Goal: Task Accomplishment & Management: Complete application form

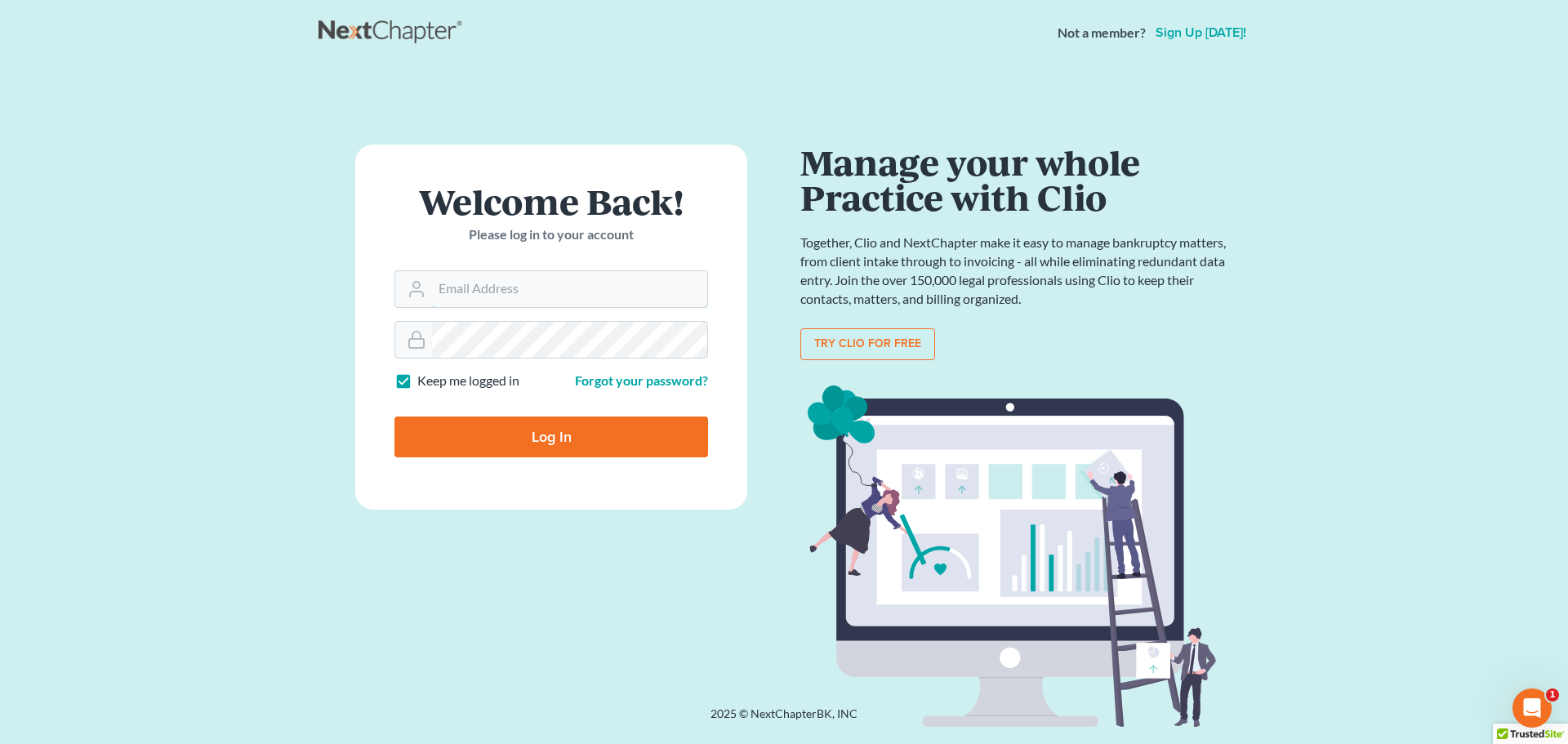
type input "bankruptcyquestions@gmail.com"
click at [520, 438] on input "Log In" at bounding box center [551, 436] width 313 height 41
type input "Thinking..."
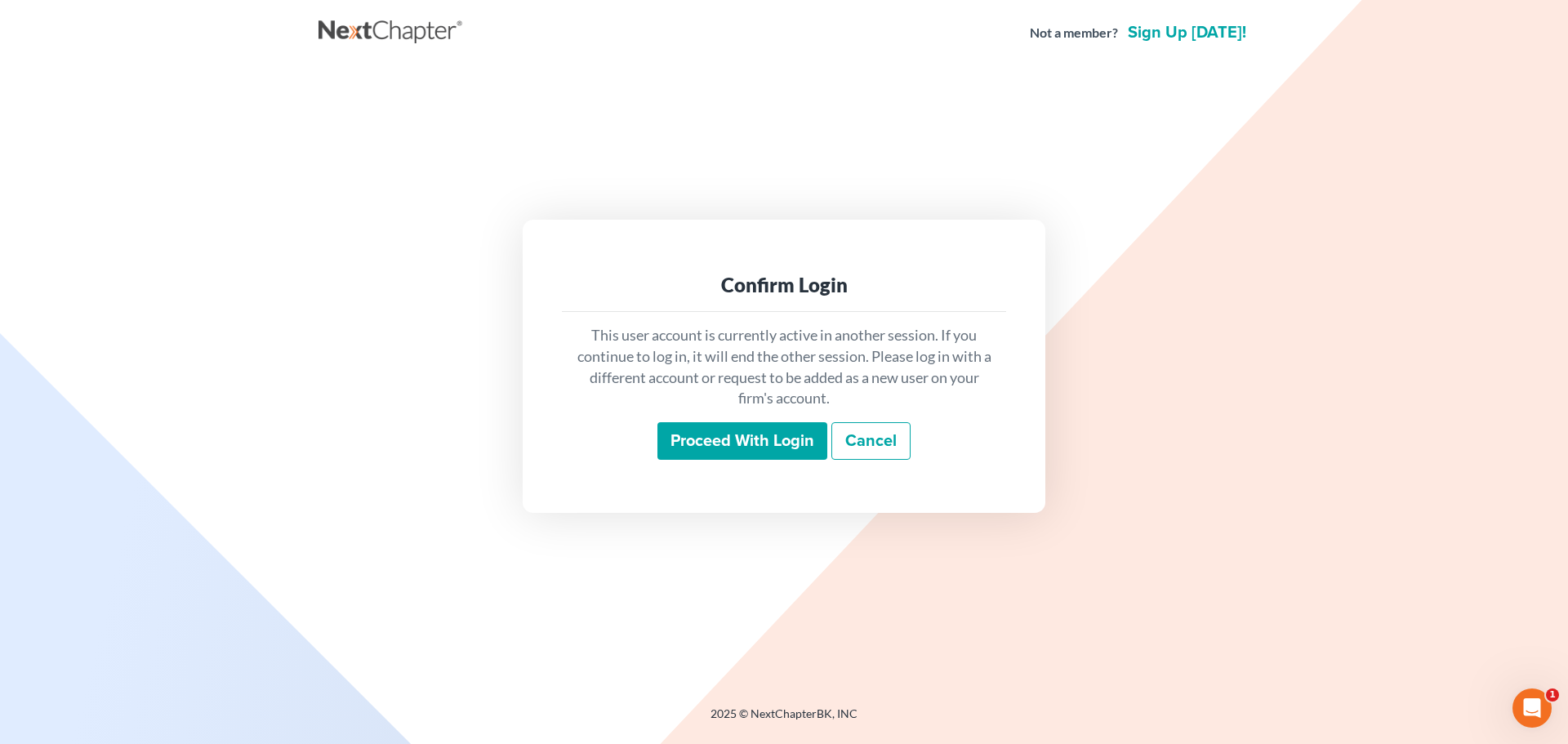
click at [744, 436] on input "Proceed with login" at bounding box center [742, 440] width 170 height 37
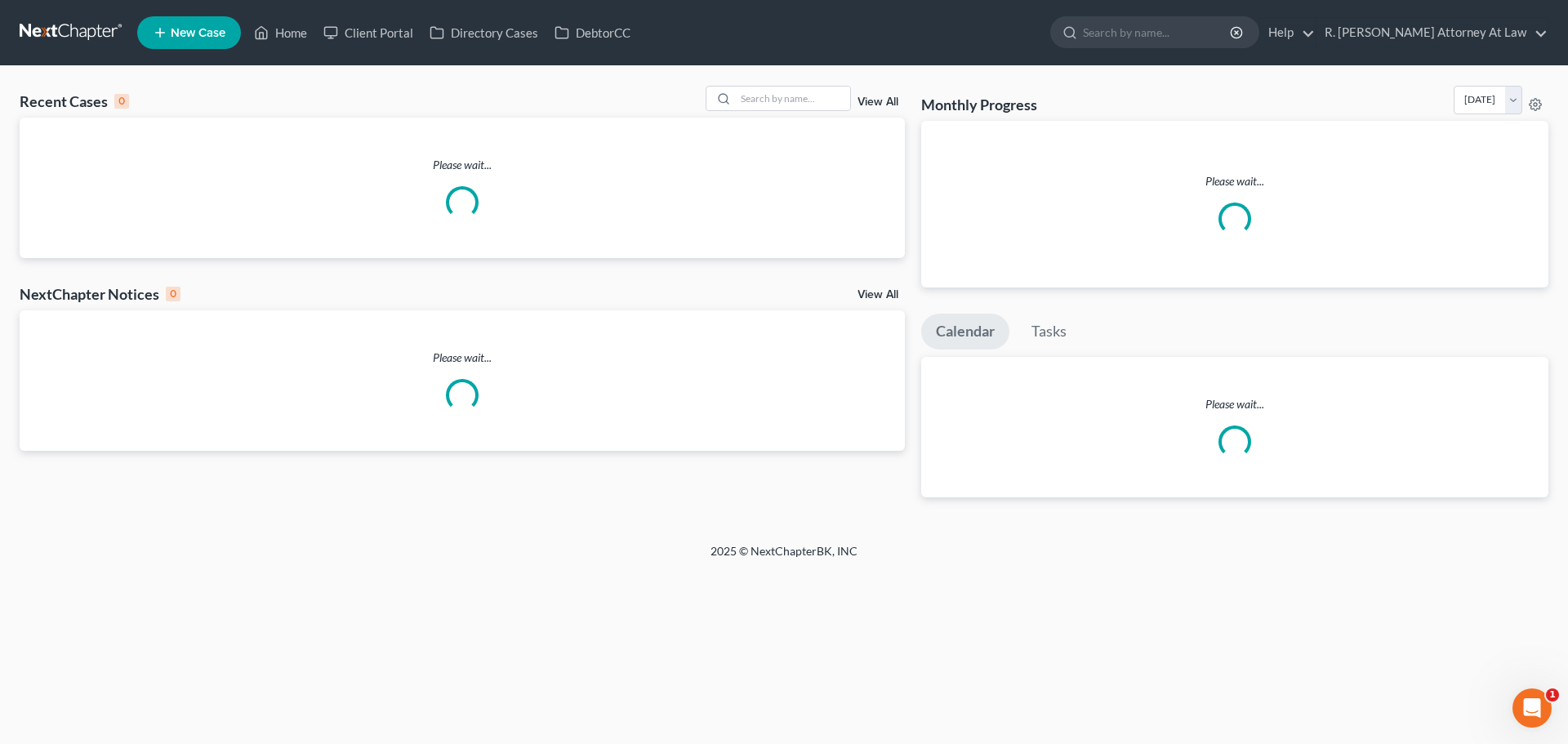
click at [167, 28] on icon at bounding box center [160, 33] width 15 height 20
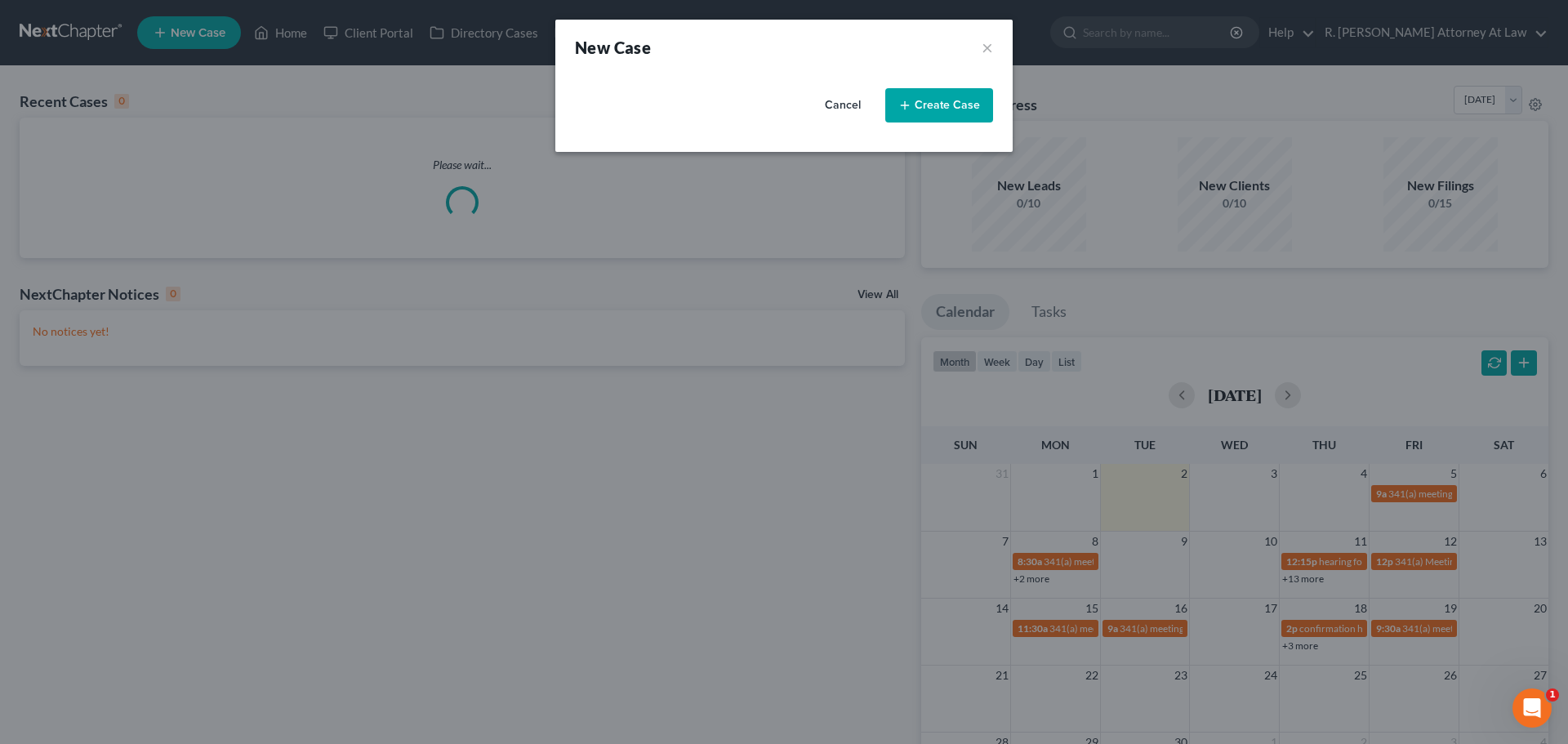
select select "62"
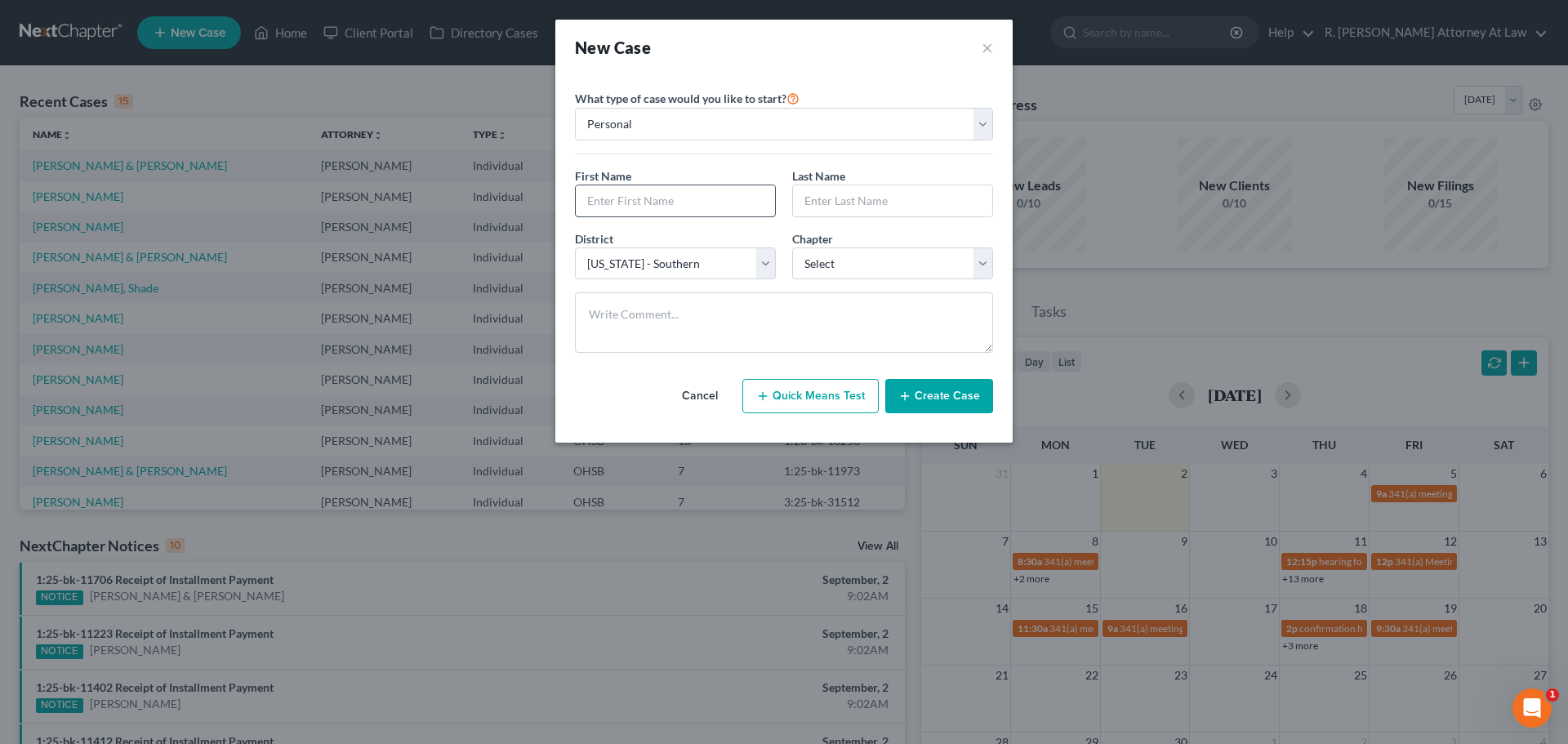
click at [598, 192] on input "text" at bounding box center [675, 201] width 199 height 31
type input "[PERSON_NAME]"
type input "Badford"
click at [842, 264] on select "Select 7 11 12 13" at bounding box center [892, 263] width 201 height 32
select select "3"
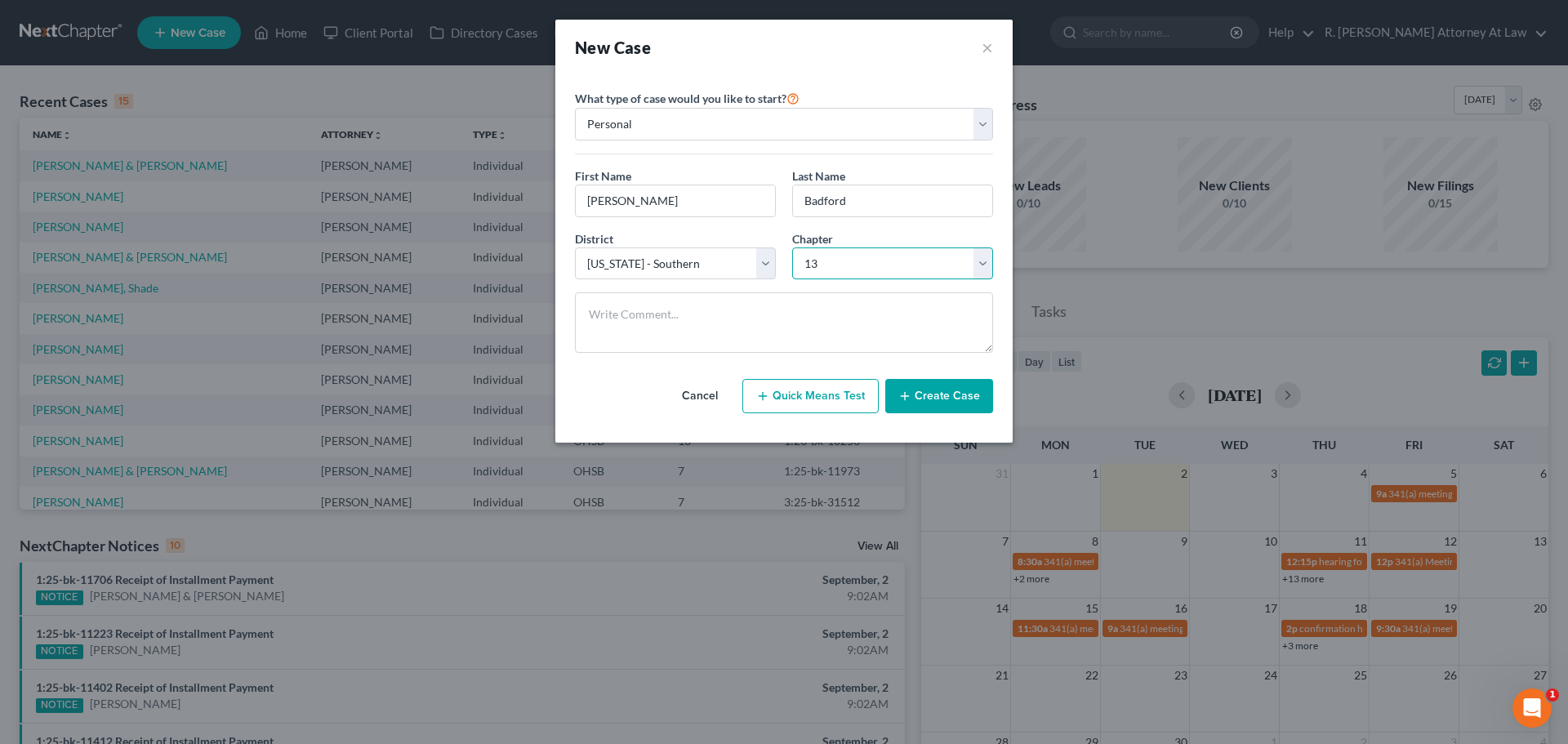
click at [792, 247] on select "Select 7 11 12 13" at bounding box center [892, 263] width 201 height 32
click at [925, 394] on button "Create Case" at bounding box center [939, 396] width 108 height 34
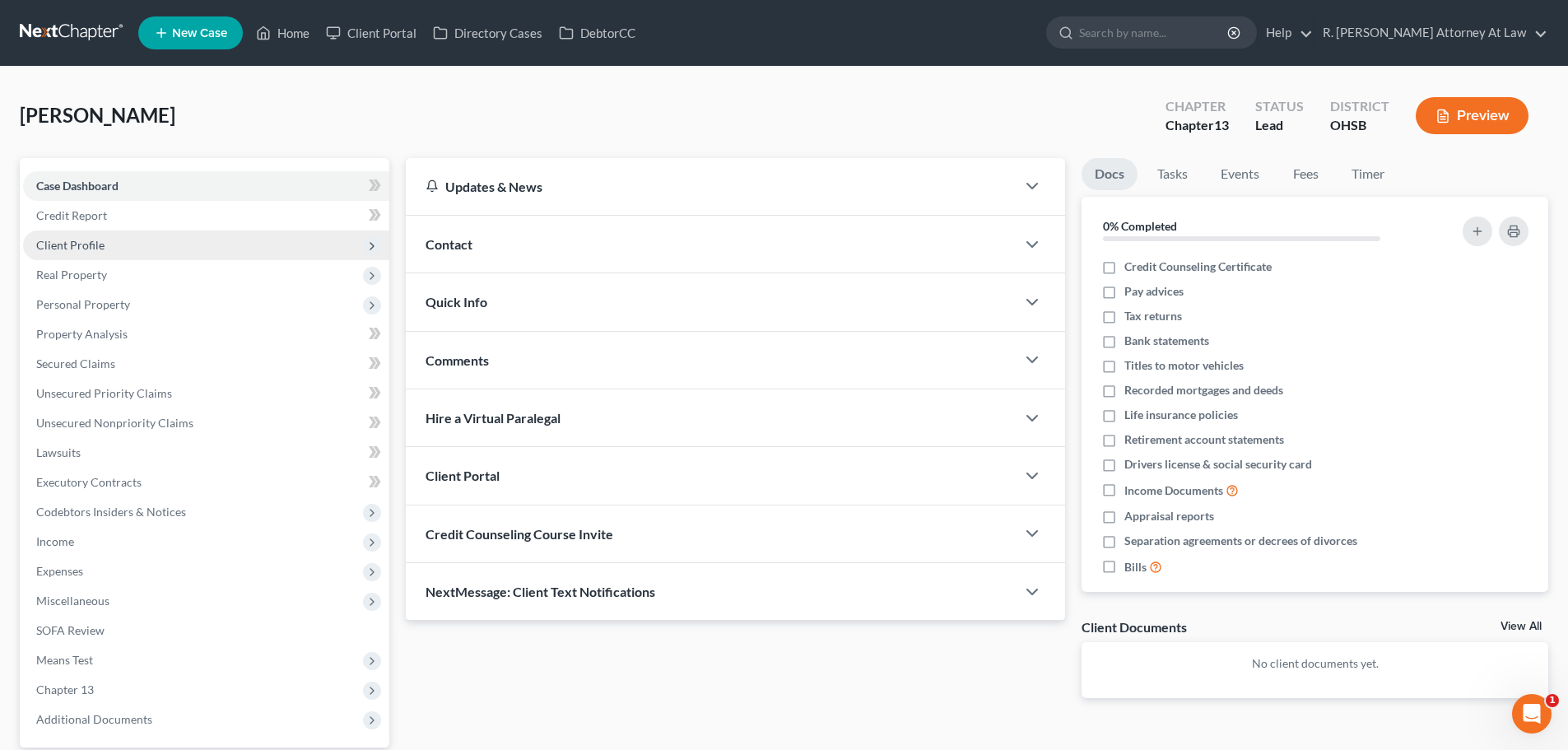
click at [64, 244] on span "Client Profile" at bounding box center [70, 245] width 69 height 14
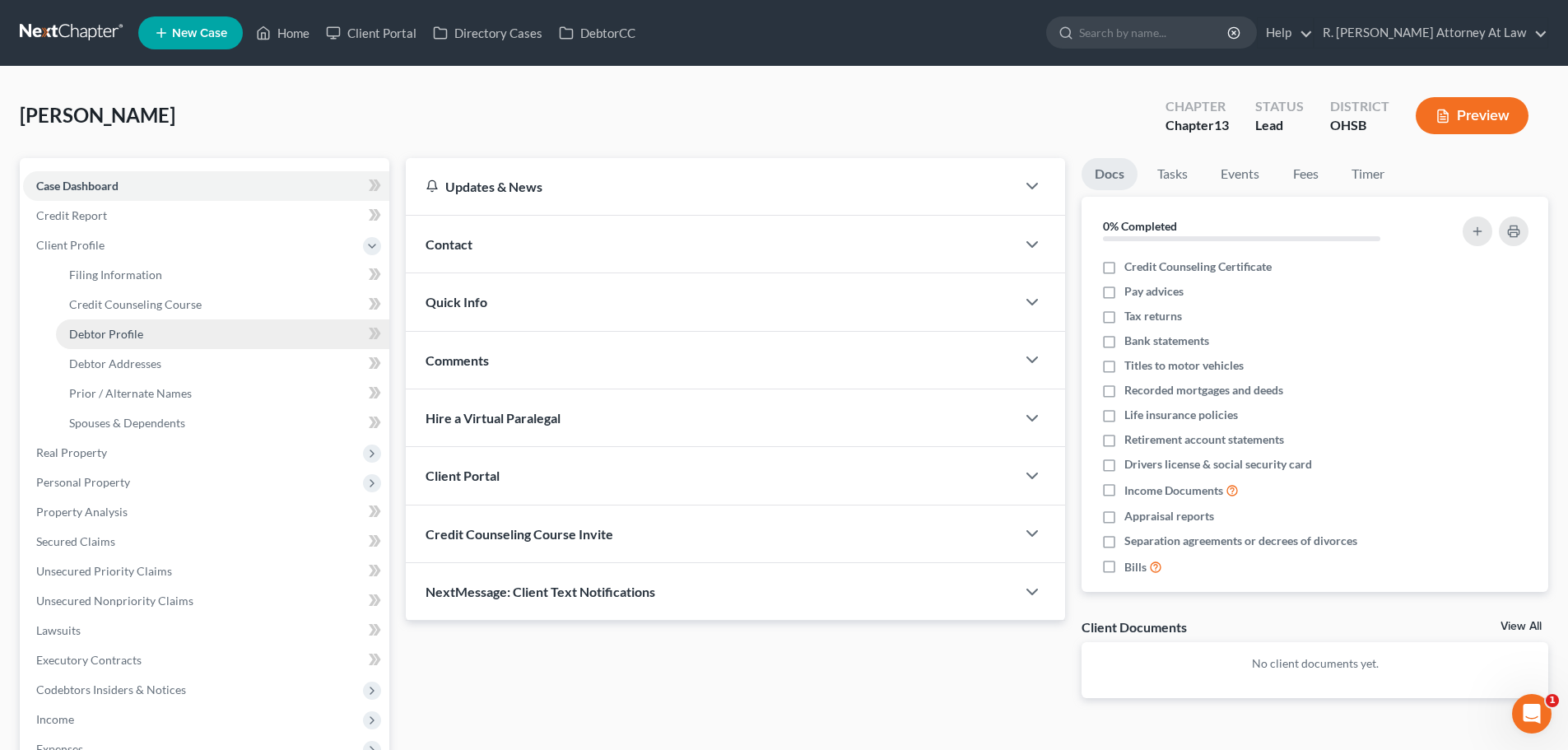
click at [92, 332] on span "Debtor Profile" at bounding box center [106, 334] width 74 height 14
select select "0"
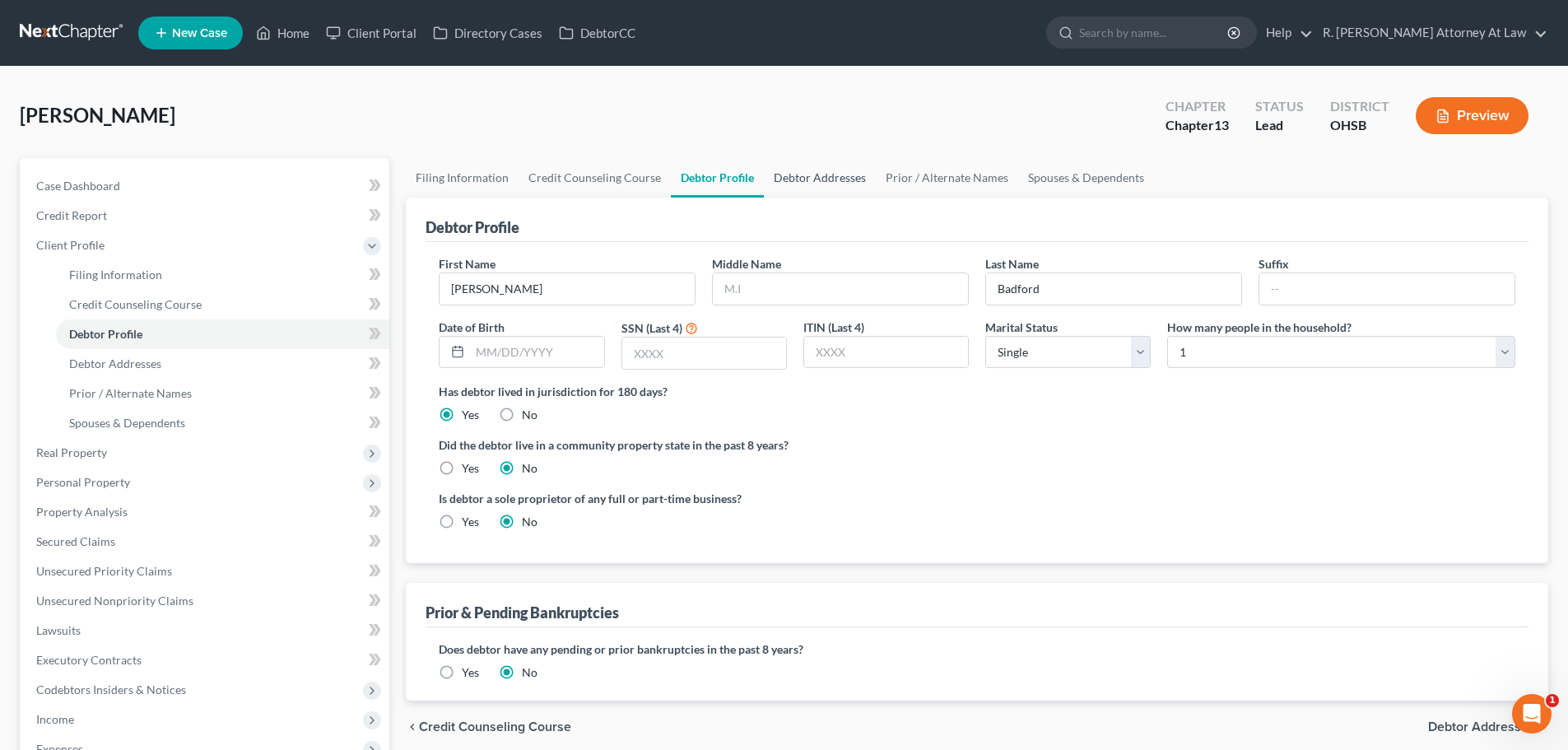
click at [806, 179] on link "Debtor Addresses" at bounding box center [820, 177] width 112 height 39
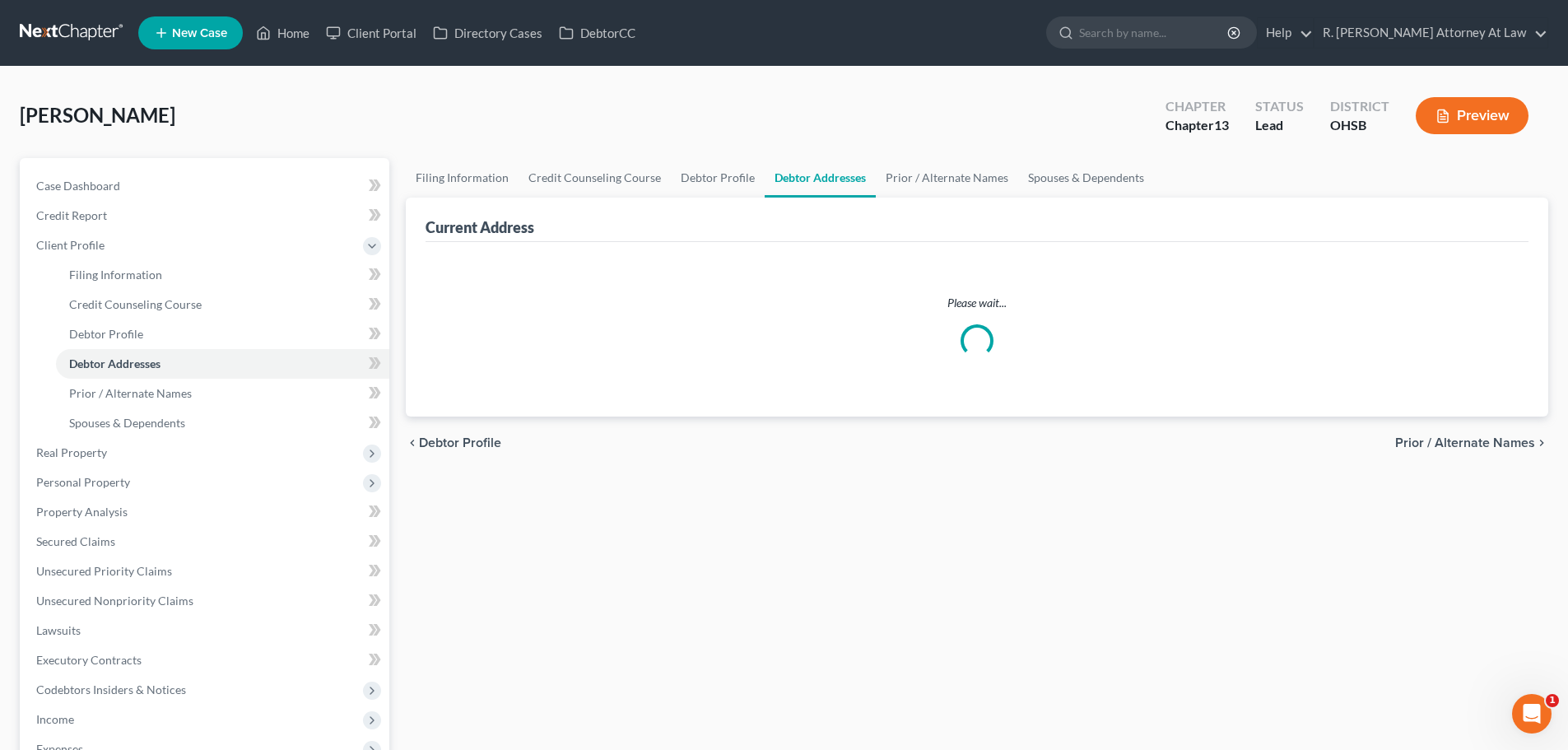
select select "0"
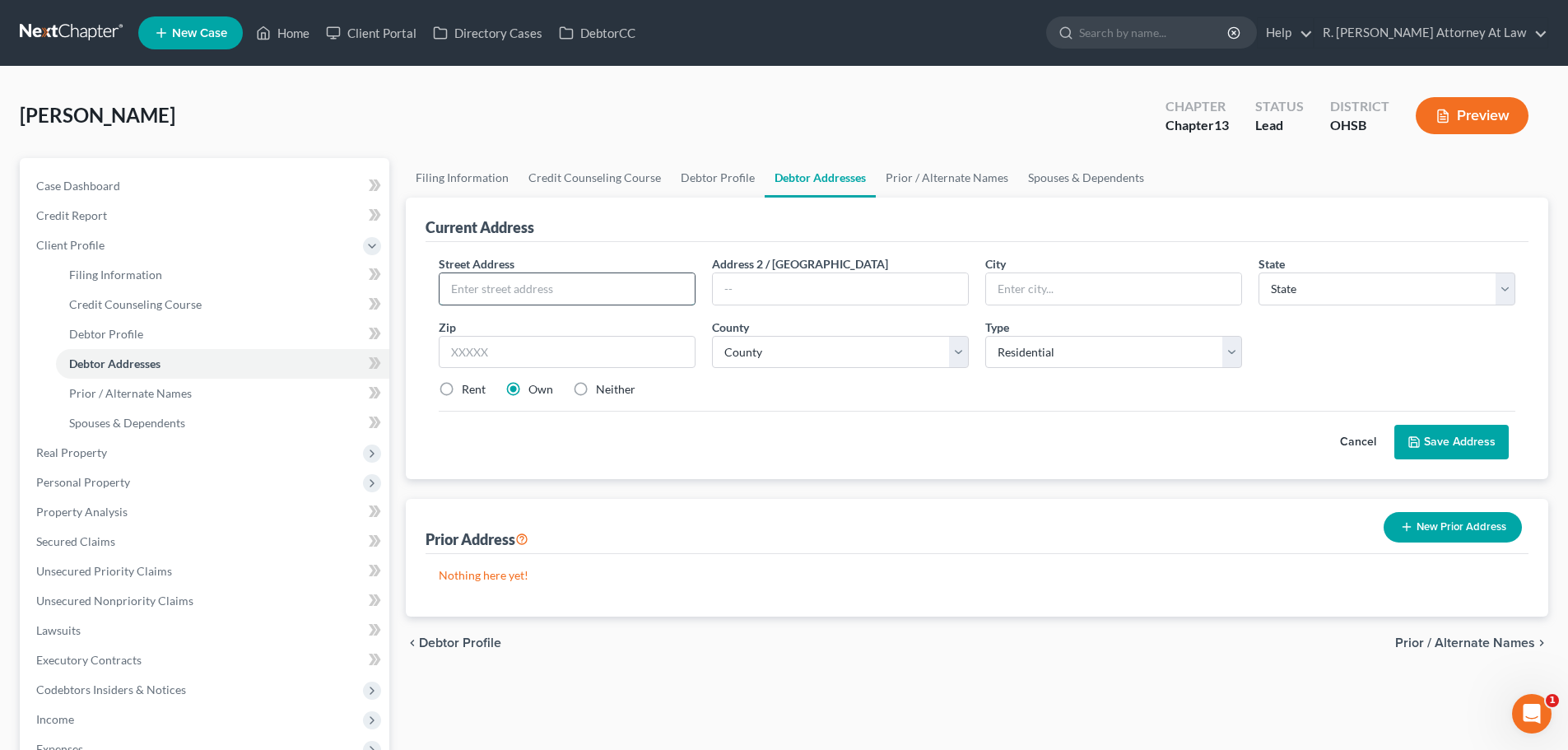
click at [524, 285] on input "text" at bounding box center [567, 288] width 255 height 31
type input "[STREET_ADDRESS]"
type input "45030"
type input "[PERSON_NAME]"
select select "36"
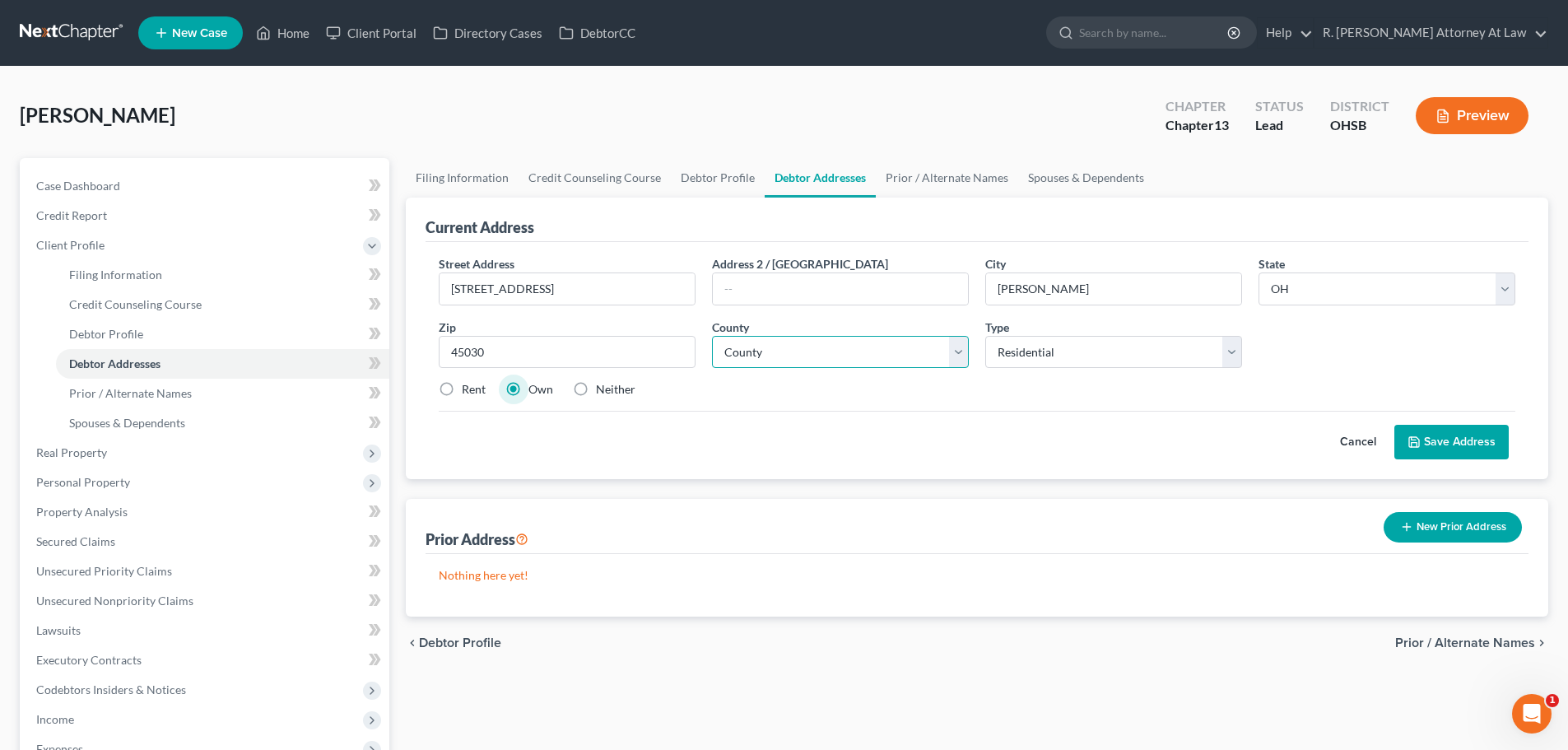
click at [740, 357] on select "County [GEOGRAPHIC_DATA] [GEOGRAPHIC_DATA] [GEOGRAPHIC_DATA] [GEOGRAPHIC_DATA] …" at bounding box center [840, 352] width 257 height 33
select select "8"
click at [712, 336] on select "County [GEOGRAPHIC_DATA] [GEOGRAPHIC_DATA] [GEOGRAPHIC_DATA] [GEOGRAPHIC_DATA] …" at bounding box center [840, 352] width 257 height 33
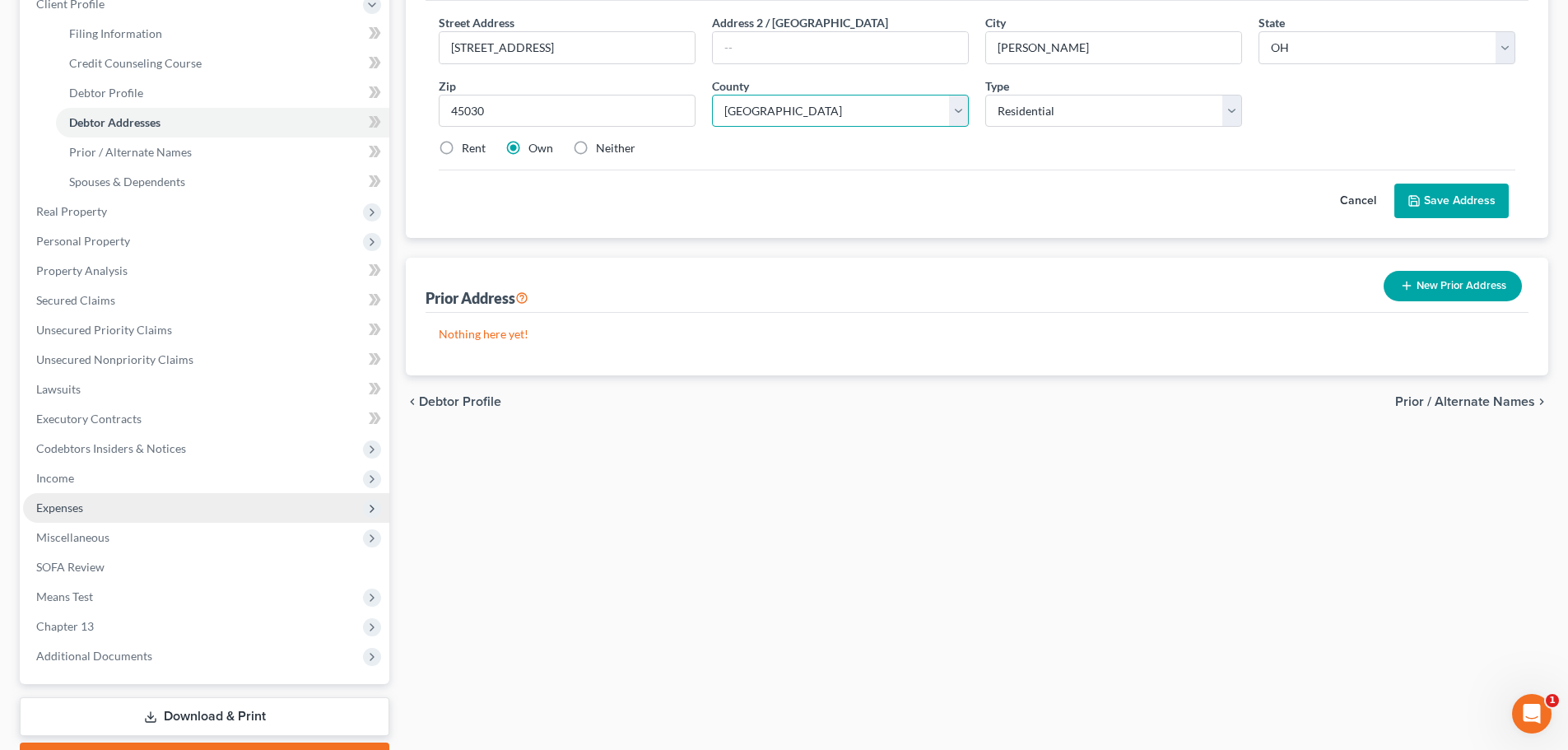
scroll to position [247, 0]
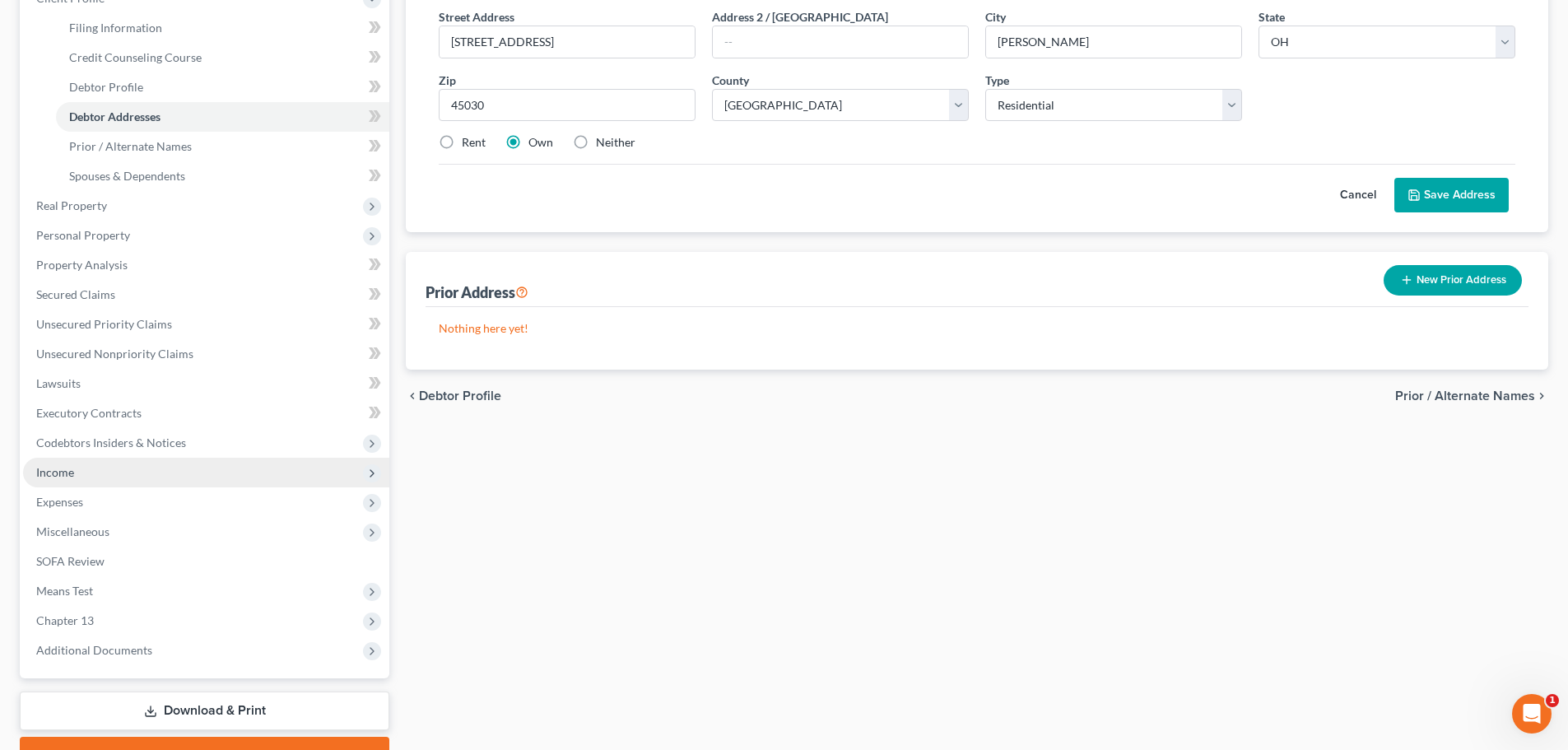
click at [65, 469] on span "Income" at bounding box center [54, 472] width 38 height 14
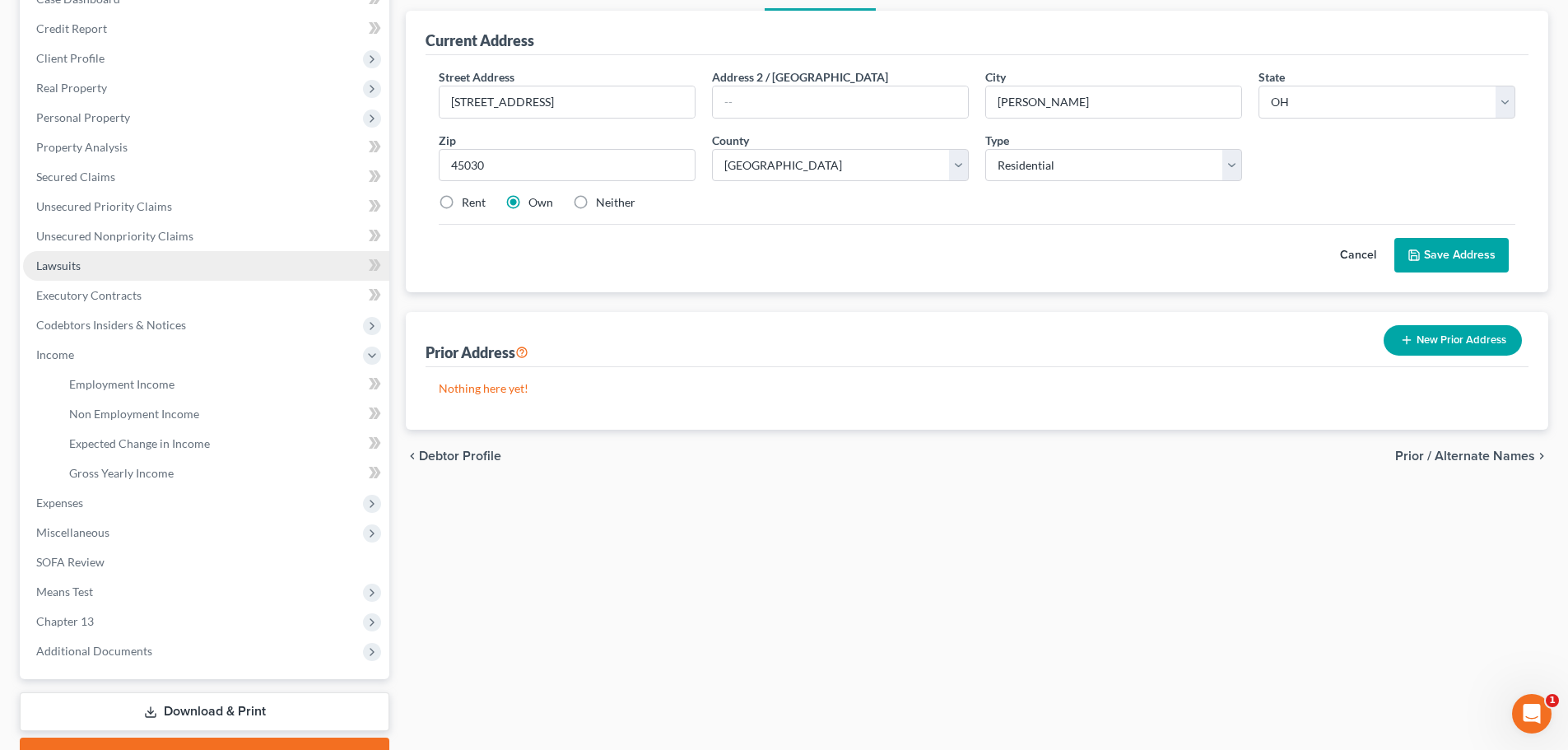
scroll to position [82, 0]
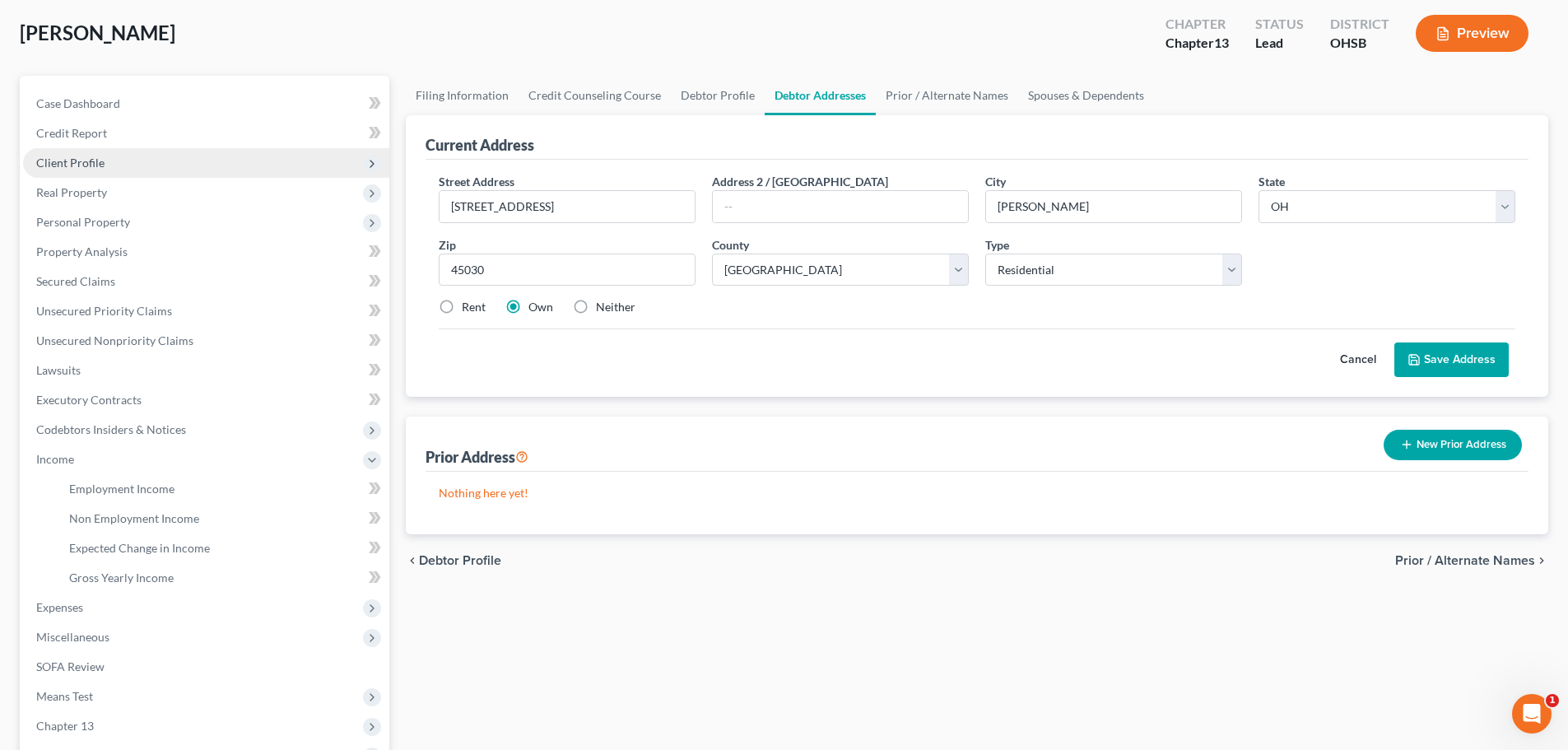
click at [68, 165] on span "Client Profile" at bounding box center [70, 162] width 69 height 14
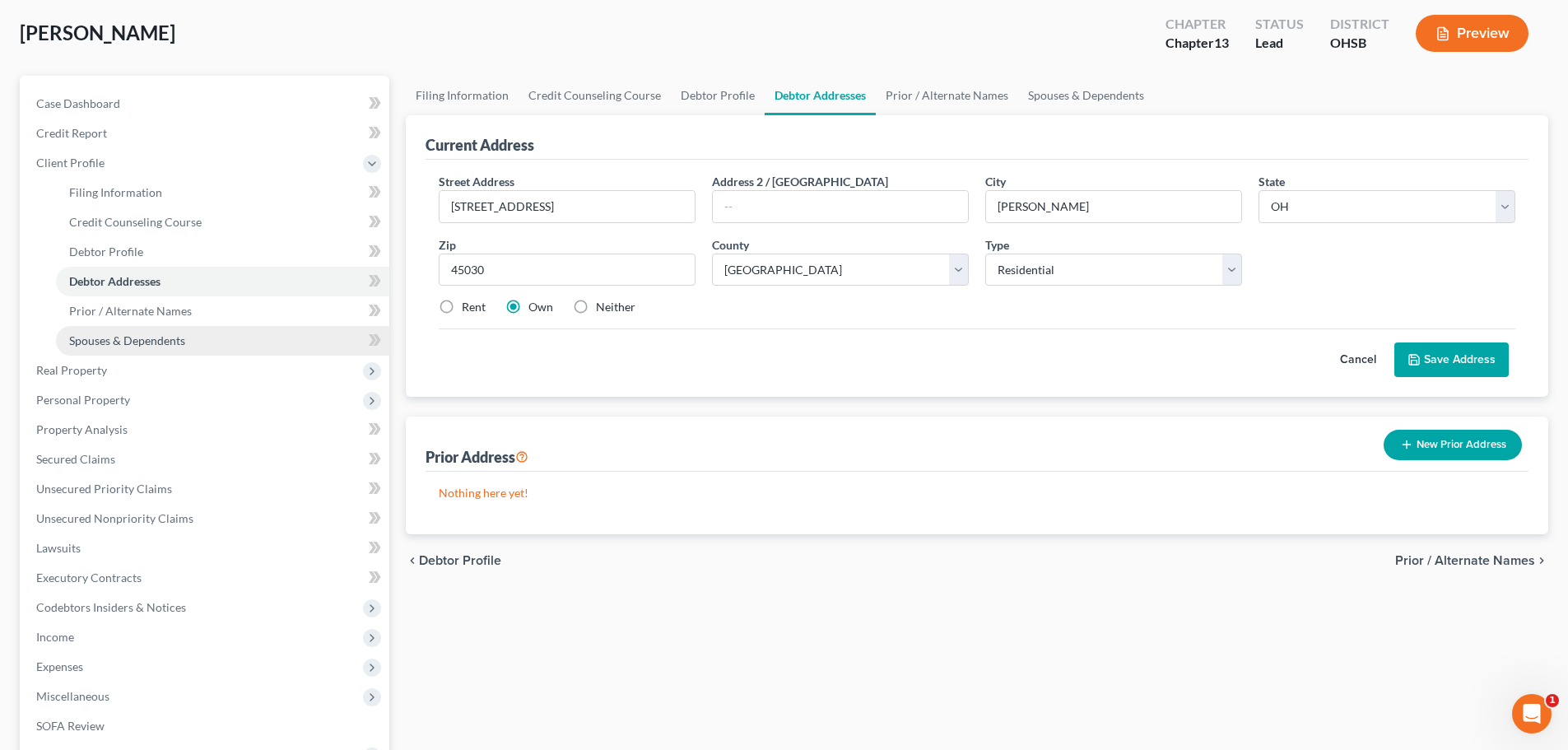
click at [115, 338] on span "Spouses & Dependents" at bounding box center [127, 340] width 116 height 14
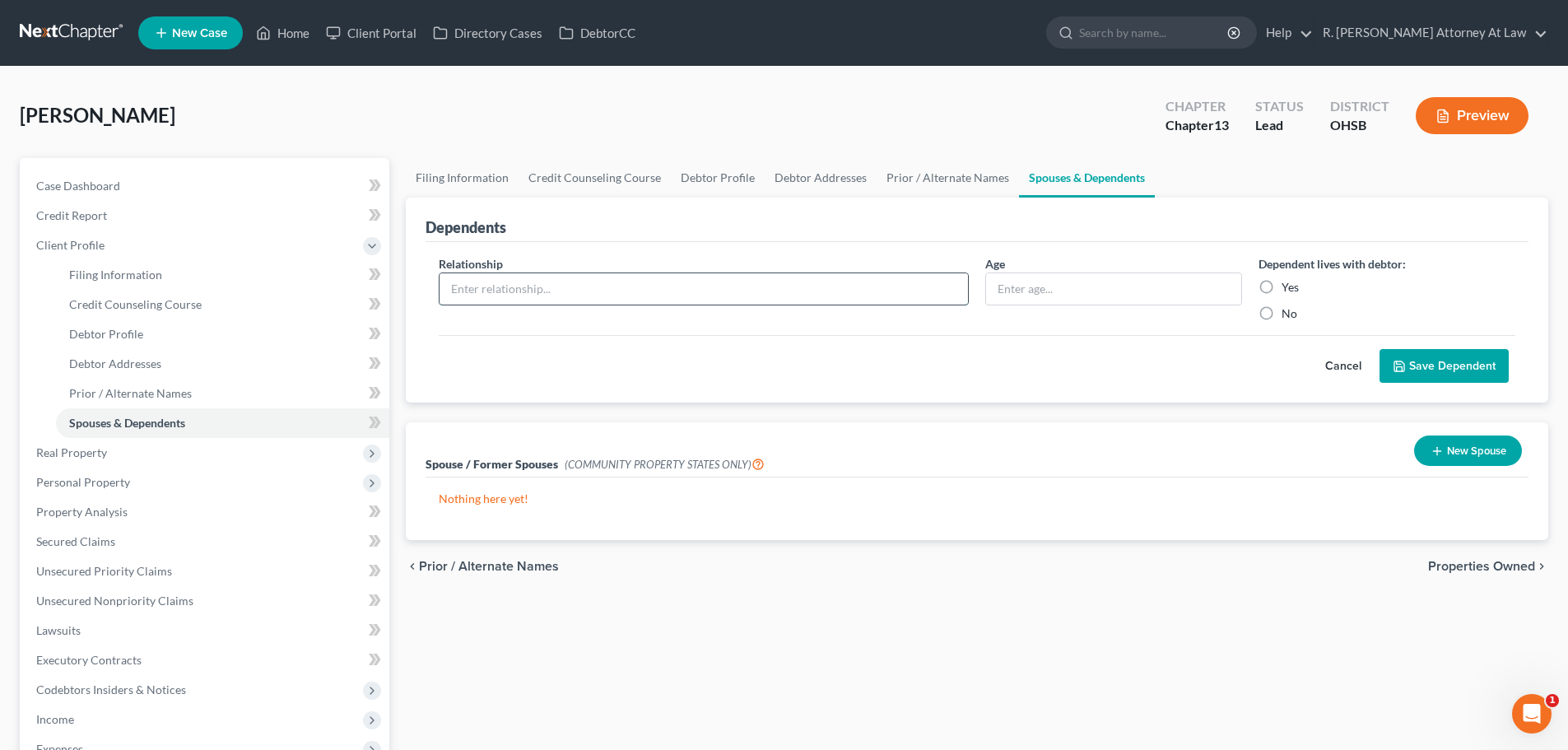
click at [477, 293] on input "text" at bounding box center [704, 288] width 528 height 31
type input "Daughter"
type input "26"
click at [1281, 290] on label "Yes" at bounding box center [1290, 288] width 18 height 17
click at [1288, 290] on input "Yes" at bounding box center [1293, 284] width 11 height 11
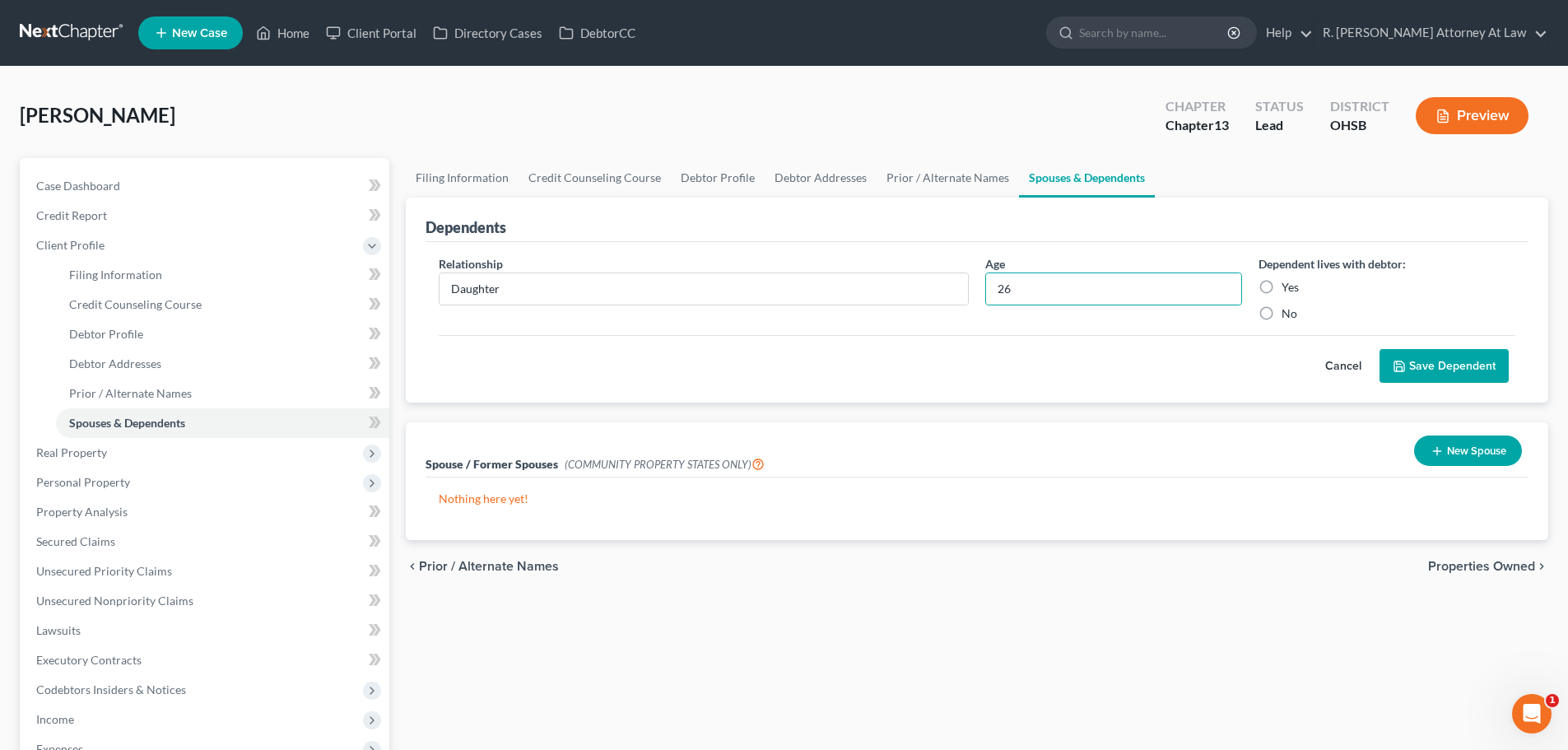
radio input "true"
click at [1413, 360] on button "Save Dependent" at bounding box center [1443, 365] width 130 height 34
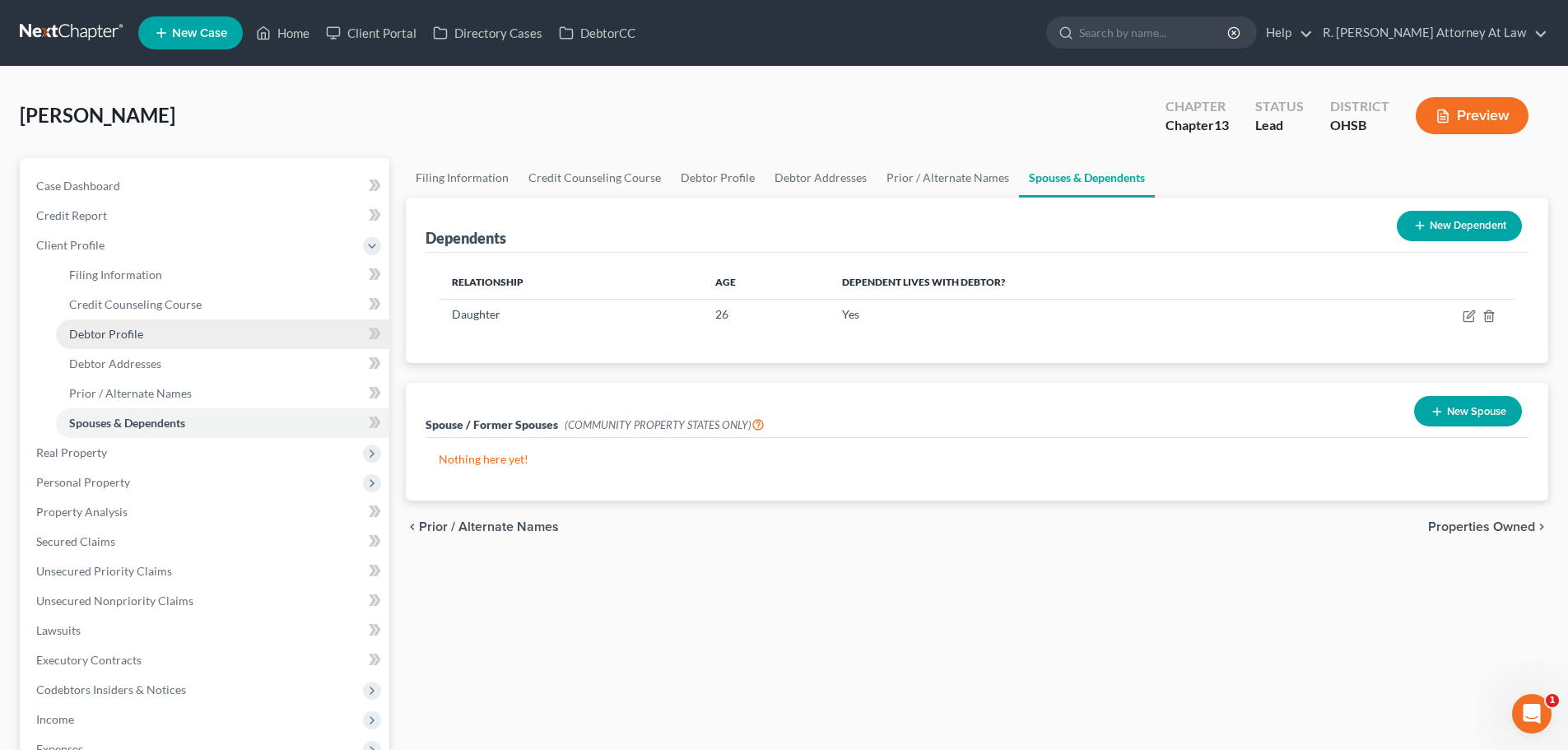
click at [135, 336] on span "Debtor Profile" at bounding box center [106, 334] width 74 height 14
select select "0"
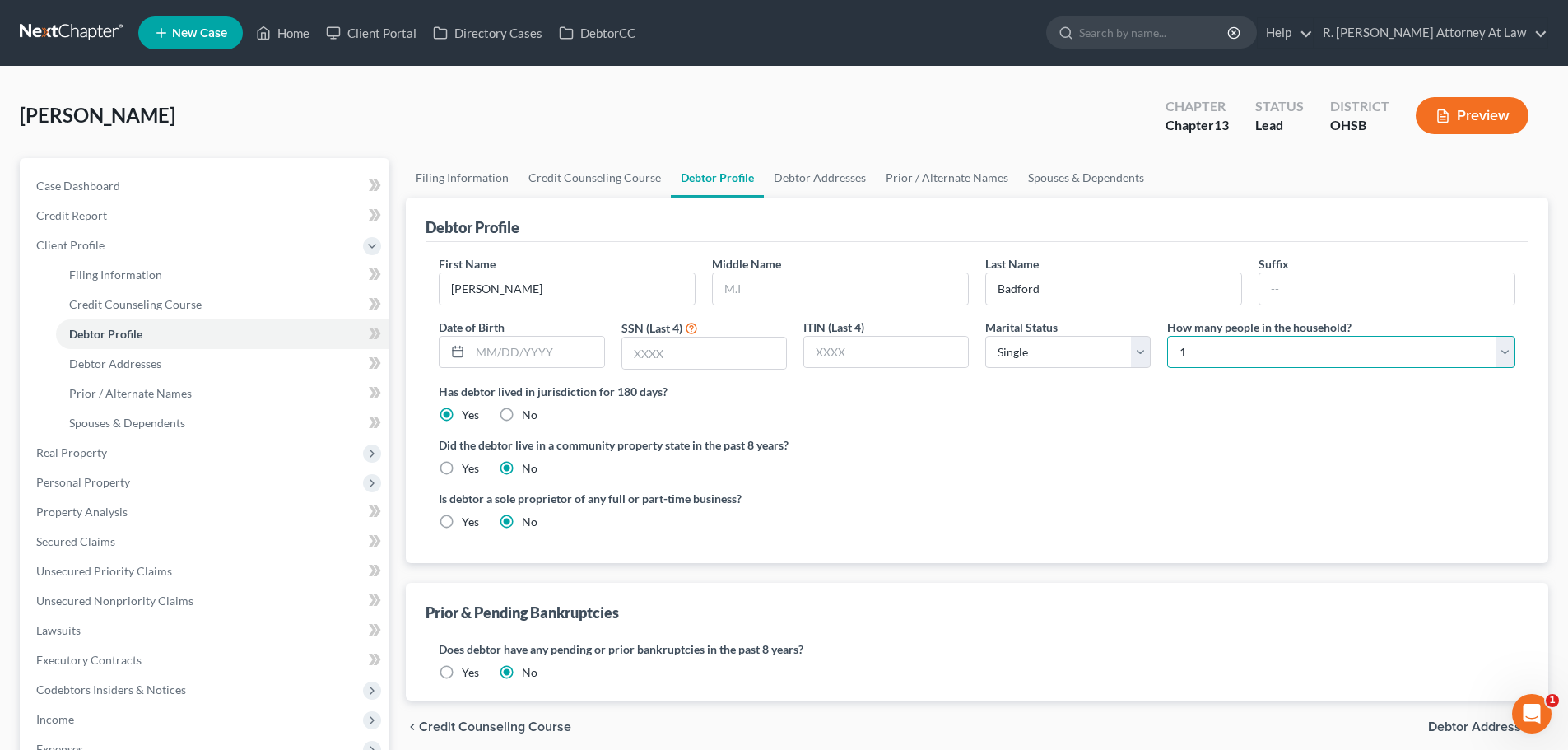
click at [1194, 356] on select "Select 1 2 3 4 5 6 7 8 9 10 11 12 13 14 15 16 17 18 19 20" at bounding box center [1341, 352] width 349 height 33
select select "1"
click at [1167, 336] on select "Select 1 2 3 4 5 6 7 8 9 10 11 12 13 14 15 16 17 18 19 20" at bounding box center [1341, 352] width 349 height 33
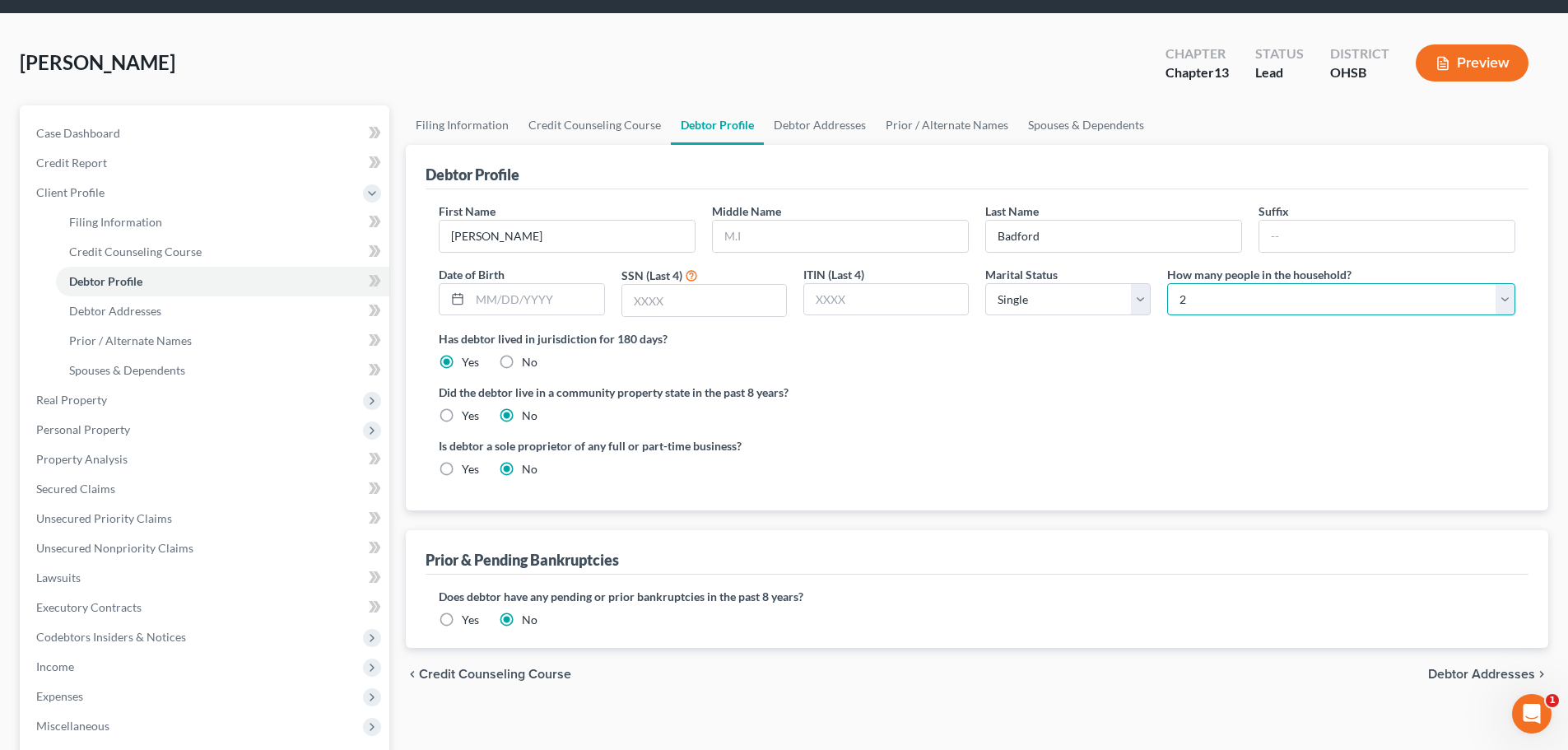
scroll to position [82, 0]
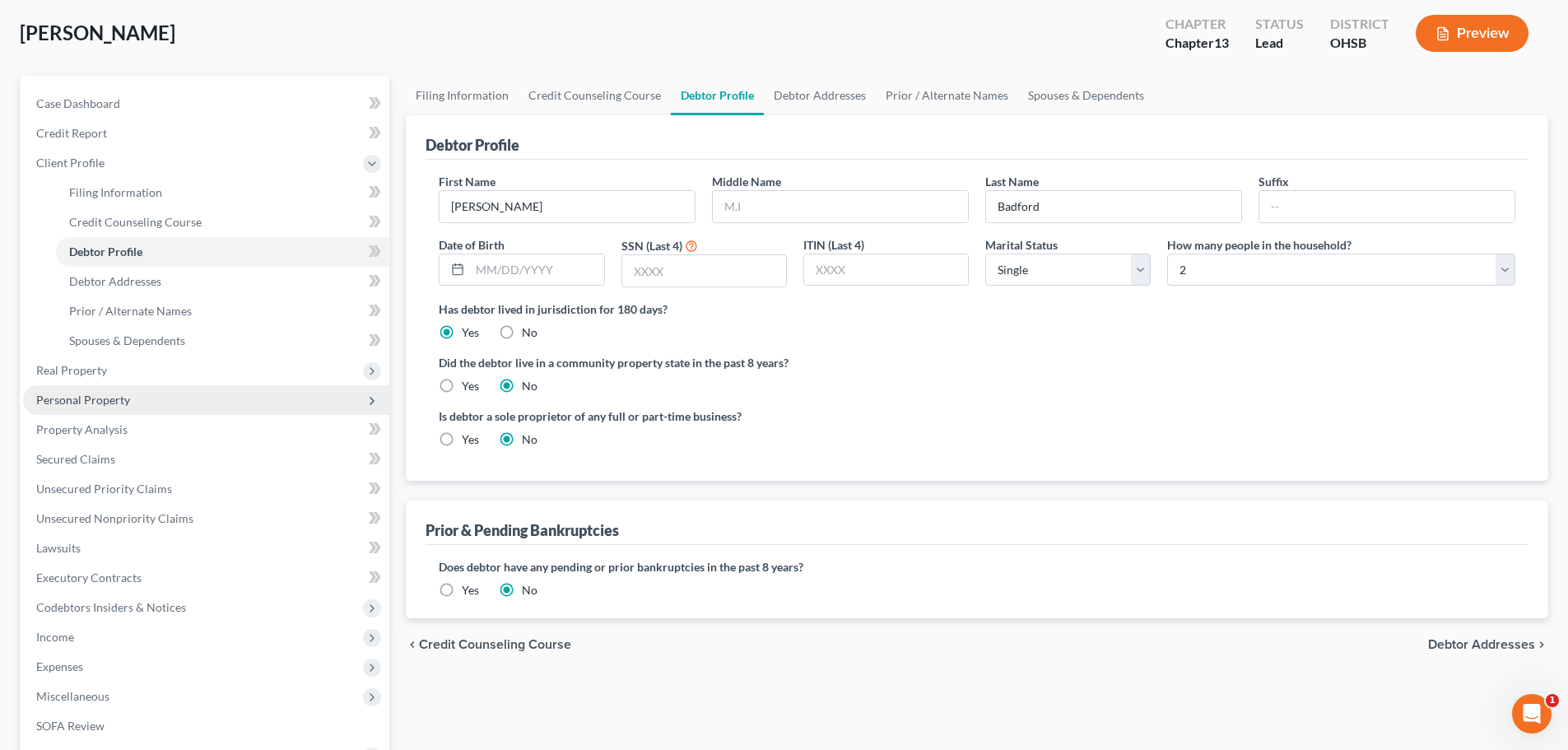
click at [95, 402] on span "Personal Property" at bounding box center [83, 400] width 94 height 14
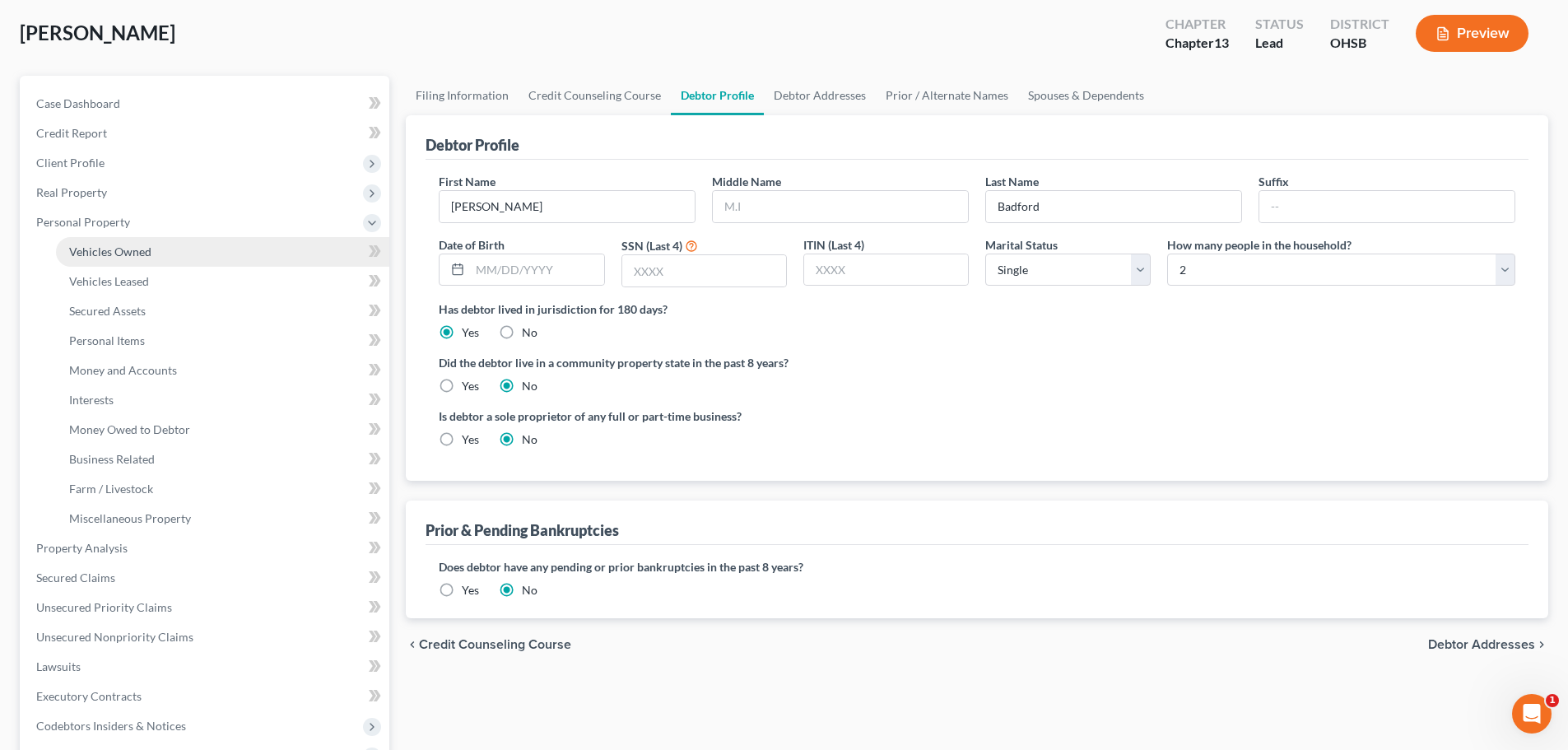
click at [117, 251] on span "Vehicles Owned" at bounding box center [110, 251] width 82 height 14
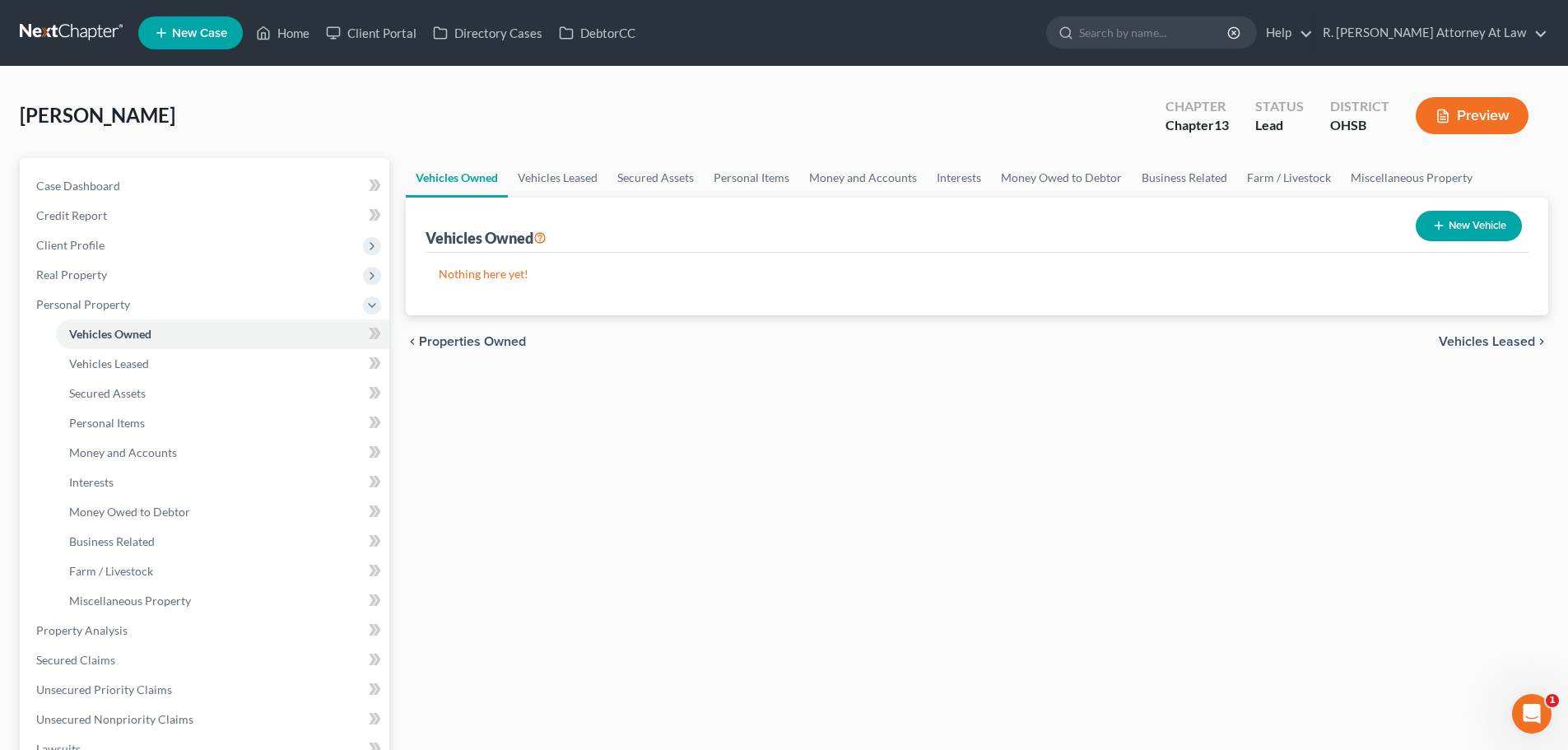
click at [1449, 224] on button "New Vehicle" at bounding box center [1469, 226] width 106 height 30
select select "0"
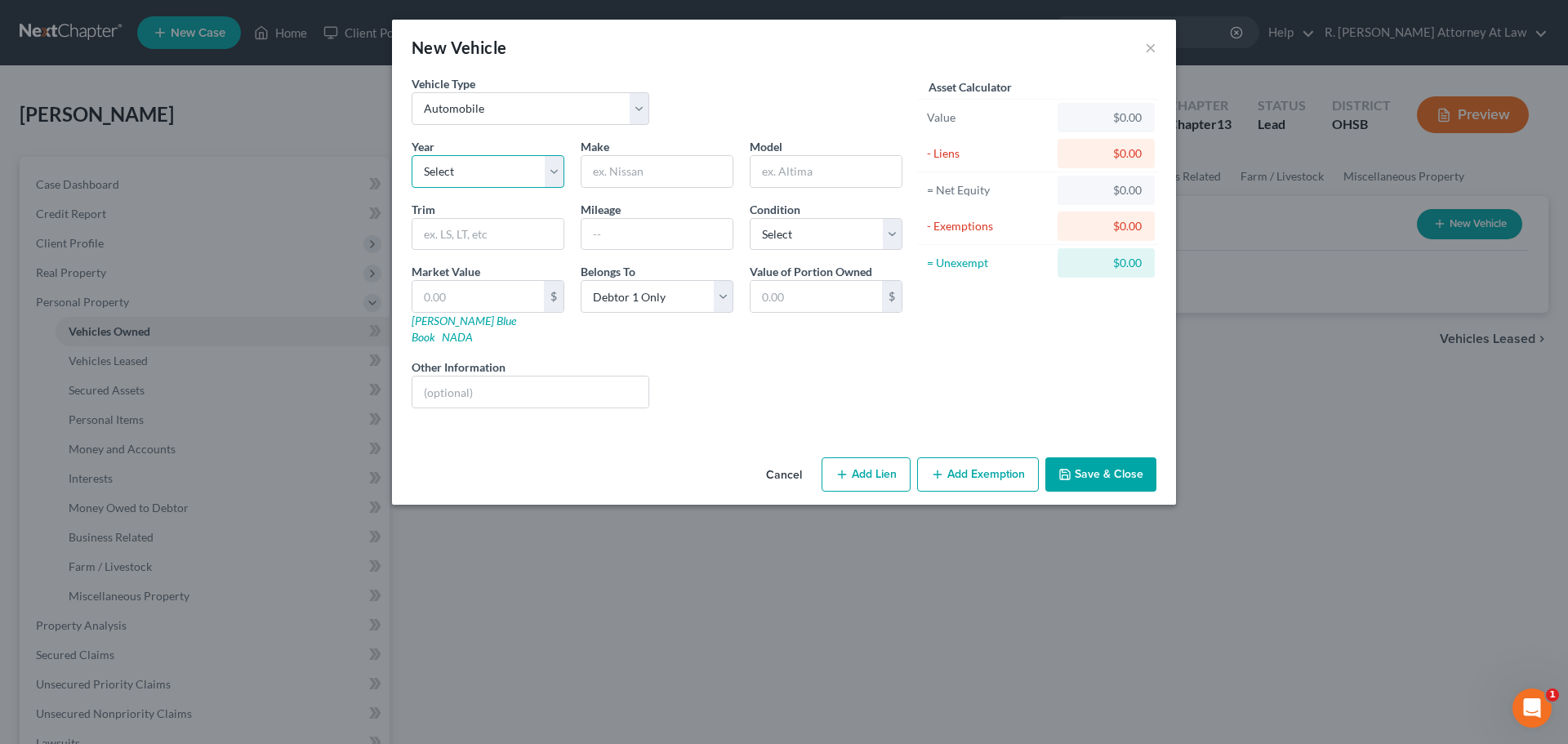
click at [557, 174] on select "Select 2026 2025 2024 2023 2022 2021 2020 2019 2018 2017 2016 2015 2014 2013 20…" at bounding box center [488, 171] width 153 height 32
select select "9"
click at [411, 155] on select "Select 2026 2025 2024 2023 2022 2021 2020 2019 2018 2017 2016 2015 2014 2013 20…" at bounding box center [488, 171] width 153 height 32
click at [603, 178] on input "text" at bounding box center [657, 171] width 151 height 31
type input "Toyota"
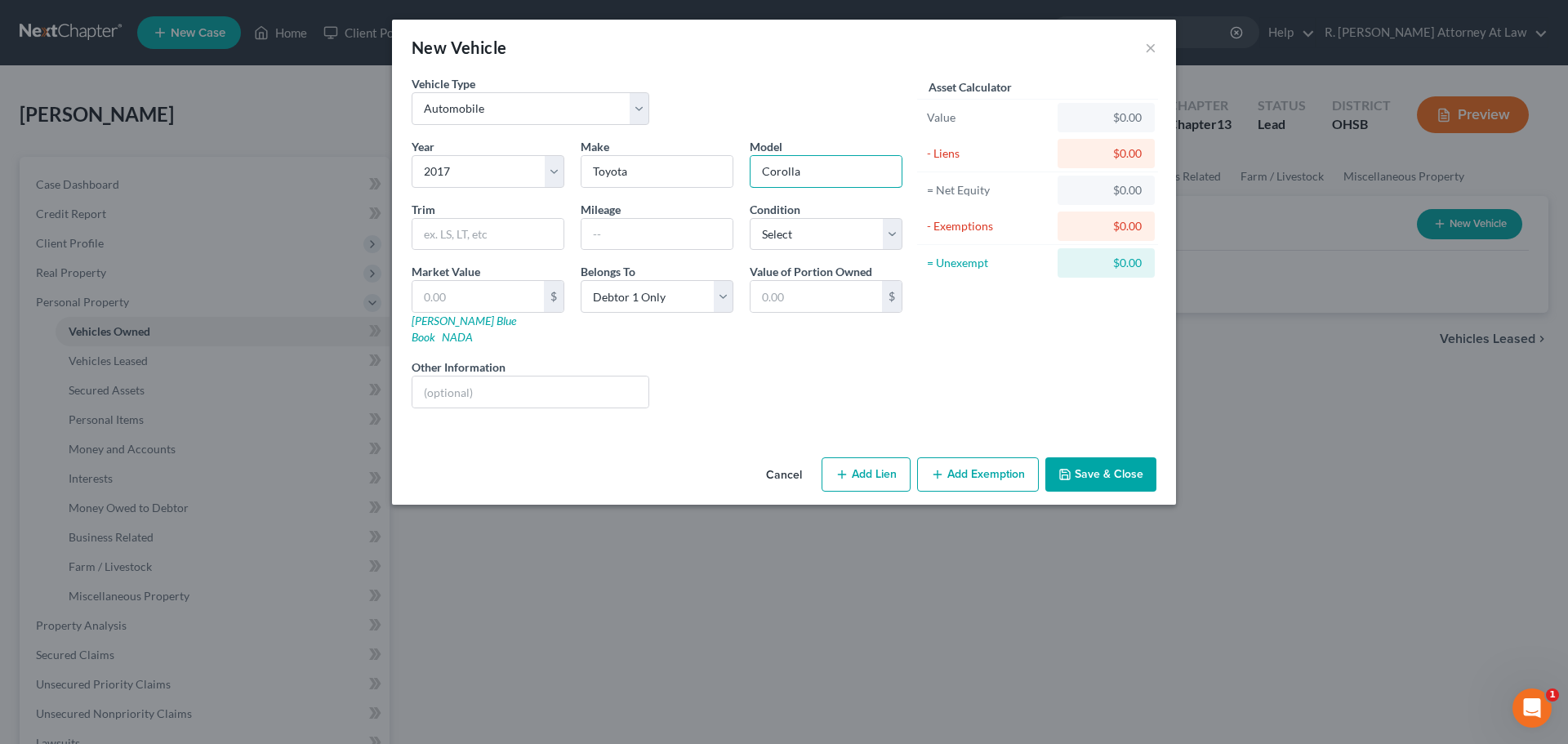
type input "Corolla"
type input "SE"
click at [598, 227] on input "text" at bounding box center [657, 234] width 151 height 31
type input "151000"
click at [661, 326] on div "Belongs To * Select Debtor 1 Only Debtor 2 Only Debtor 1 And Debtor 2 Only At L…" at bounding box center [657, 304] width 169 height 82
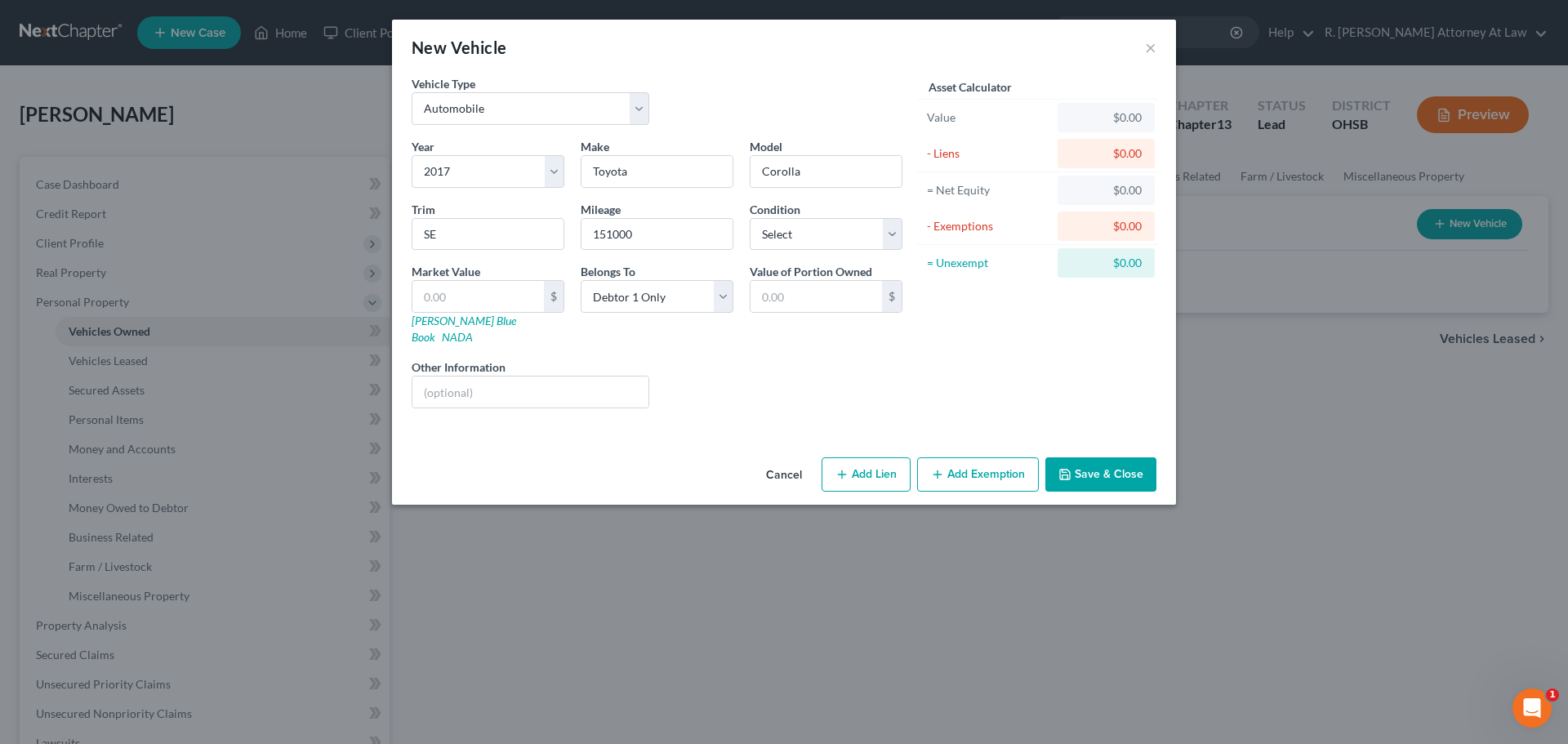
click at [868, 459] on button "Add Lien" at bounding box center [866, 474] width 89 height 34
select select "0"
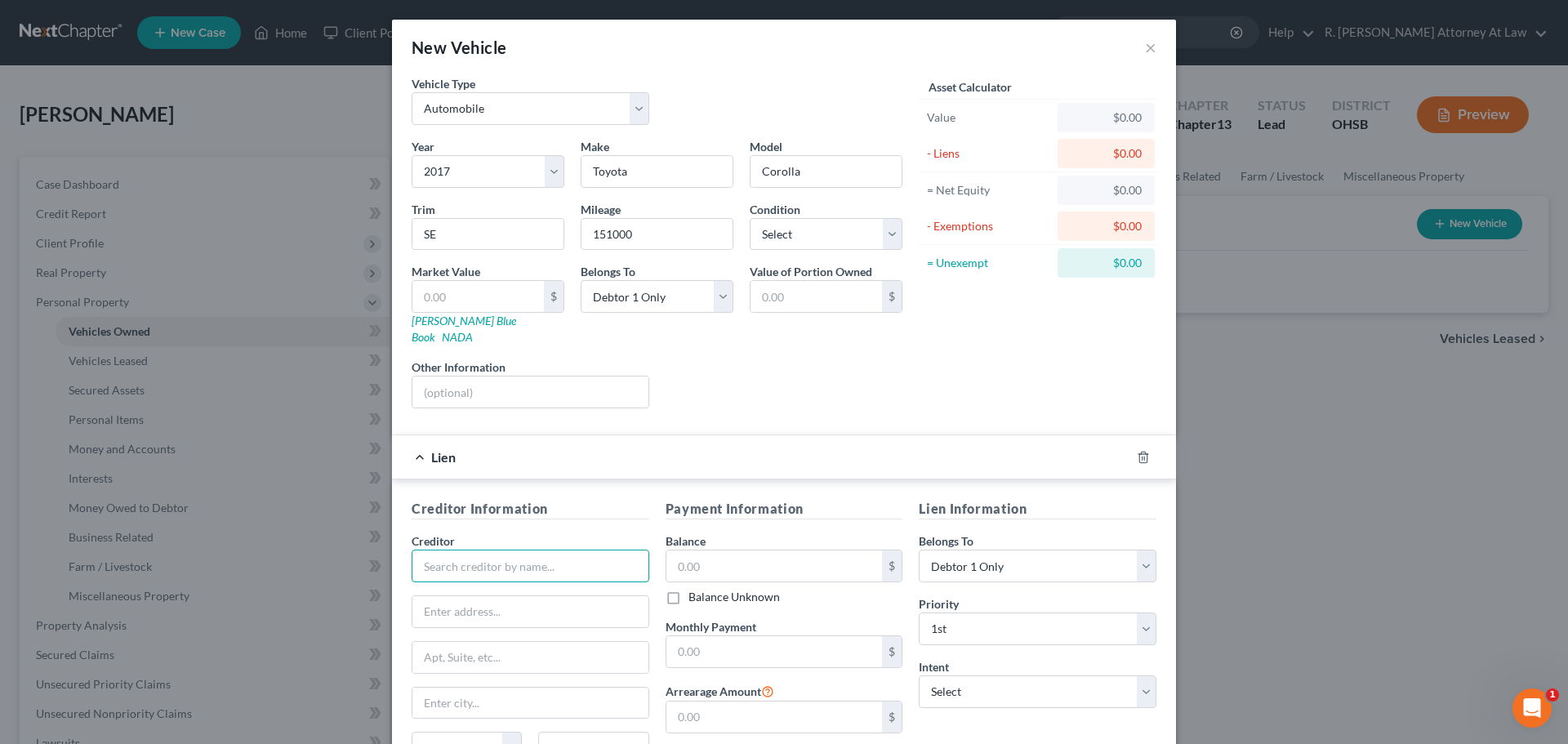
click at [505, 550] on input "text" at bounding box center [530, 566] width 238 height 32
type input "One Main Financial"
click at [476, 586] on div "One Main Financial" at bounding box center [509, 595] width 170 height 17
type input "[STREET_ADDRESS]"
type input "[GEOGRAPHIC_DATA]"
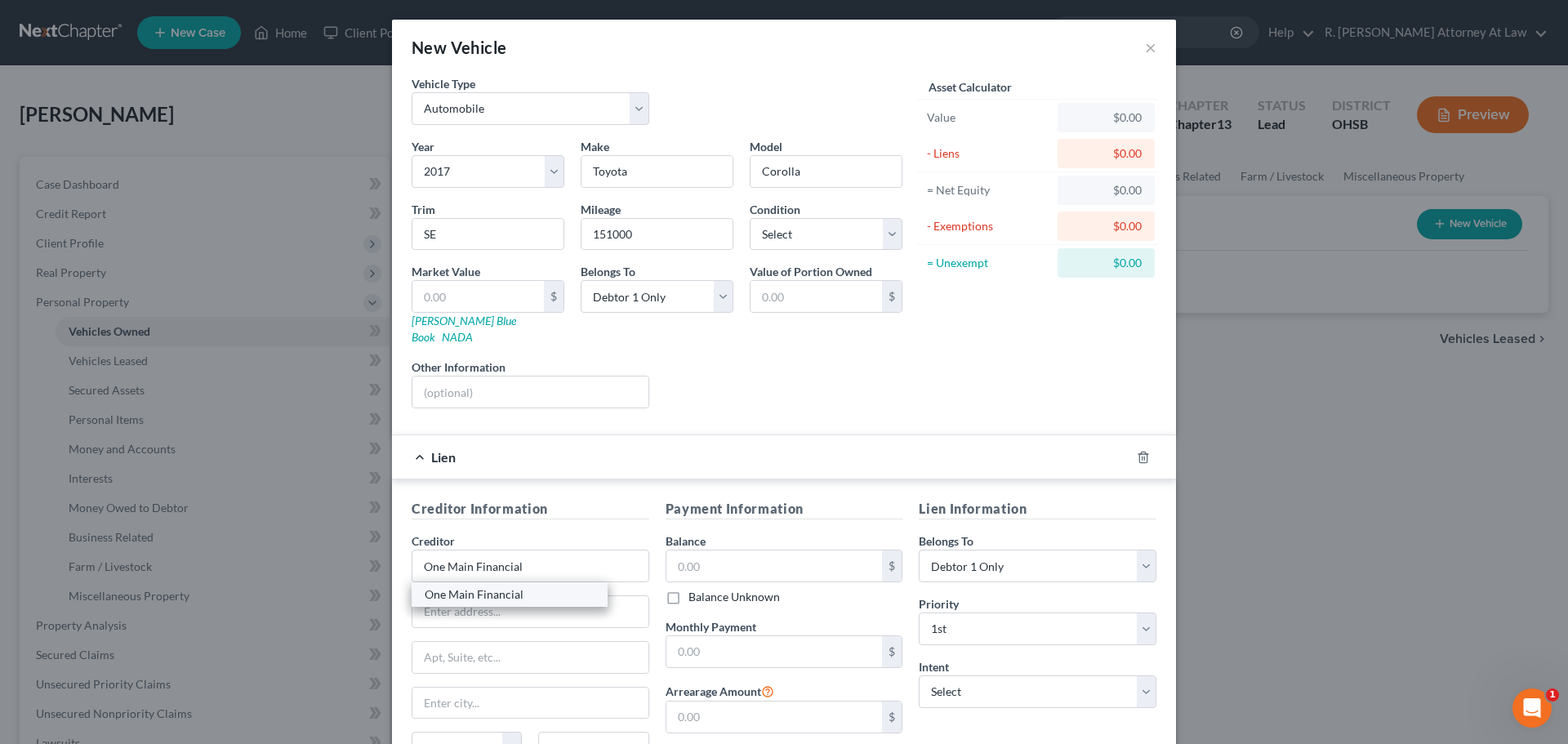
select select "15"
type input "47708"
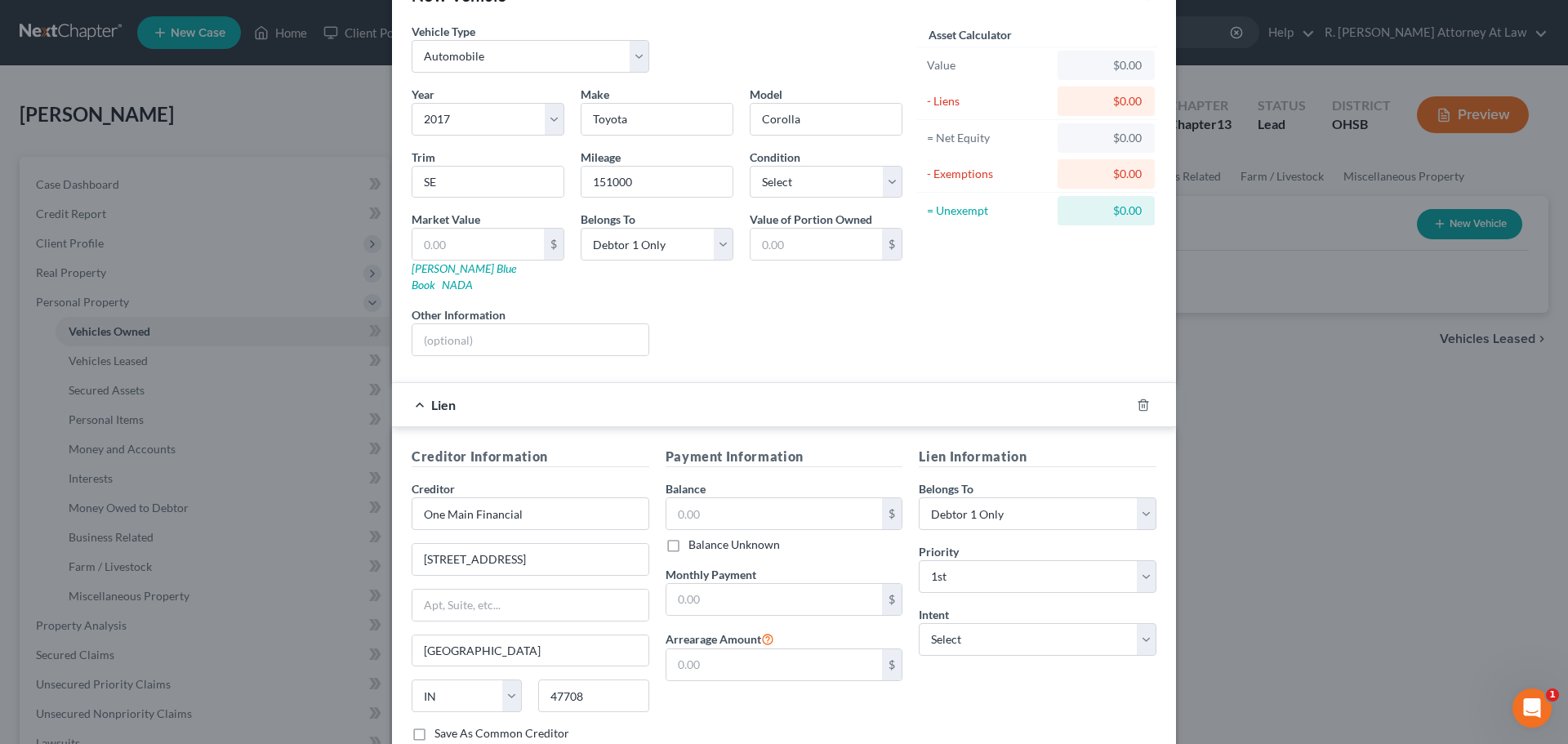
scroll to position [149, 0]
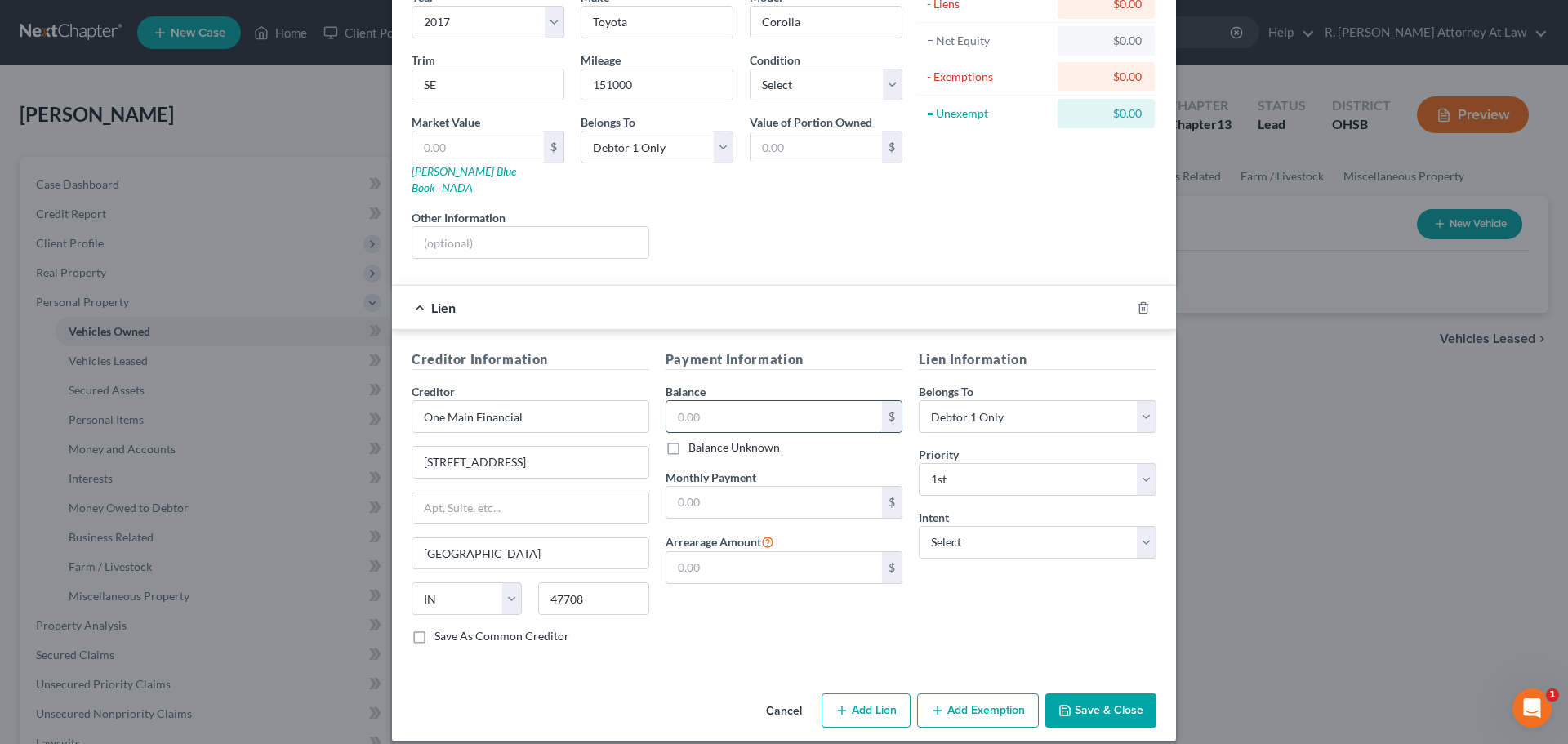
click at [702, 402] on input "text" at bounding box center [774, 416] width 216 height 31
type input "14,000"
click at [689, 487] on input "text" at bounding box center [774, 502] width 216 height 31
type input "579"
click at [1067, 693] on button "Save & Close" at bounding box center [1100, 710] width 111 height 34
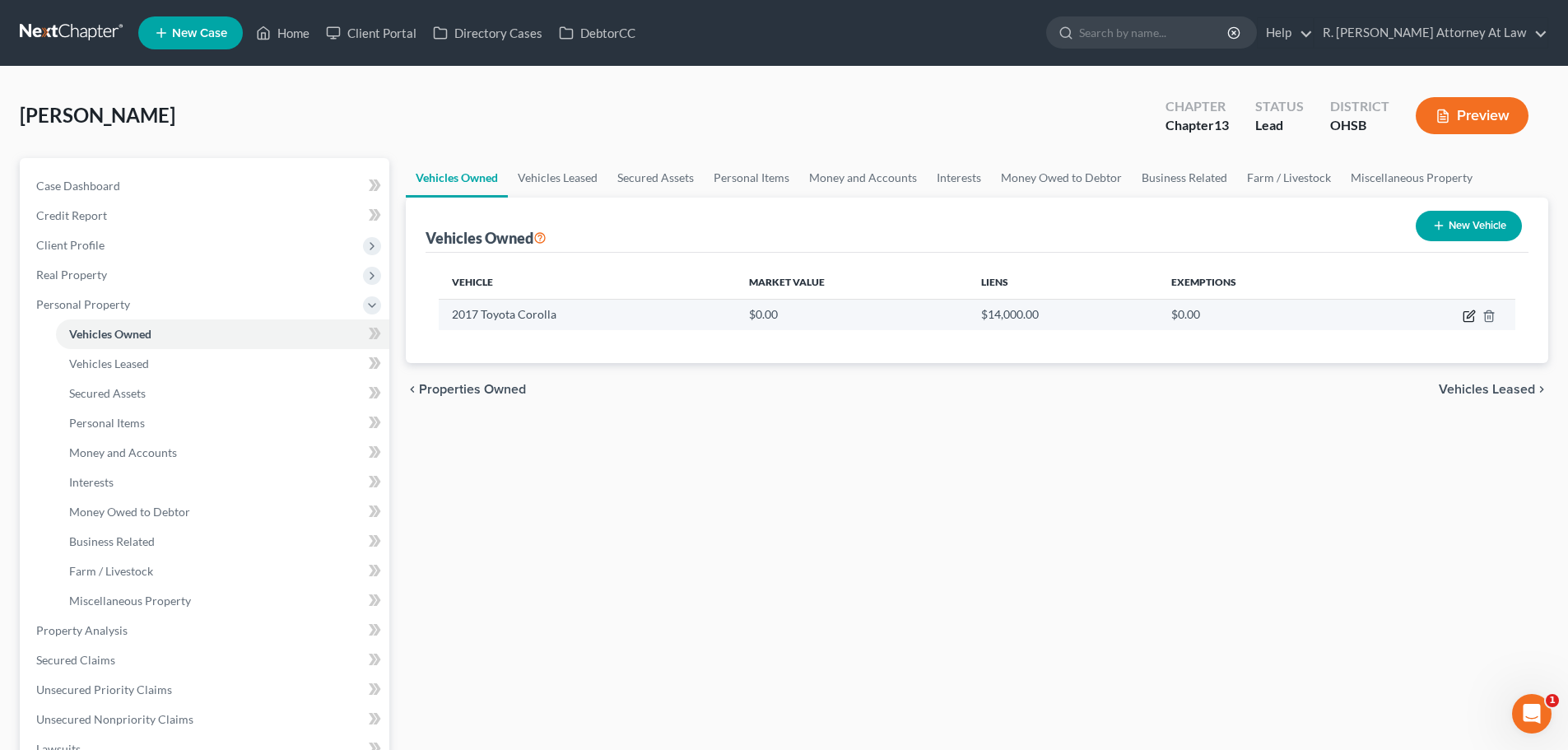
click at [1471, 319] on icon "button" at bounding box center [1469, 316] width 13 height 13
select select "0"
select select "9"
select select "0"
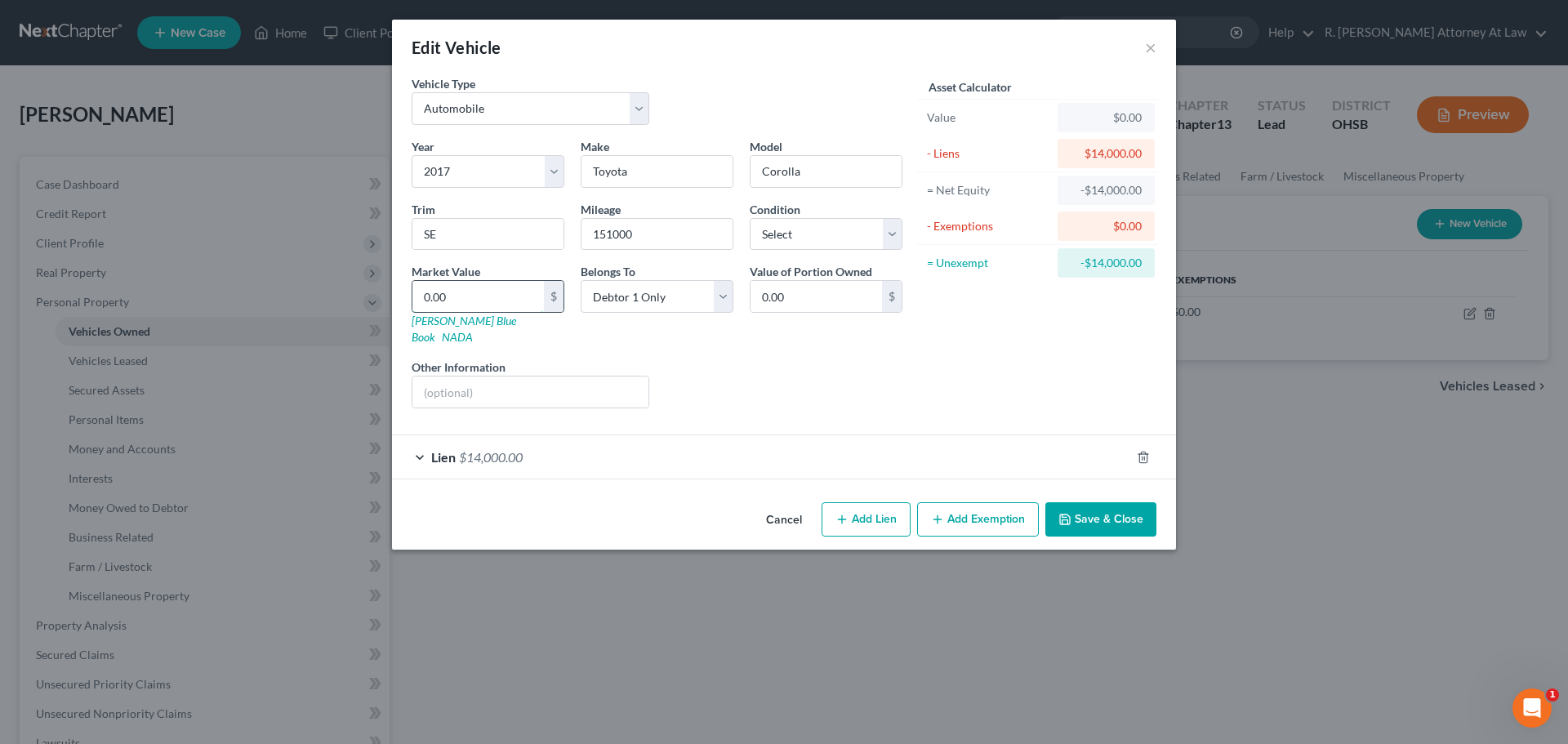
click at [478, 302] on input "0.00" at bounding box center [478, 296] width 132 height 31
type input "7"
type input "7.00"
type input "79"
type input "79.00"
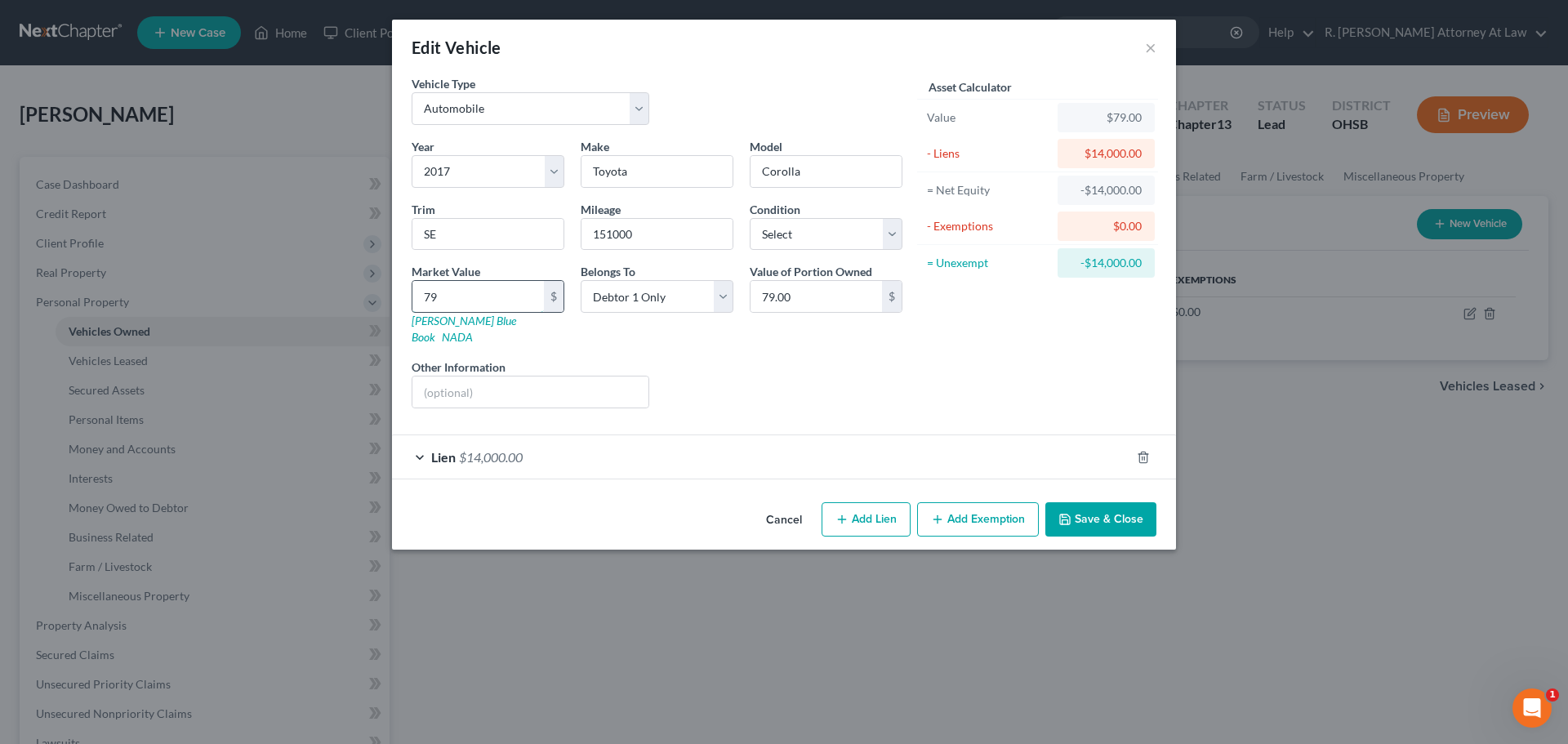
type input "793"
type input "793.00"
type input "7931"
type input "7,931.00"
type input "7,931"
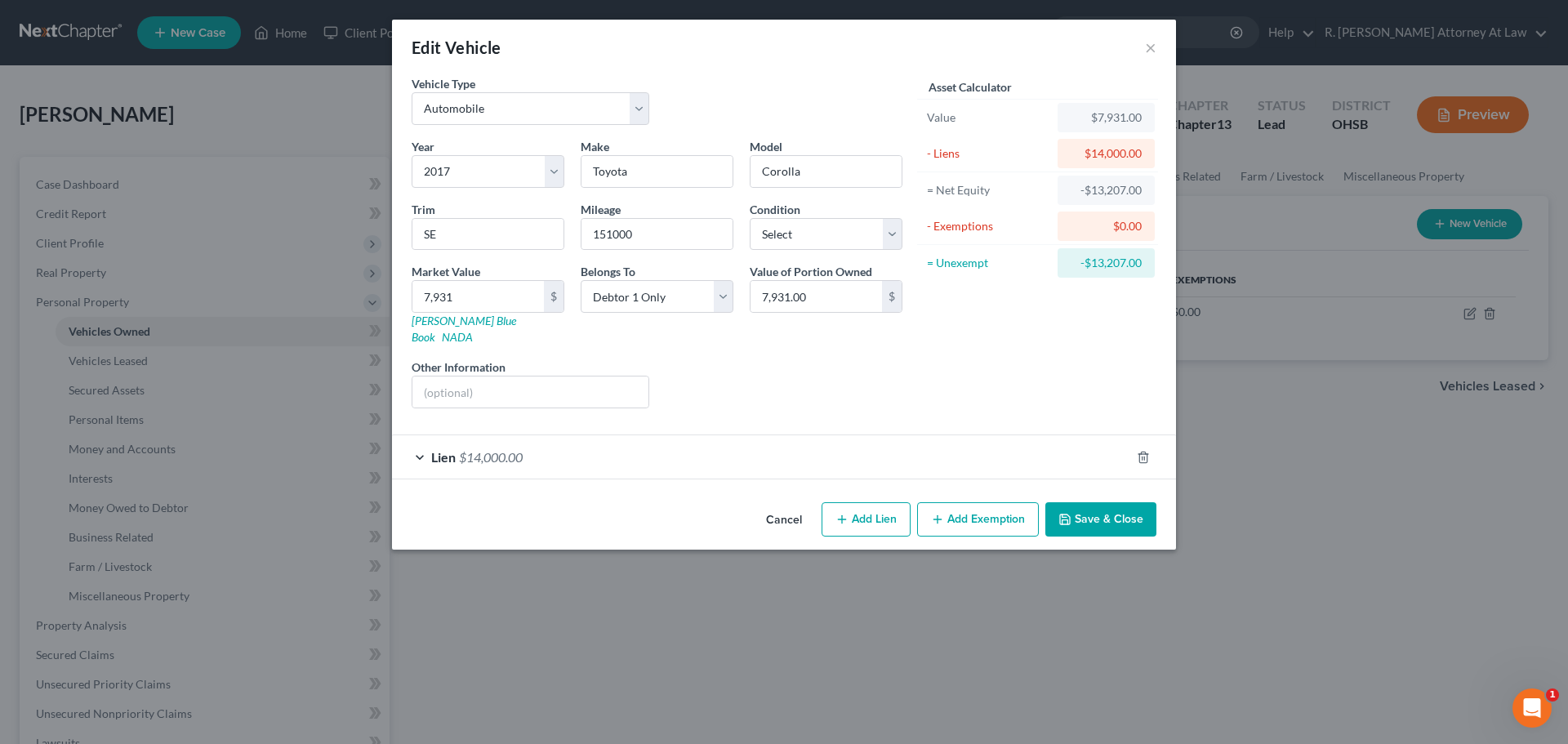
drag, startPoint x: 1090, startPoint y: 498, endPoint x: 1054, endPoint y: 498, distance: 36.0
click at [1070, 503] on button "Save & Close" at bounding box center [1100, 519] width 111 height 34
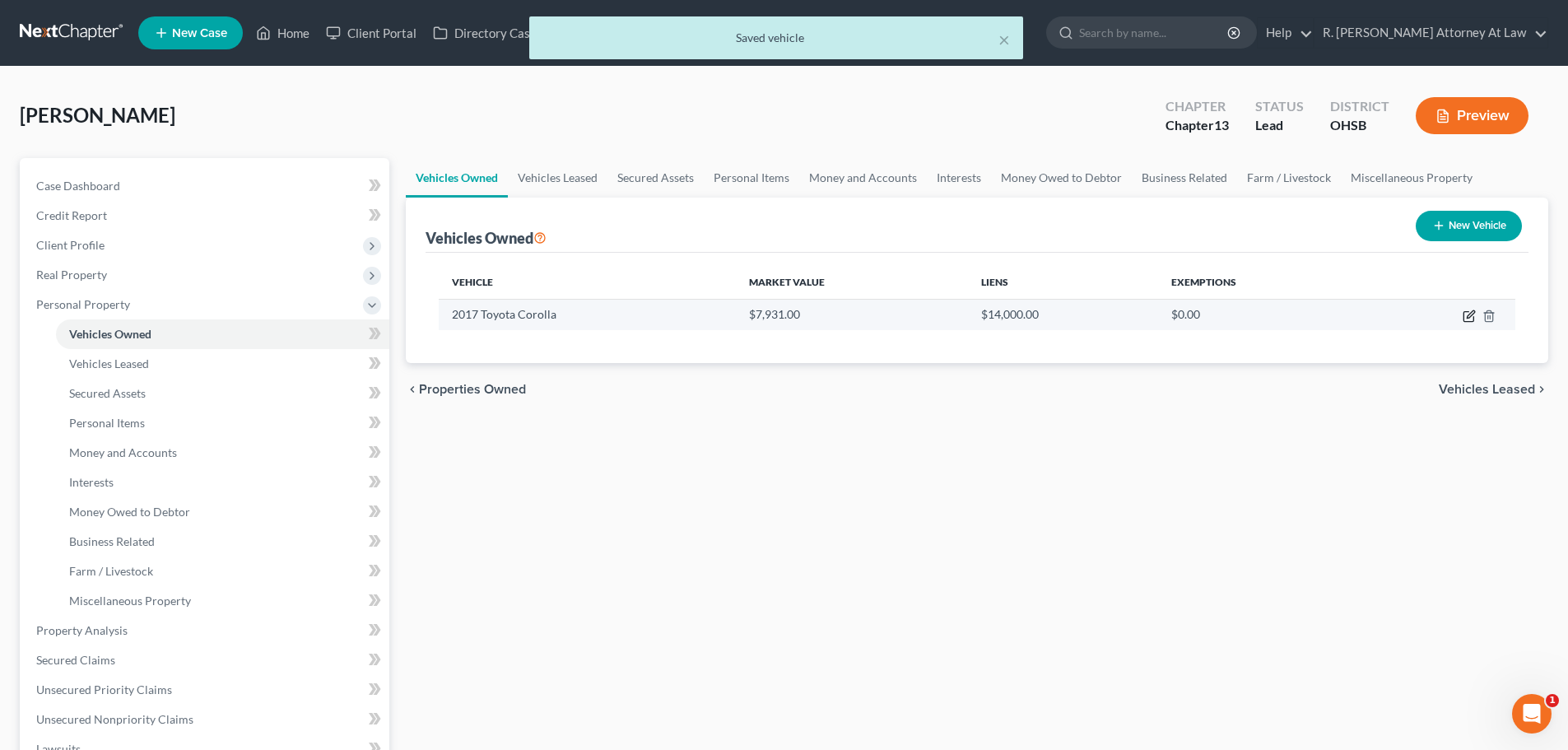
click at [1469, 317] on icon "button" at bounding box center [1470, 314] width 8 height 8
select select "0"
select select "9"
select select "0"
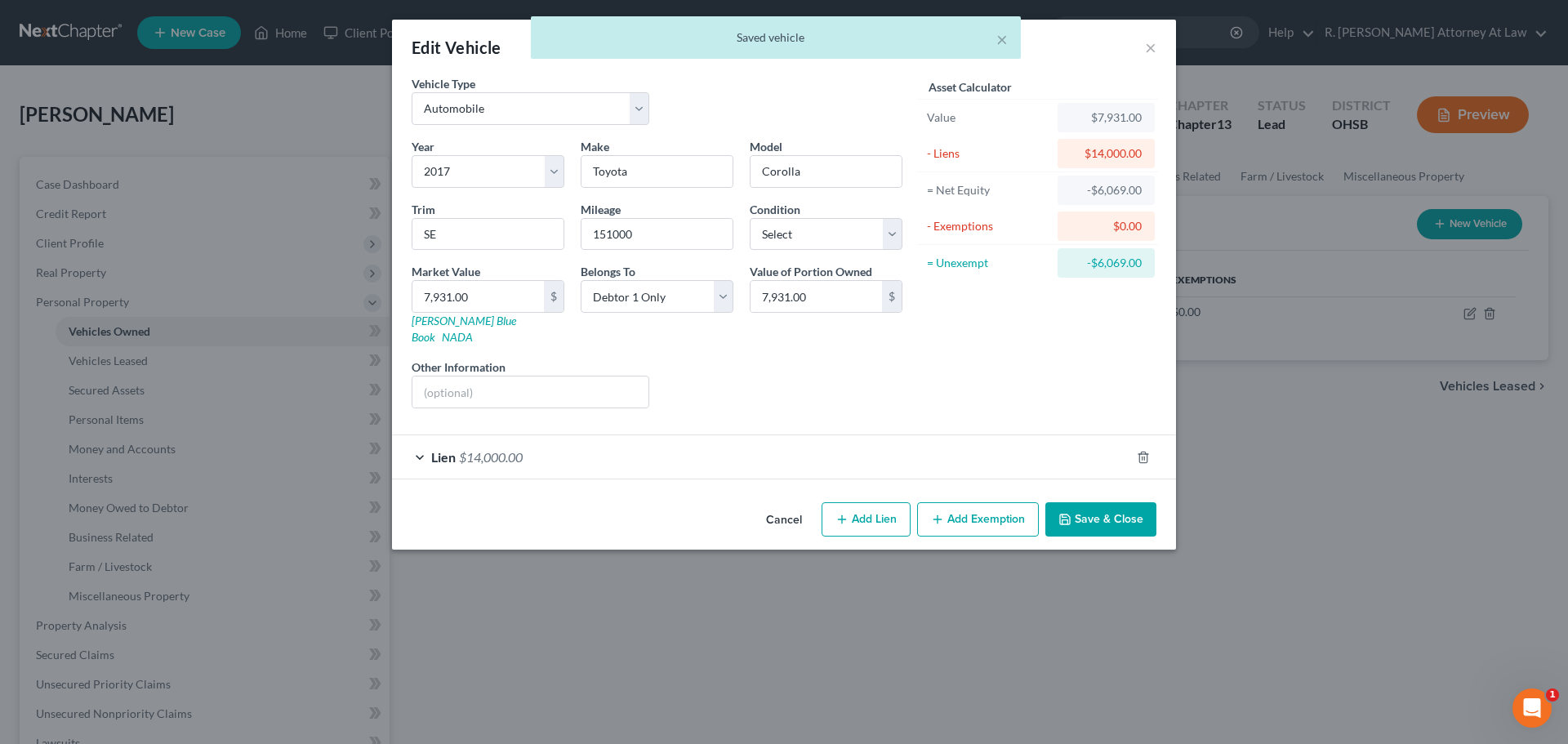
click at [978, 503] on button "Add Exemption" at bounding box center [978, 519] width 122 height 34
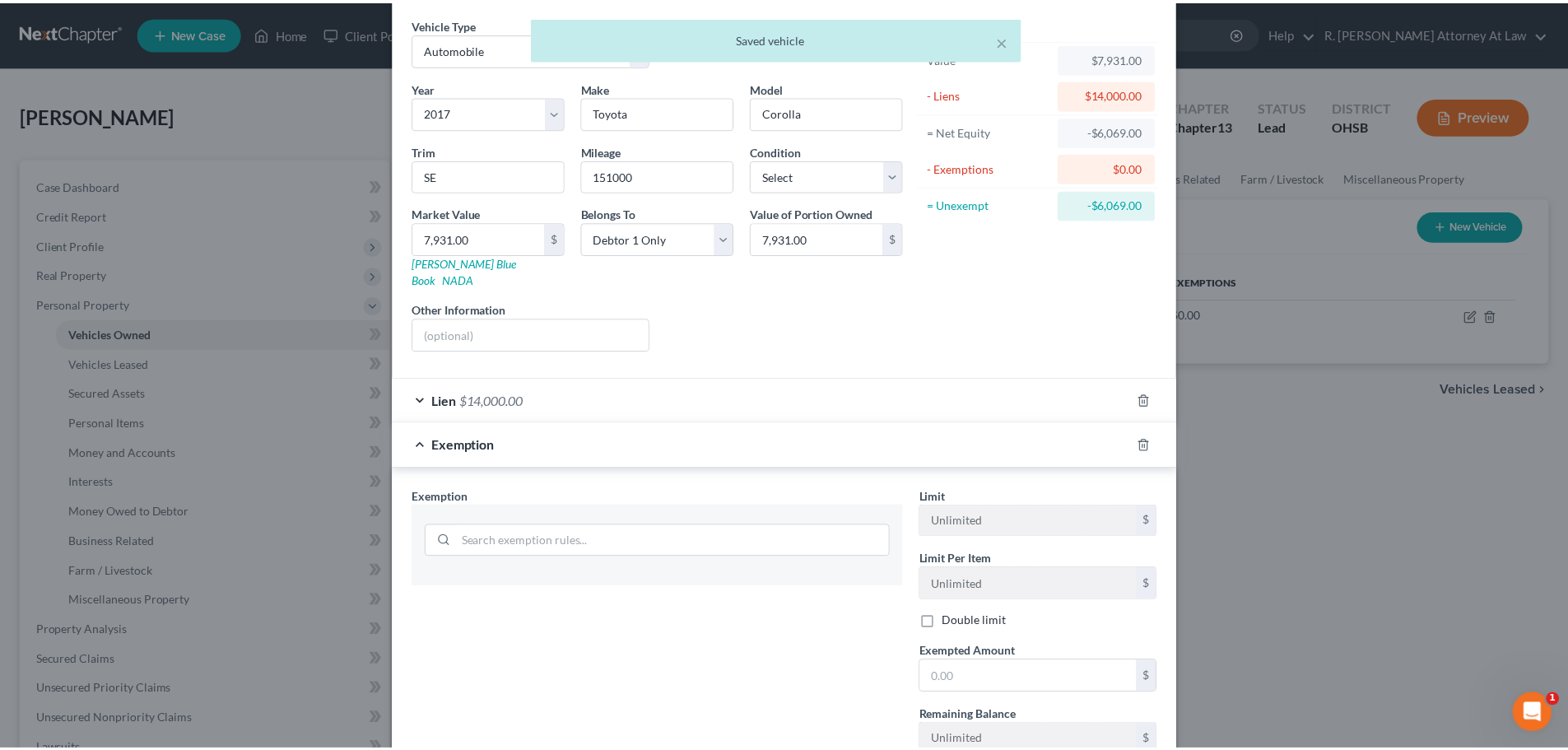
scroll to position [165, 0]
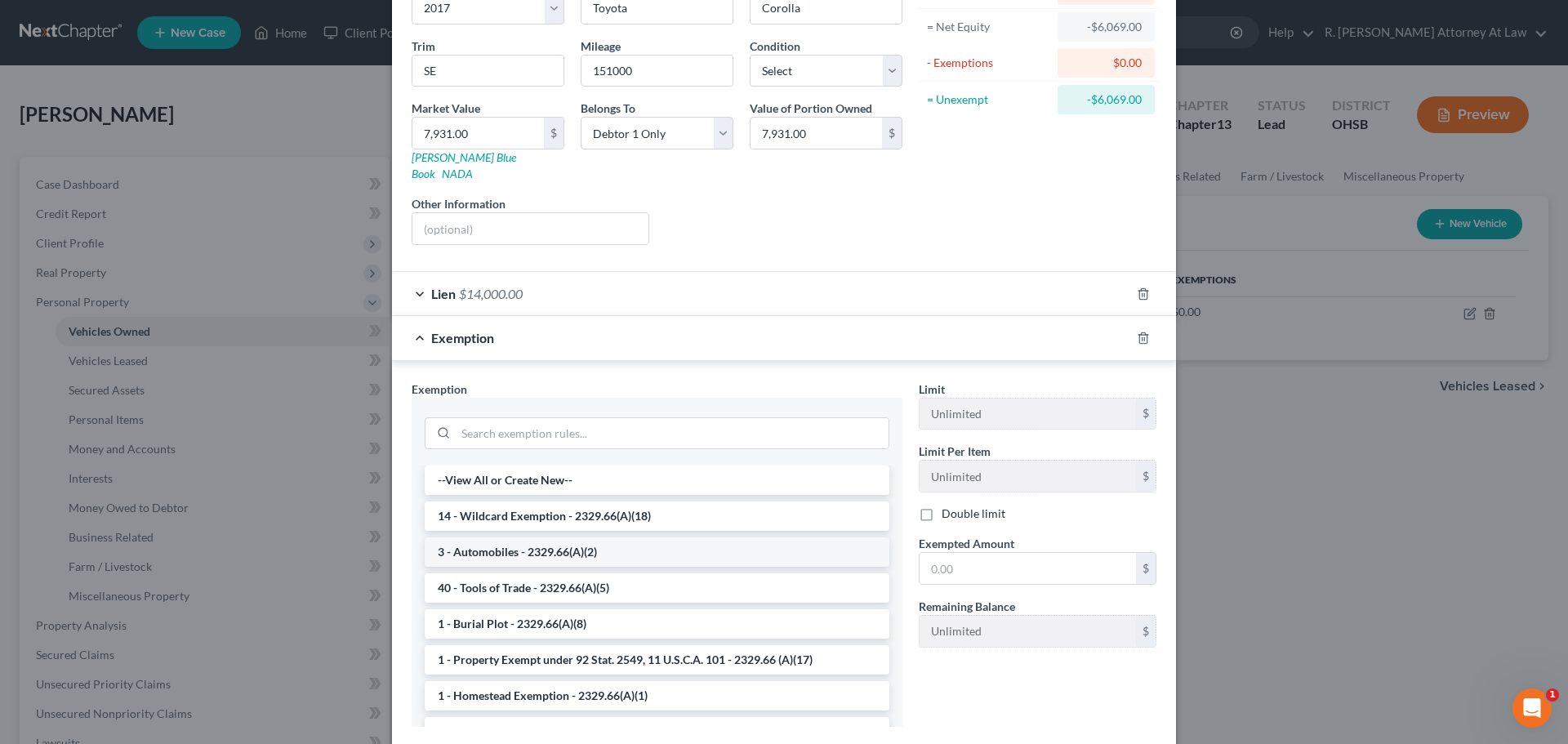
click at [484, 541] on li "3 - Automobiles - 2329.66(A)(2)" at bounding box center [657, 552] width 464 height 29
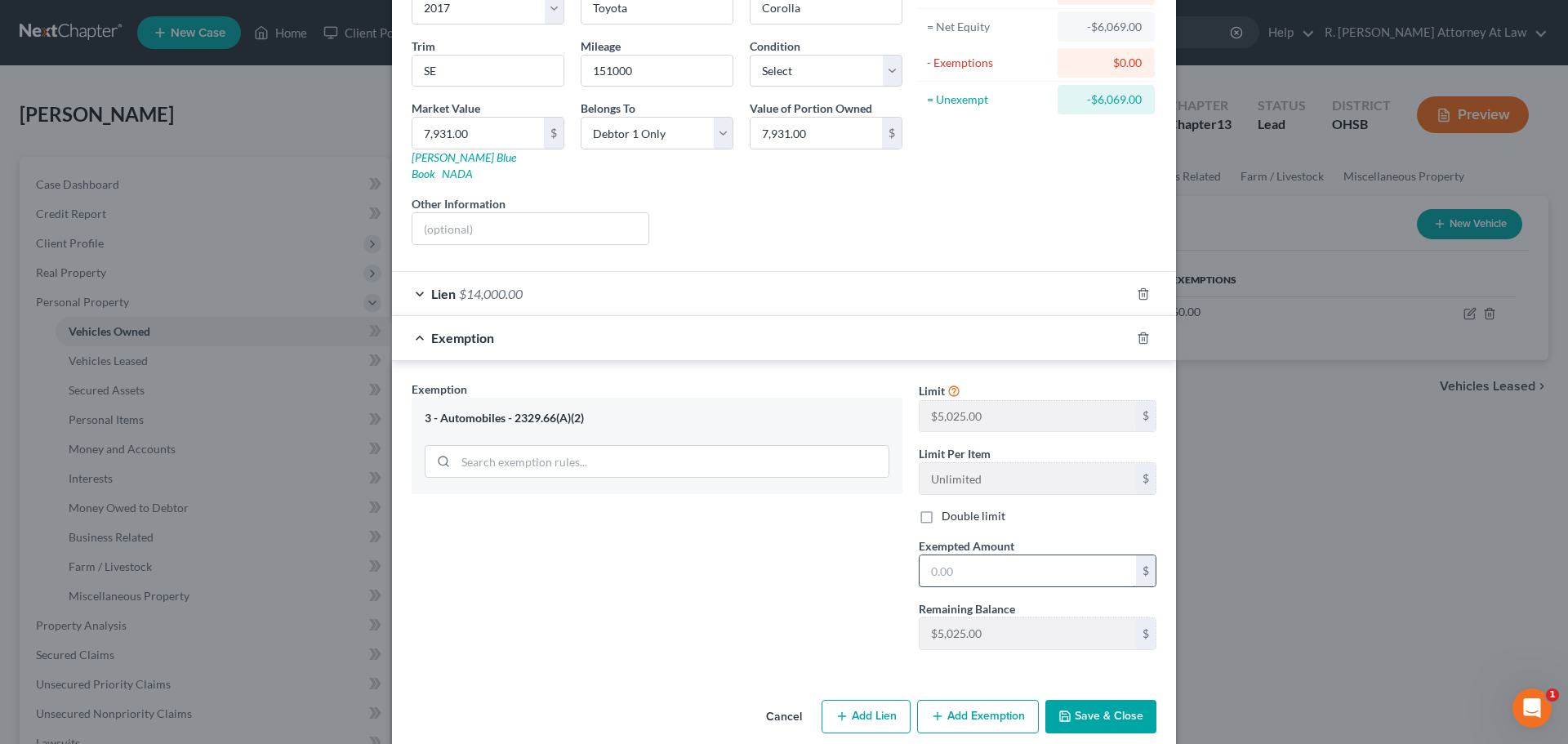
click at [946, 562] on input "text" at bounding box center [1027, 571] width 216 height 31
type input "5,025"
click at [1090, 701] on button "Save & Close" at bounding box center [1100, 717] width 111 height 34
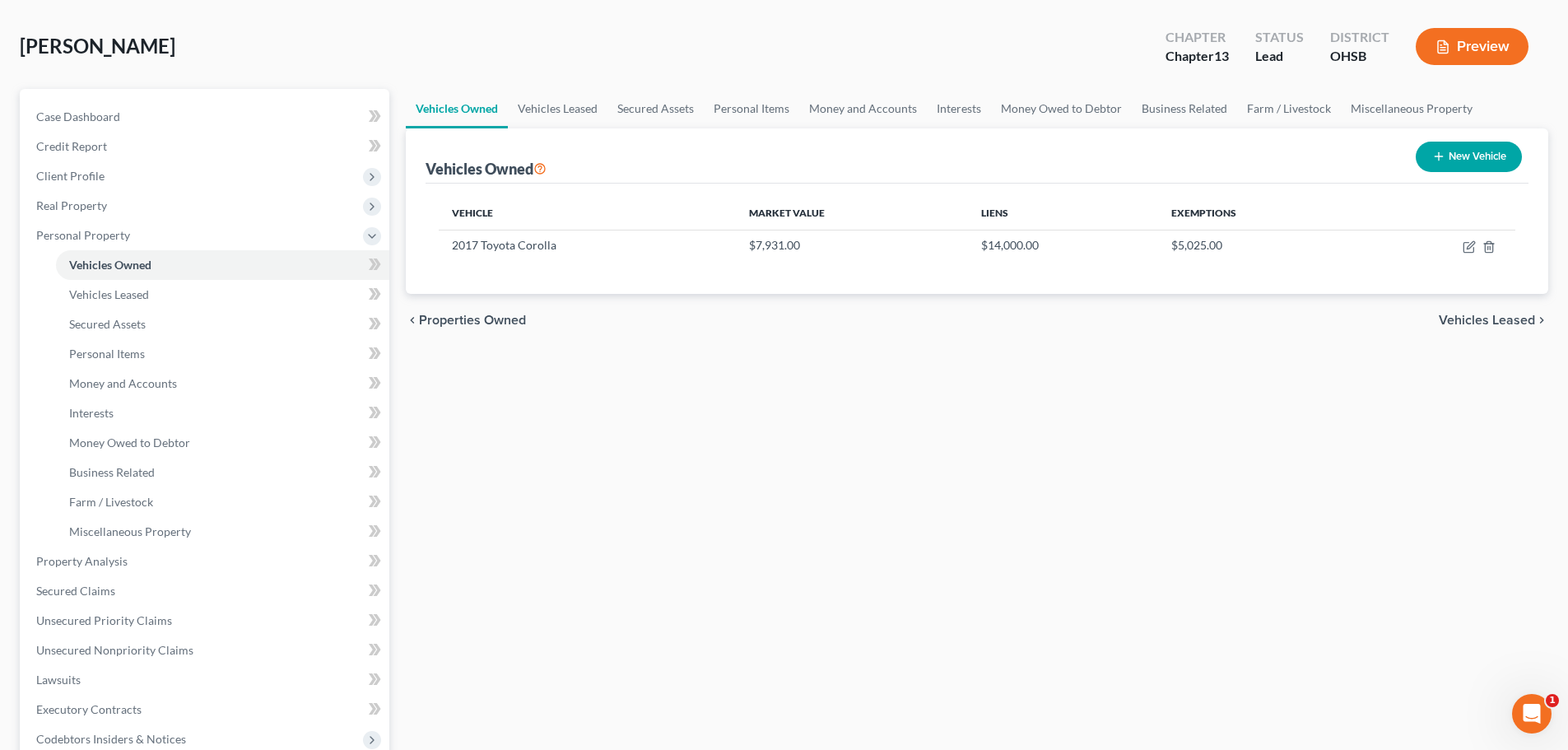
scroll to position [247, 0]
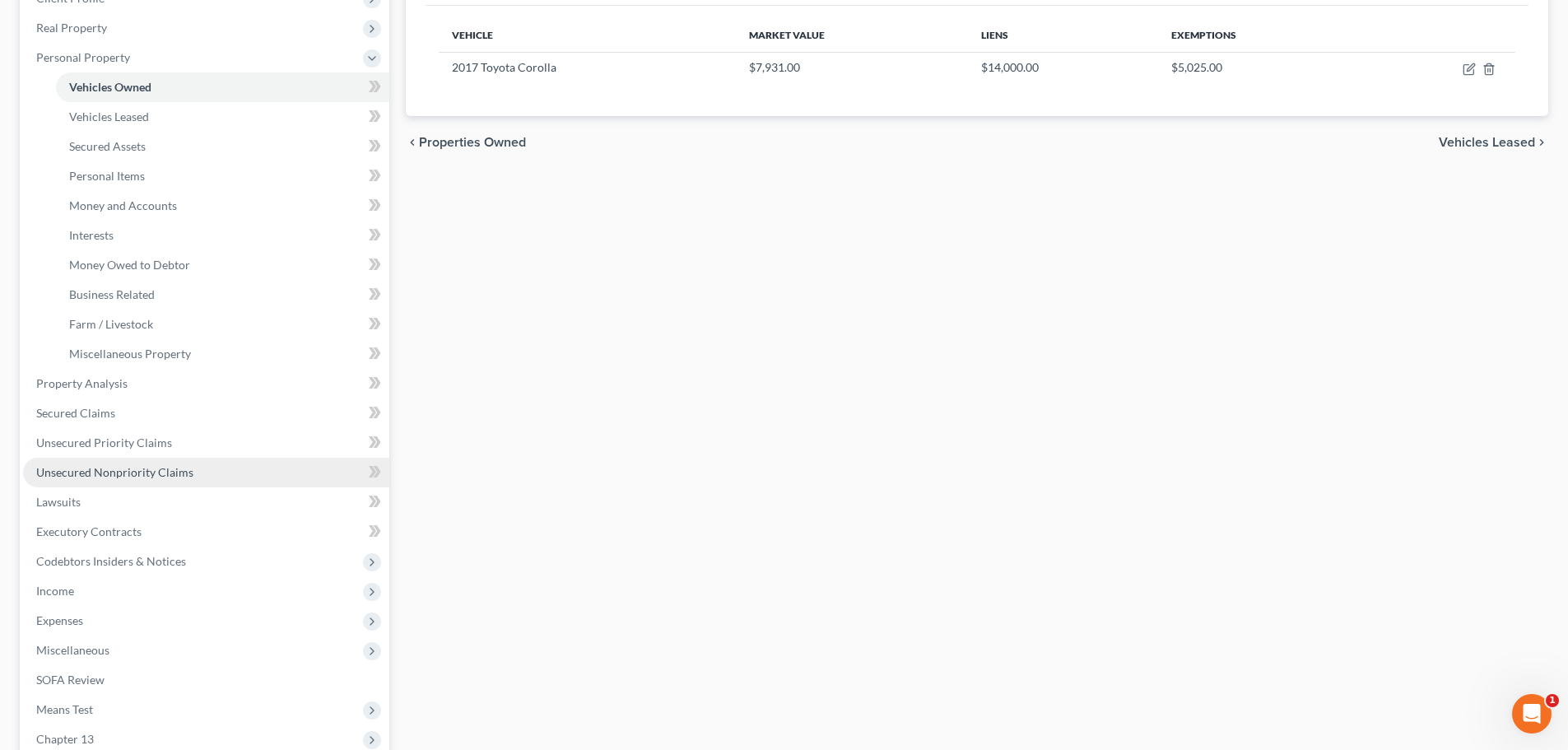
click at [103, 477] on span "Unsecured Nonpriority Claims" at bounding box center [115, 472] width 157 height 14
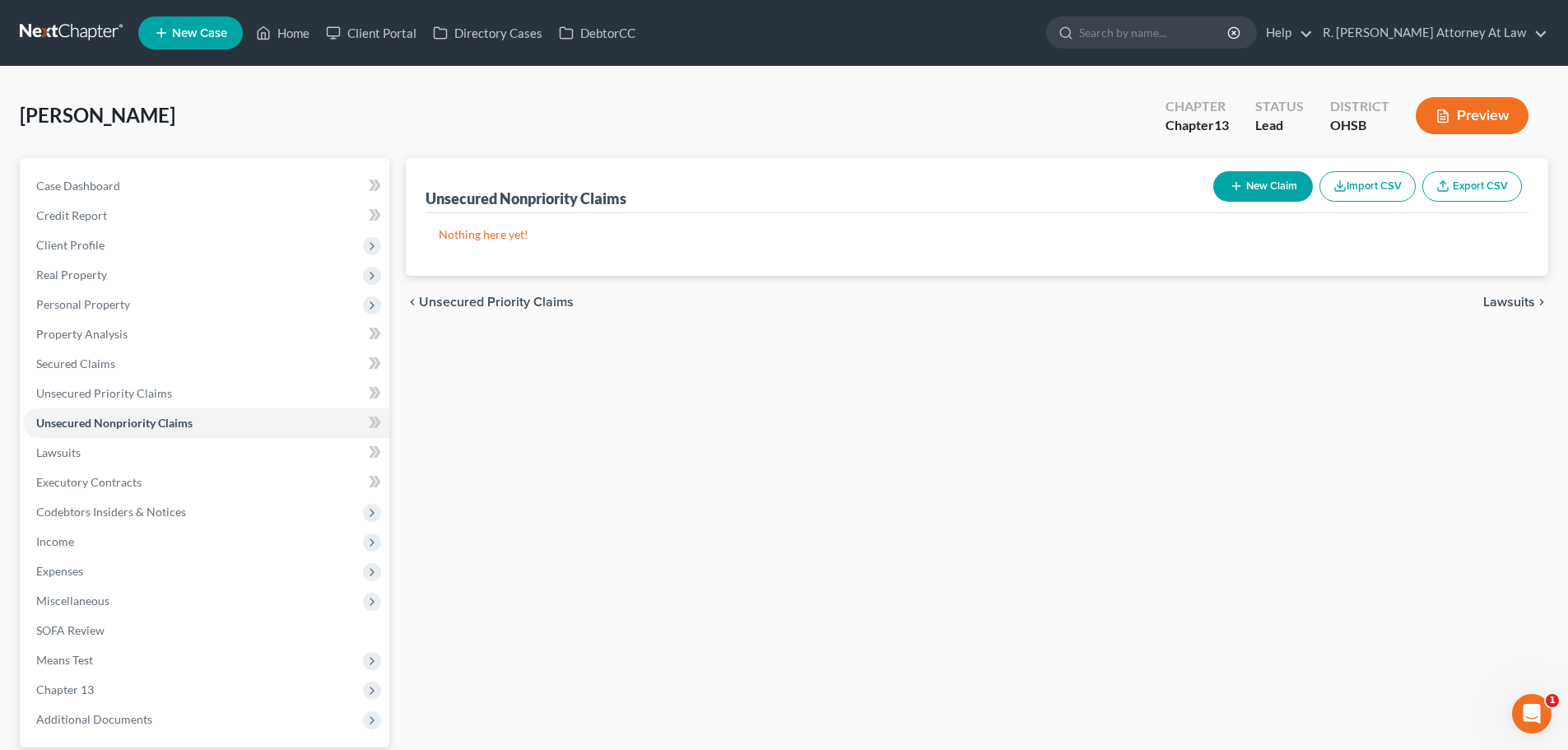
click at [1235, 186] on icon "button" at bounding box center [1236, 186] width 13 height 13
select select "0"
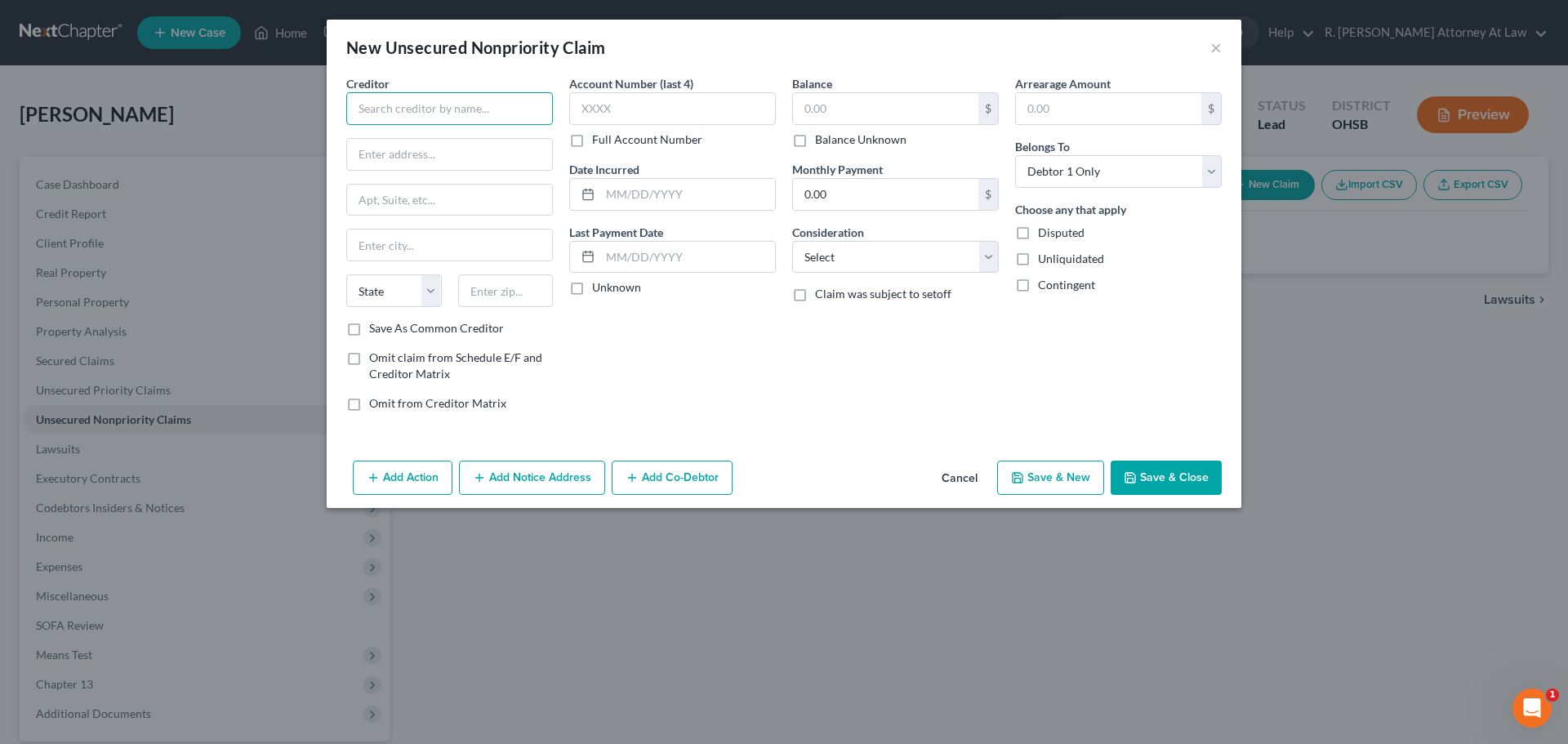
click at [407, 111] on input "text" at bounding box center [449, 108] width 206 height 32
click at [365, 143] on div "Affirm Inc" at bounding box center [444, 138] width 170 height 17
type input "Affirm Inc"
type input "[STREET_ADDRESS]"
type input "[GEOGRAPHIC_DATA]"
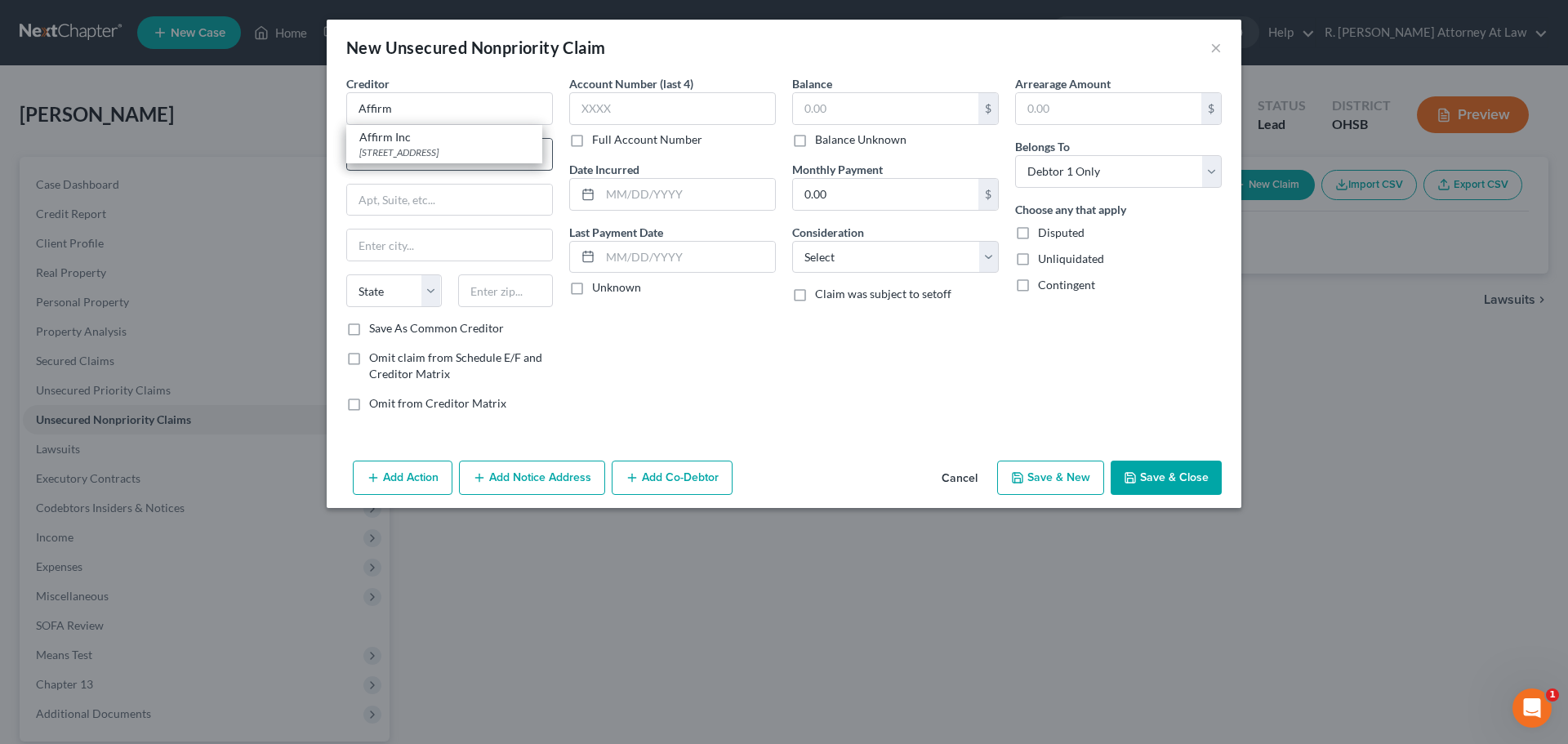
select select "4"
type input "94107"
click at [1159, 470] on button "Save & Close" at bounding box center [1166, 477] width 111 height 34
type input "0.00"
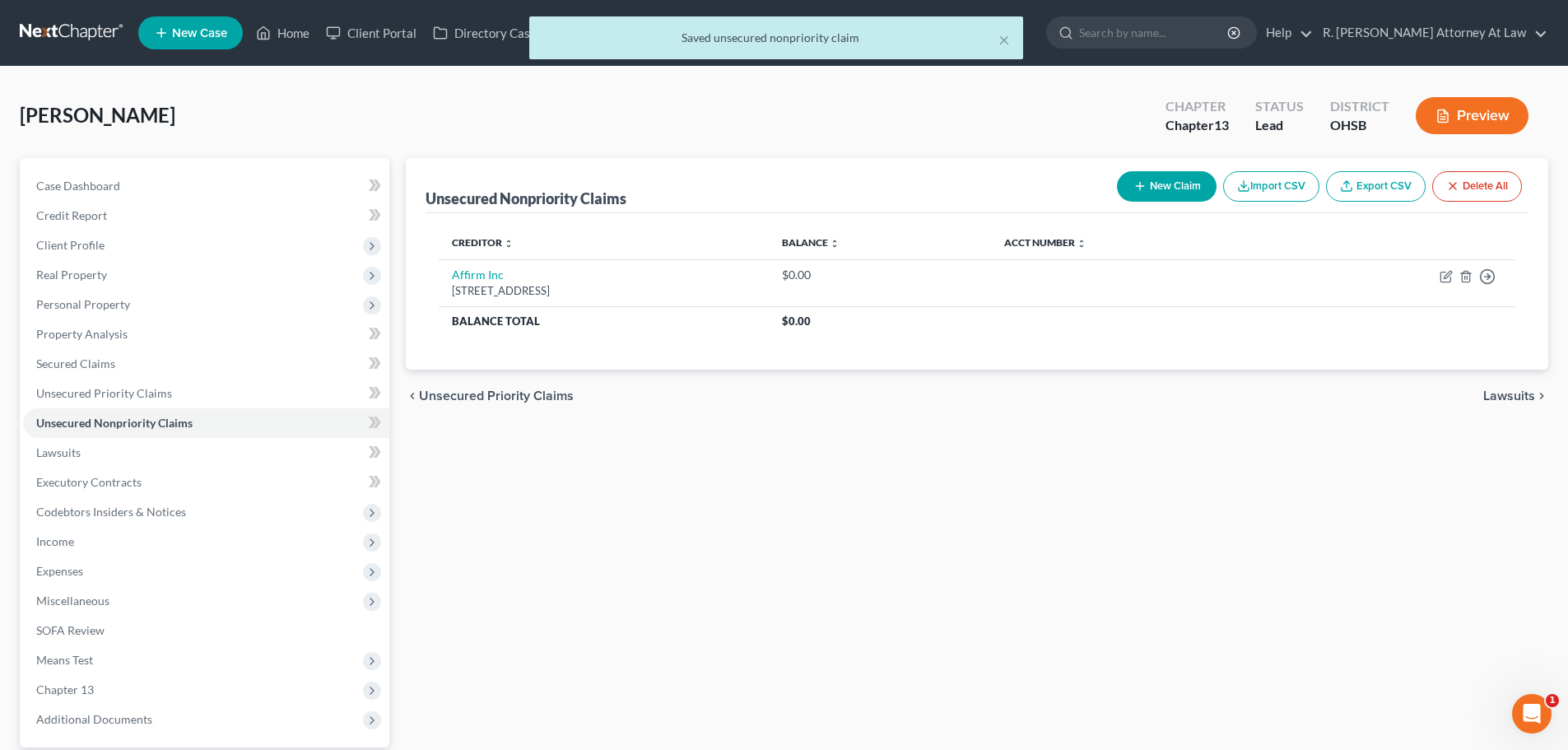
click at [1137, 188] on icon "button" at bounding box center [1140, 186] width 13 height 13
select select "0"
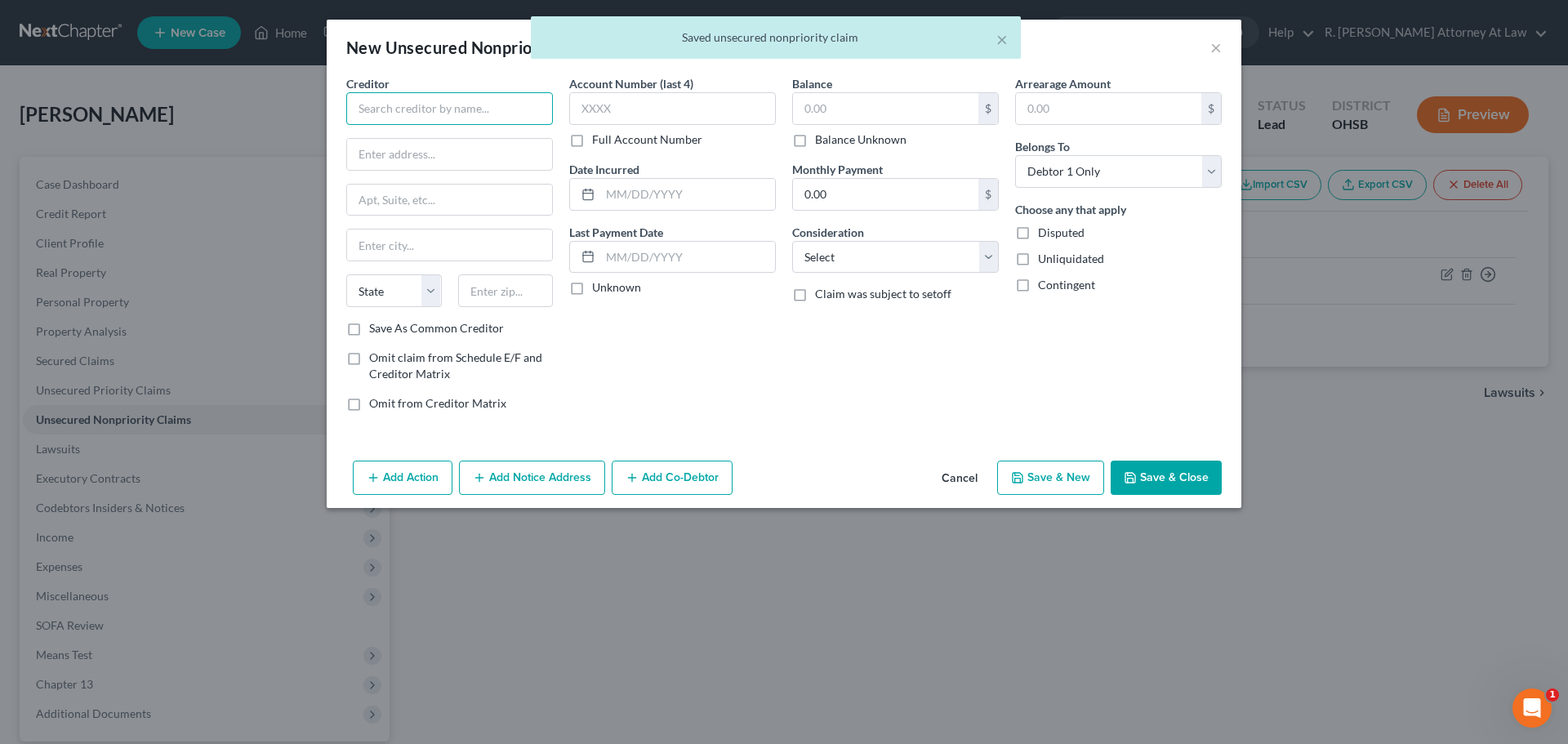
click at [374, 111] on input "text" at bounding box center [449, 108] width 206 height 32
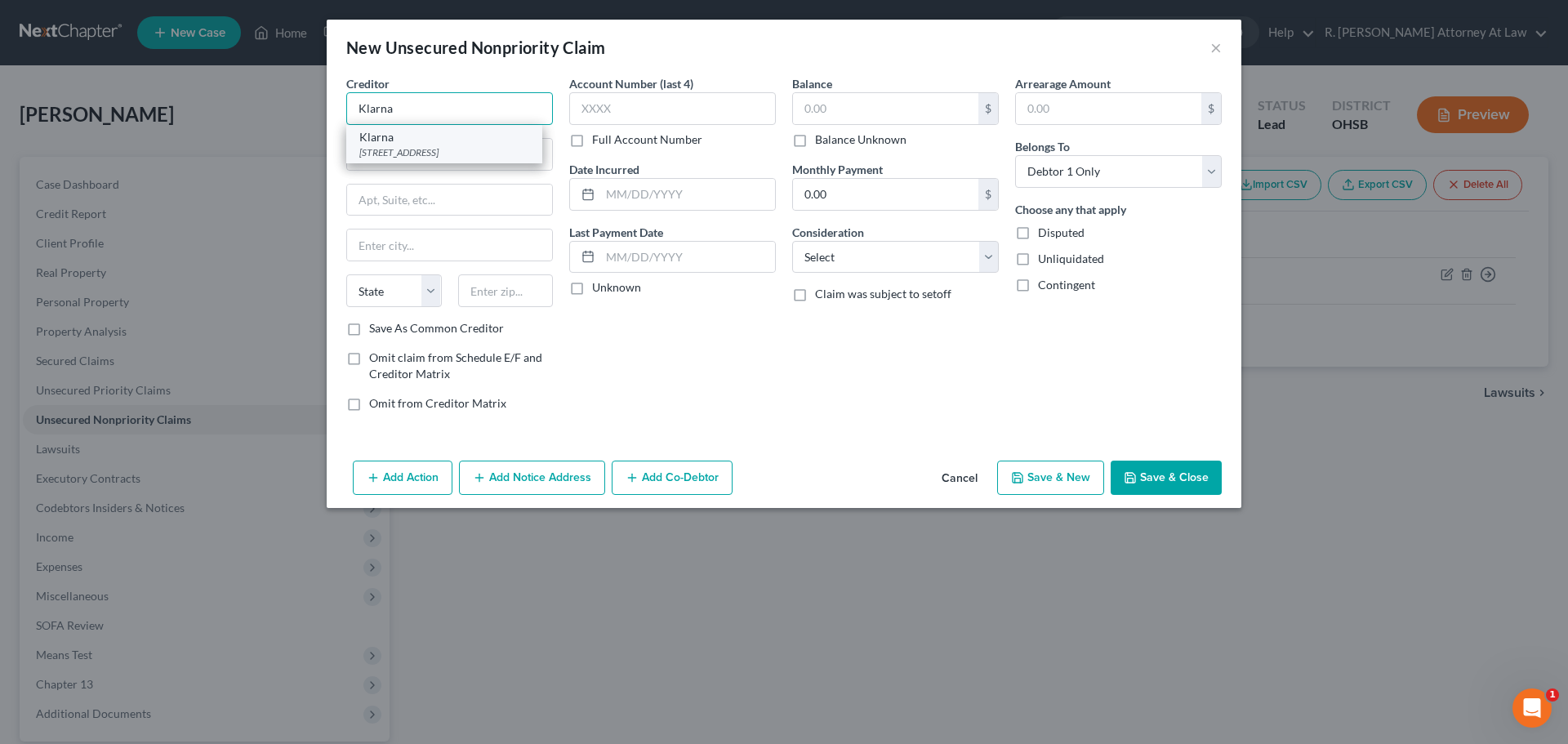
type input "Klarna"
click at [370, 154] on div "[STREET_ADDRESS]" at bounding box center [444, 152] width 170 height 14
type input "[STREET_ADDRESS]"
type input "Suite 300"
type input "Columbus"
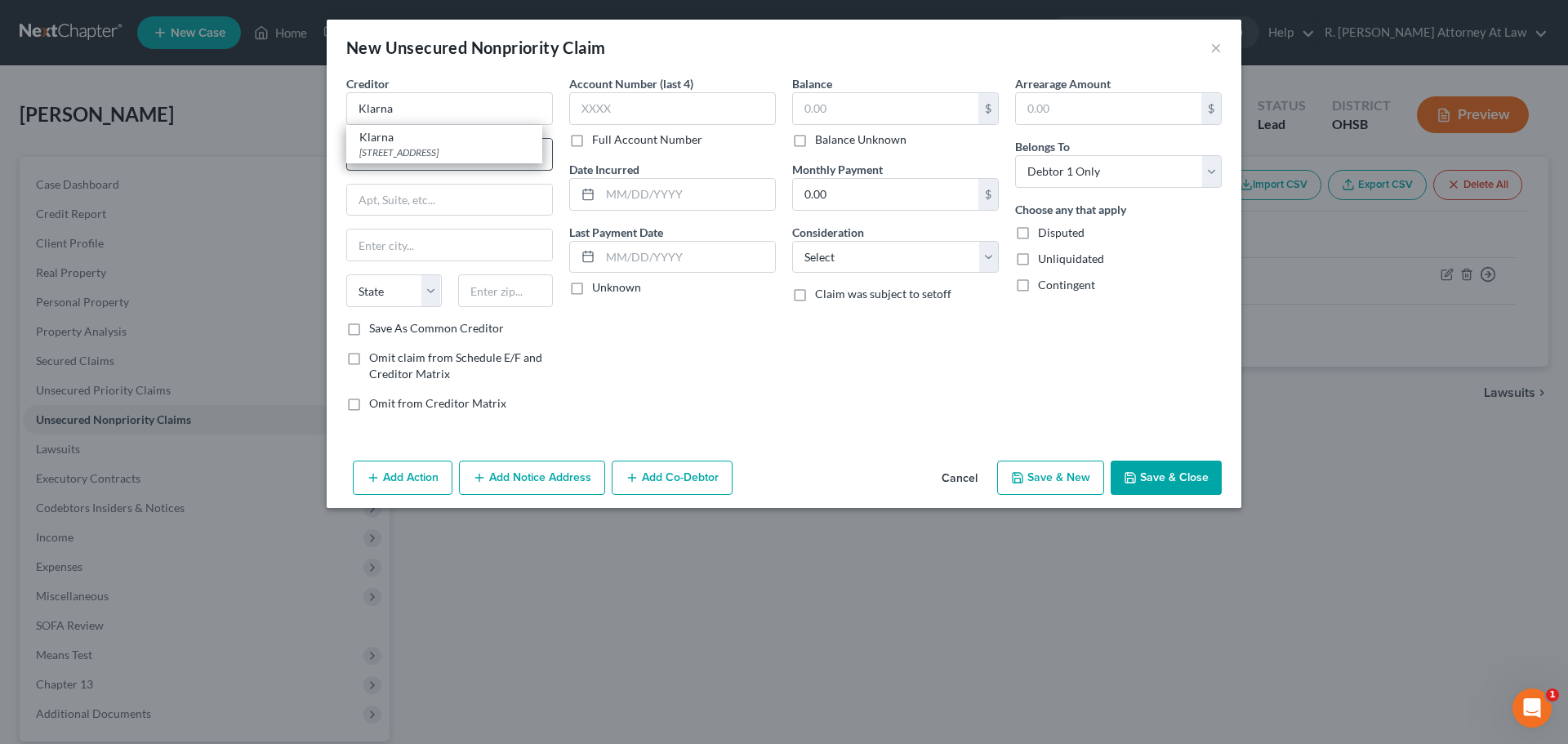
select select "36"
type input "43215"
click at [1149, 473] on button "Save & Close" at bounding box center [1166, 477] width 111 height 34
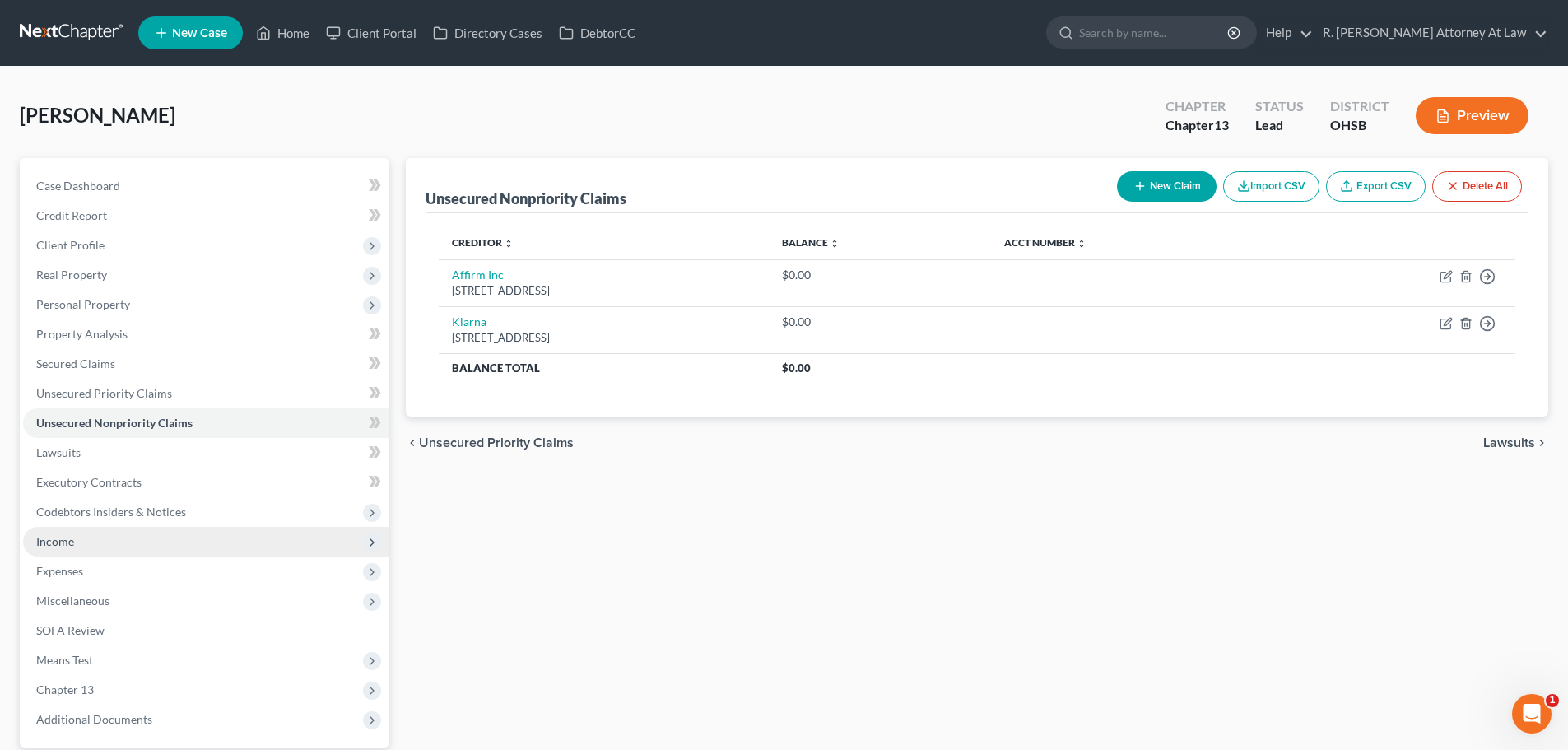
click at [72, 542] on span "Income" at bounding box center [54, 541] width 38 height 14
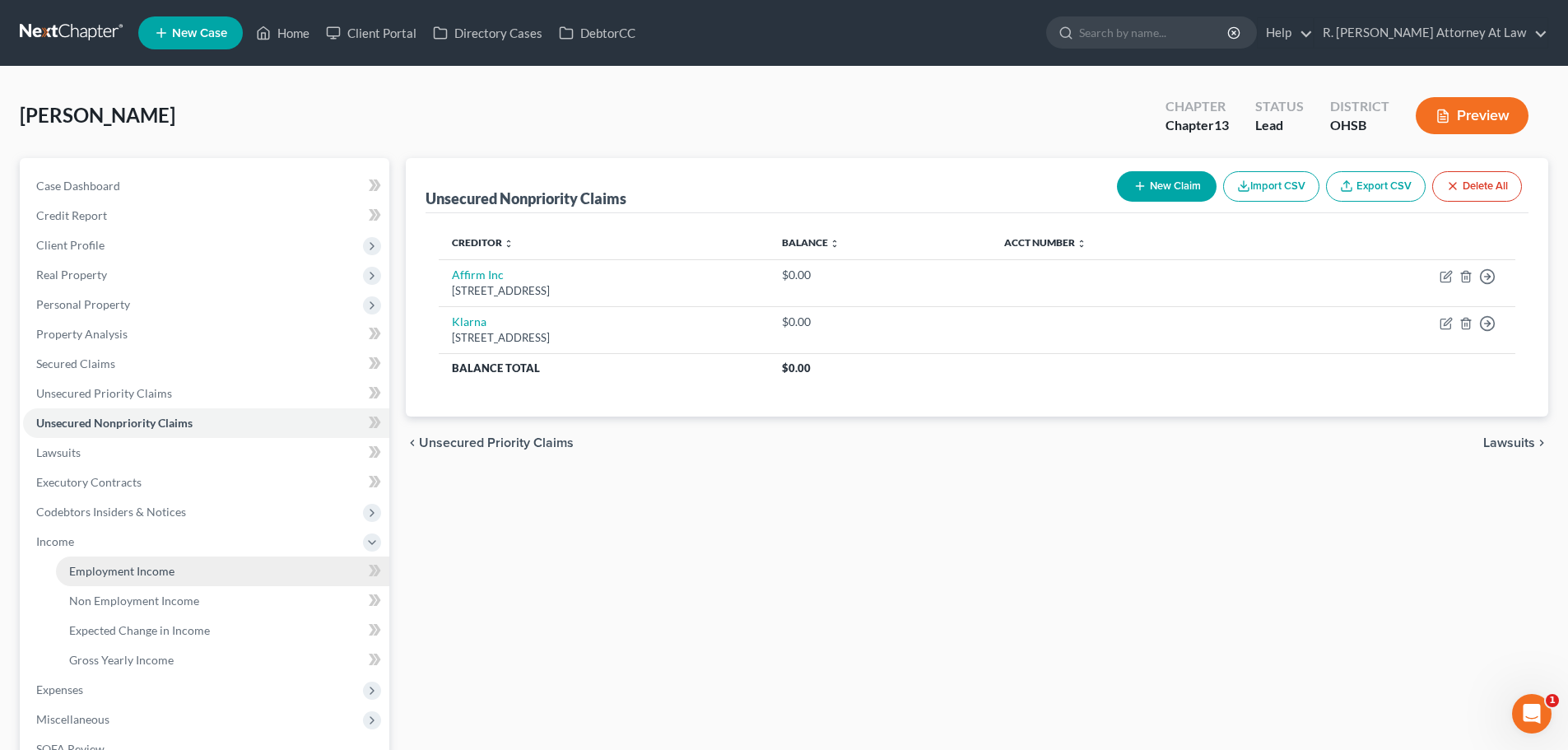
click at [80, 568] on span "Employment Income" at bounding box center [122, 570] width 105 height 14
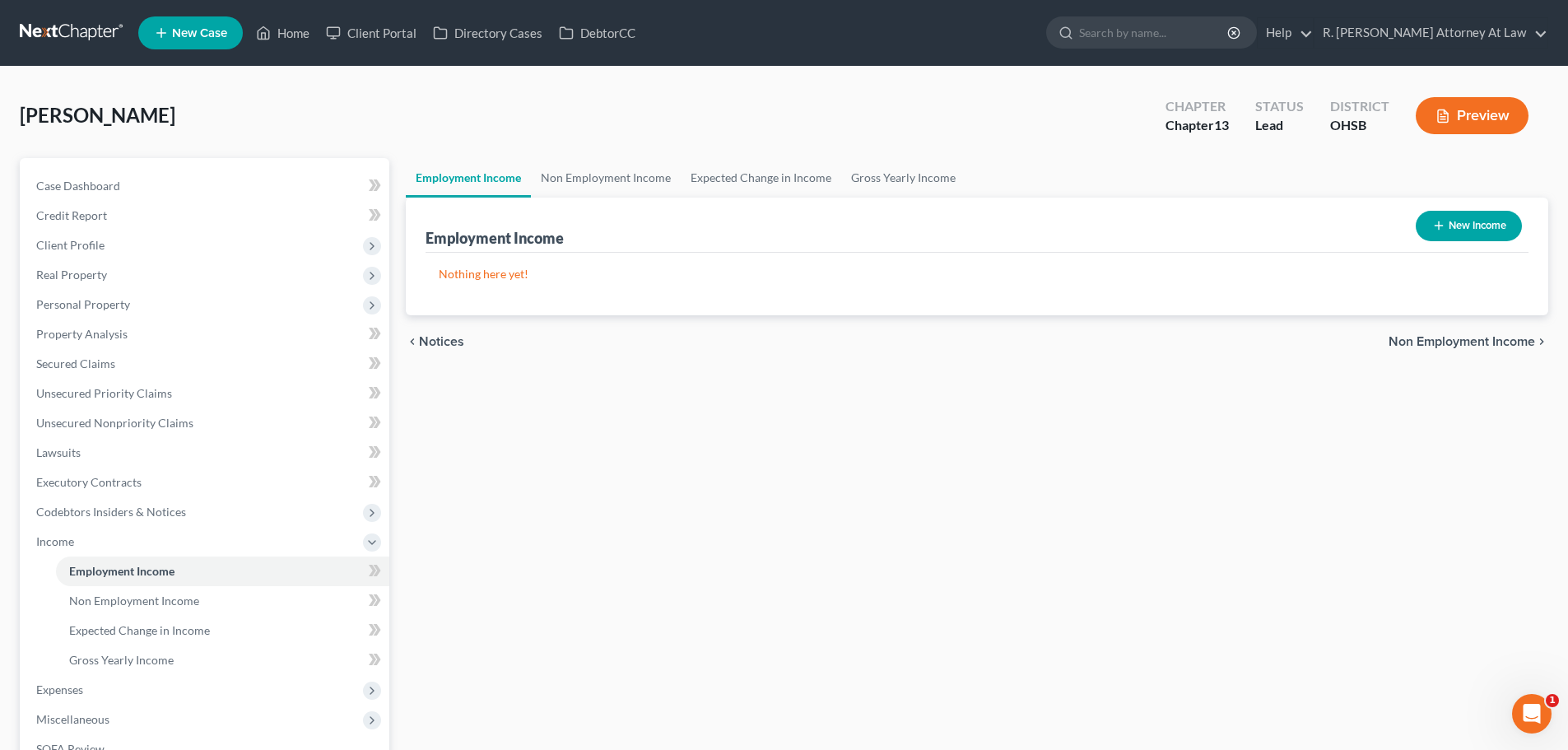
click at [1438, 229] on icon "button" at bounding box center [1438, 226] width 13 height 13
select select "0"
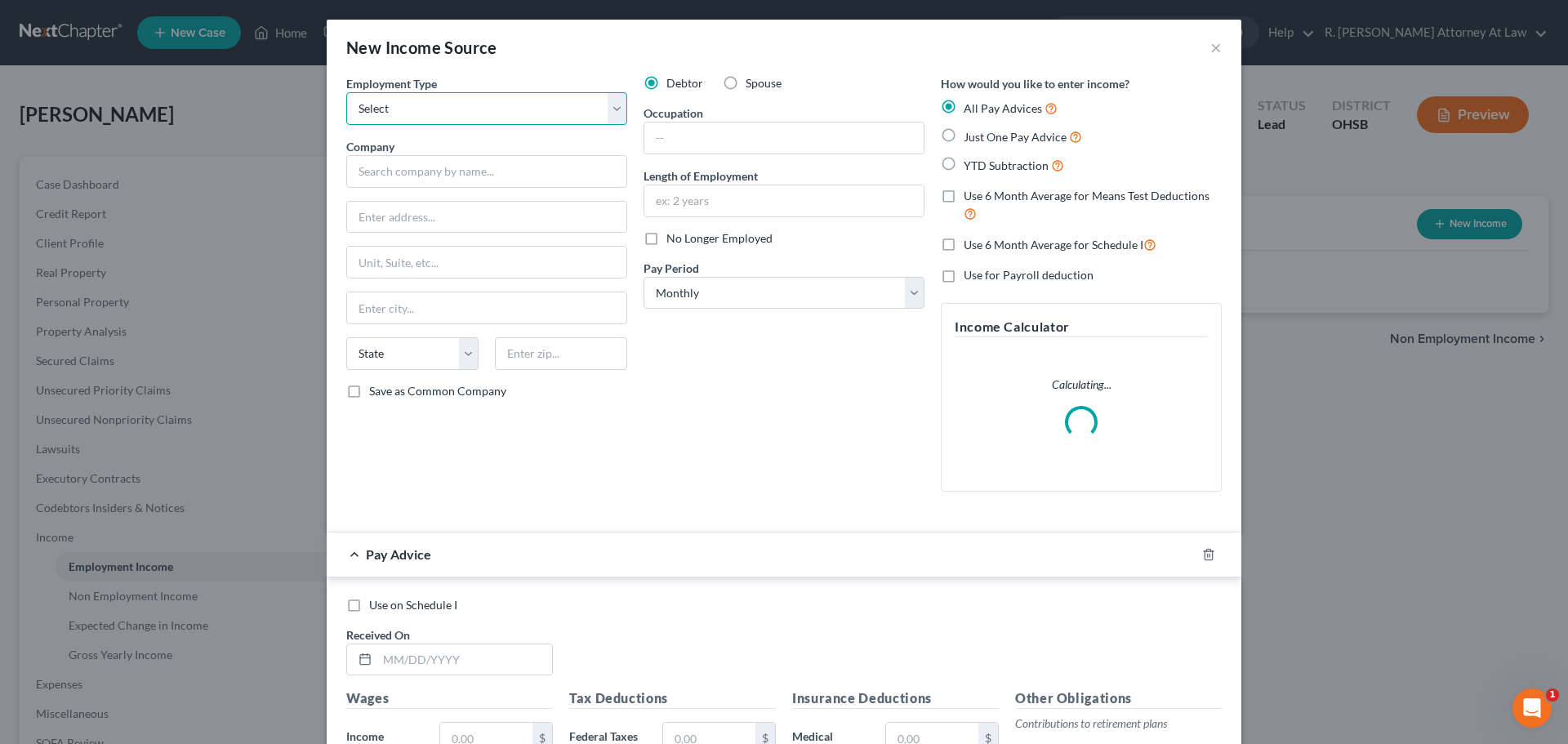
click at [451, 114] on select "Select Full or [DEMOGRAPHIC_DATA] Employment Self Employment" at bounding box center [486, 108] width 281 height 32
select select "0"
click at [346, 92] on select "Select Full or [DEMOGRAPHIC_DATA] Employment Self Employment" at bounding box center [486, 108] width 281 height 32
click at [376, 177] on input "text" at bounding box center [486, 171] width 281 height 32
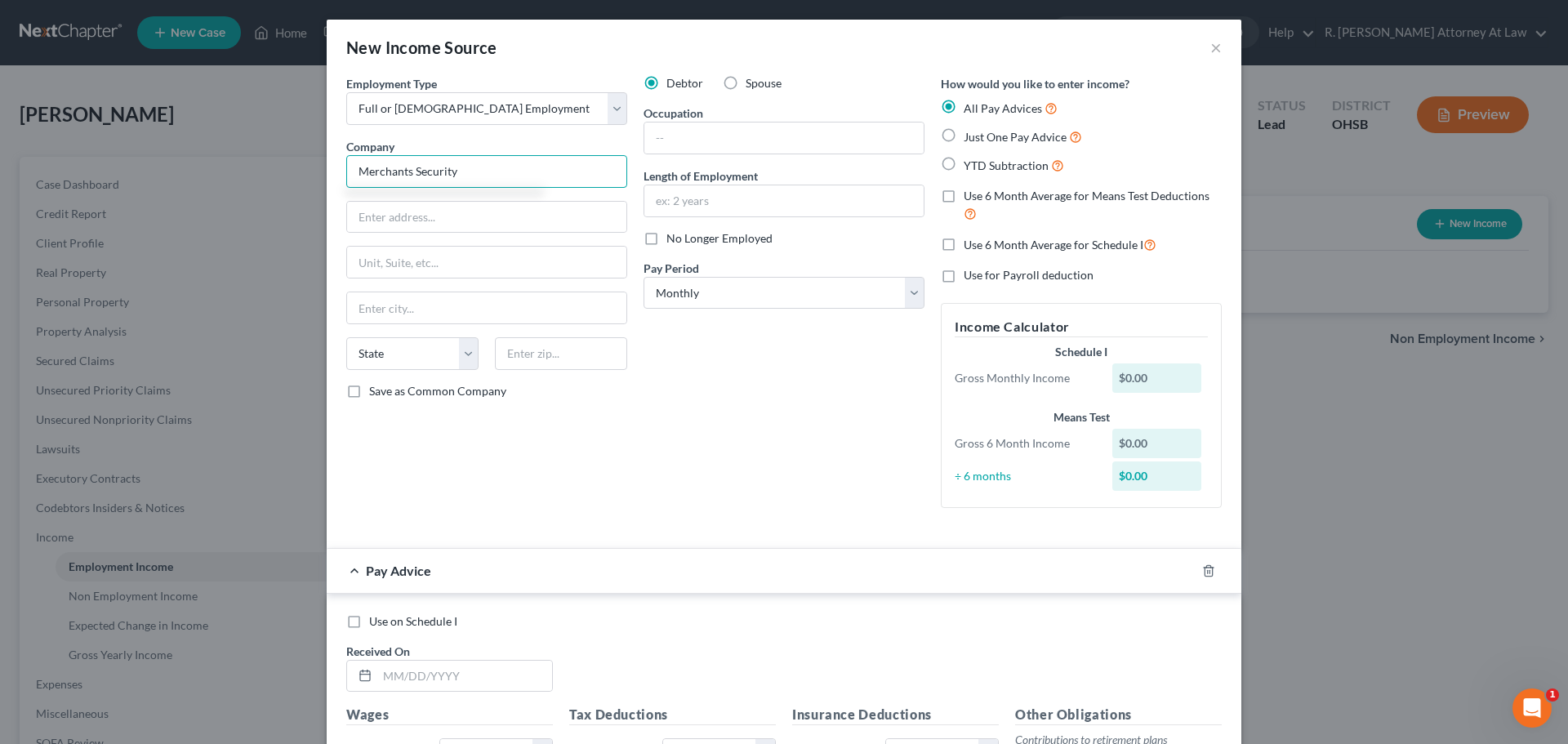
type input "Merchants Security"
click at [458, 172] on input "Merchants Security" at bounding box center [486, 171] width 281 height 32
click at [661, 134] on input "text" at bounding box center [784, 138] width 279 height 31
click at [964, 139] on label "Just One Pay Advice" at bounding box center [1022, 137] width 119 height 19
click at [970, 138] on input "Just One Pay Advice" at bounding box center [975, 133] width 11 height 11
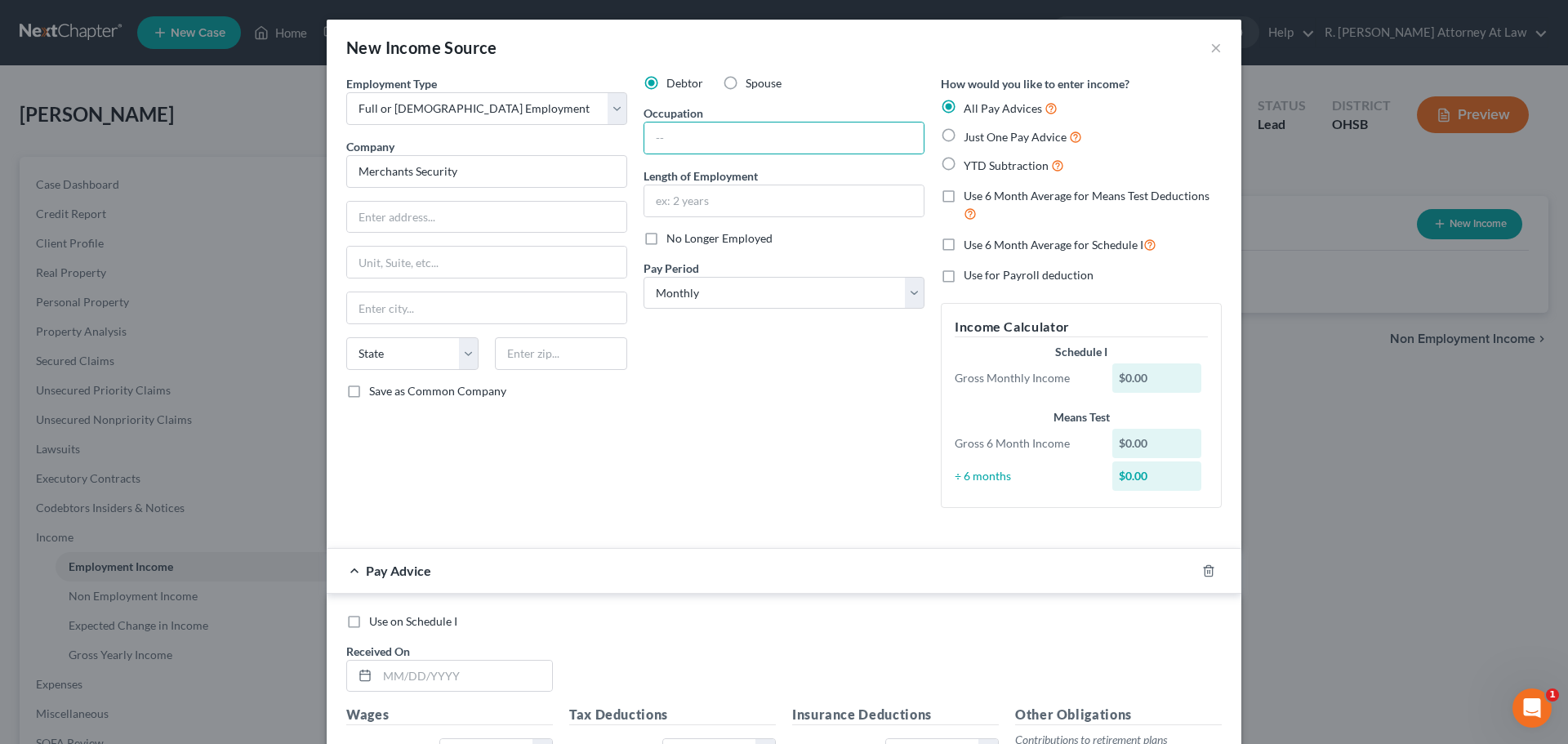
radio input "true"
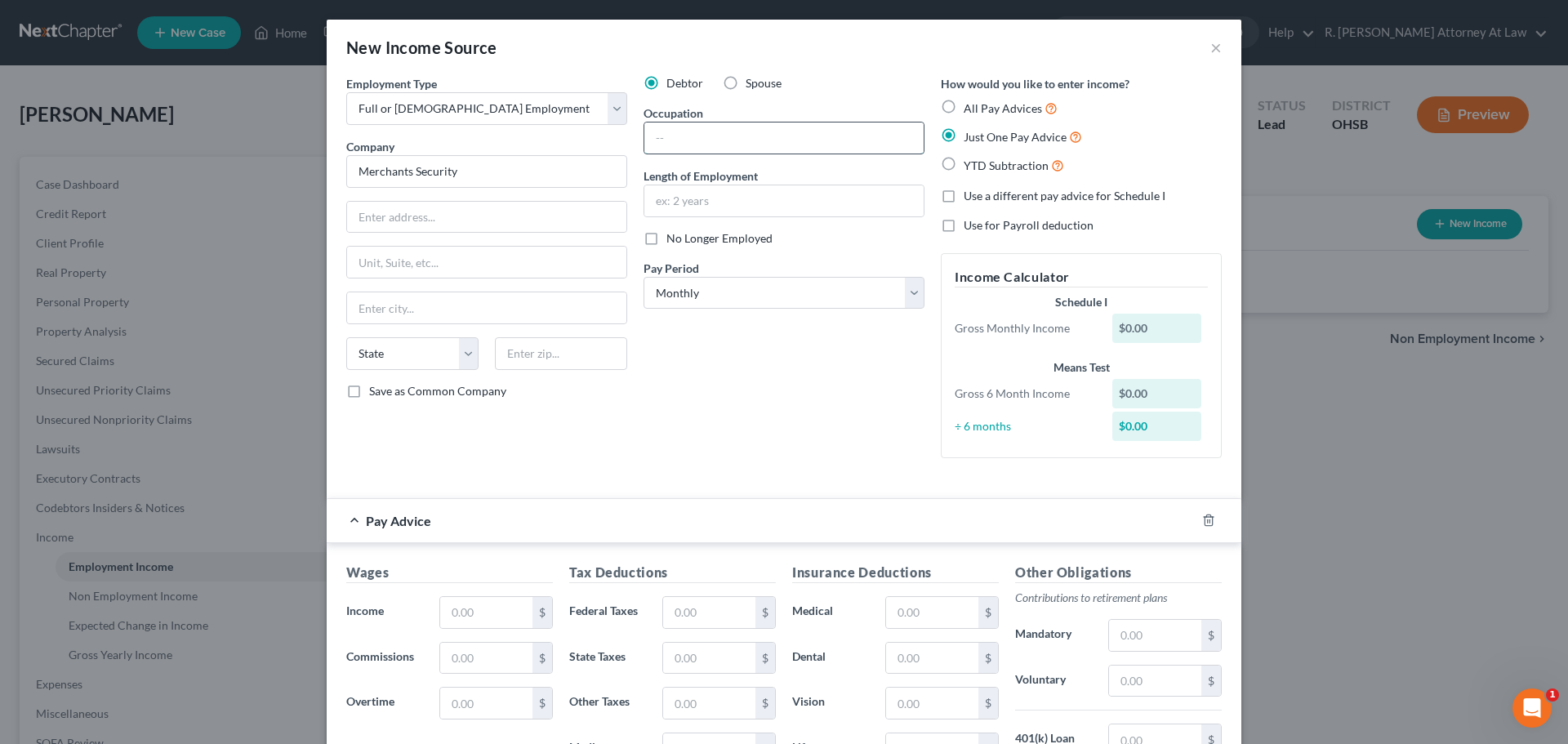
click at [664, 142] on input "text" at bounding box center [784, 138] width 279 height 31
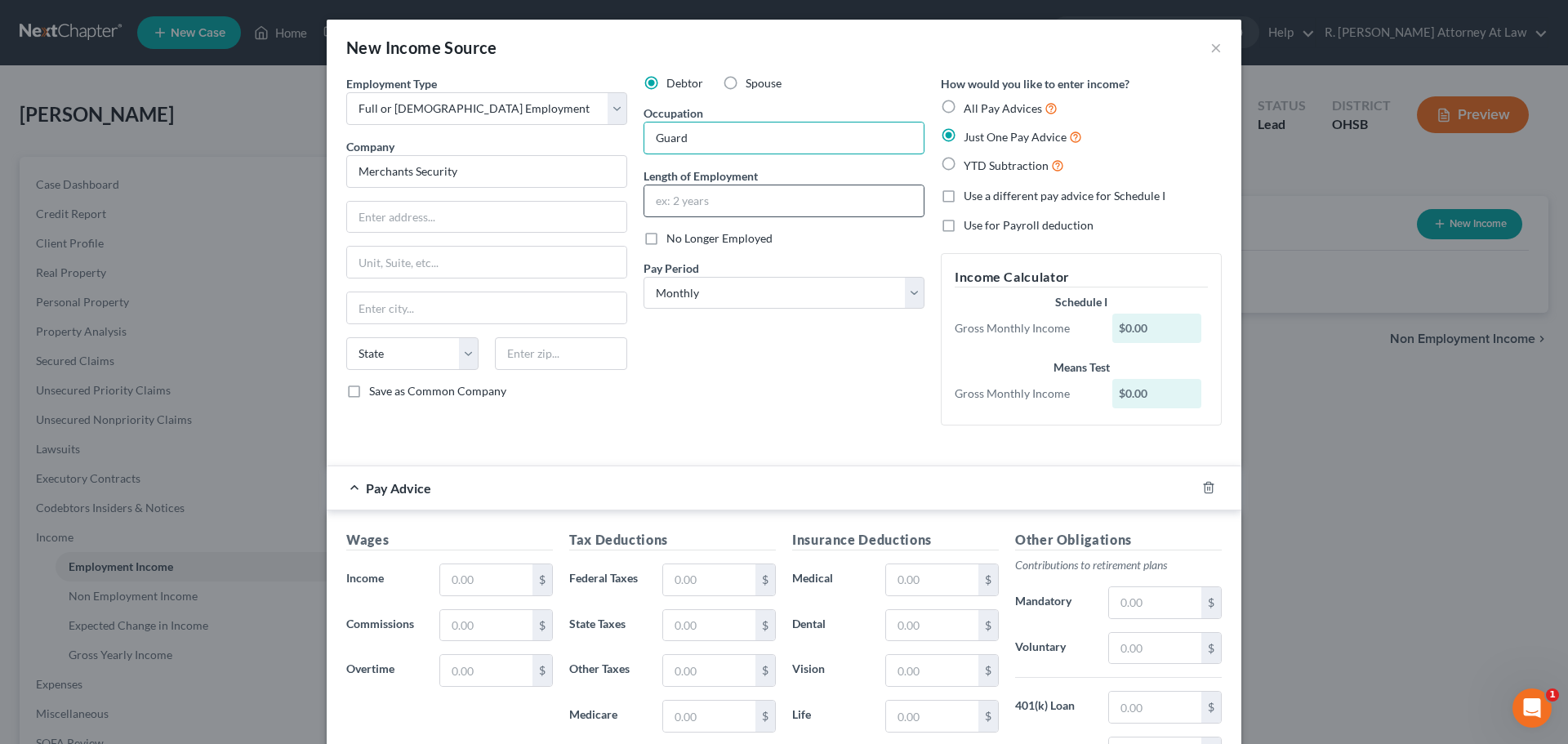
type input "Guard"
click at [667, 191] on input "text" at bounding box center [784, 201] width 279 height 31
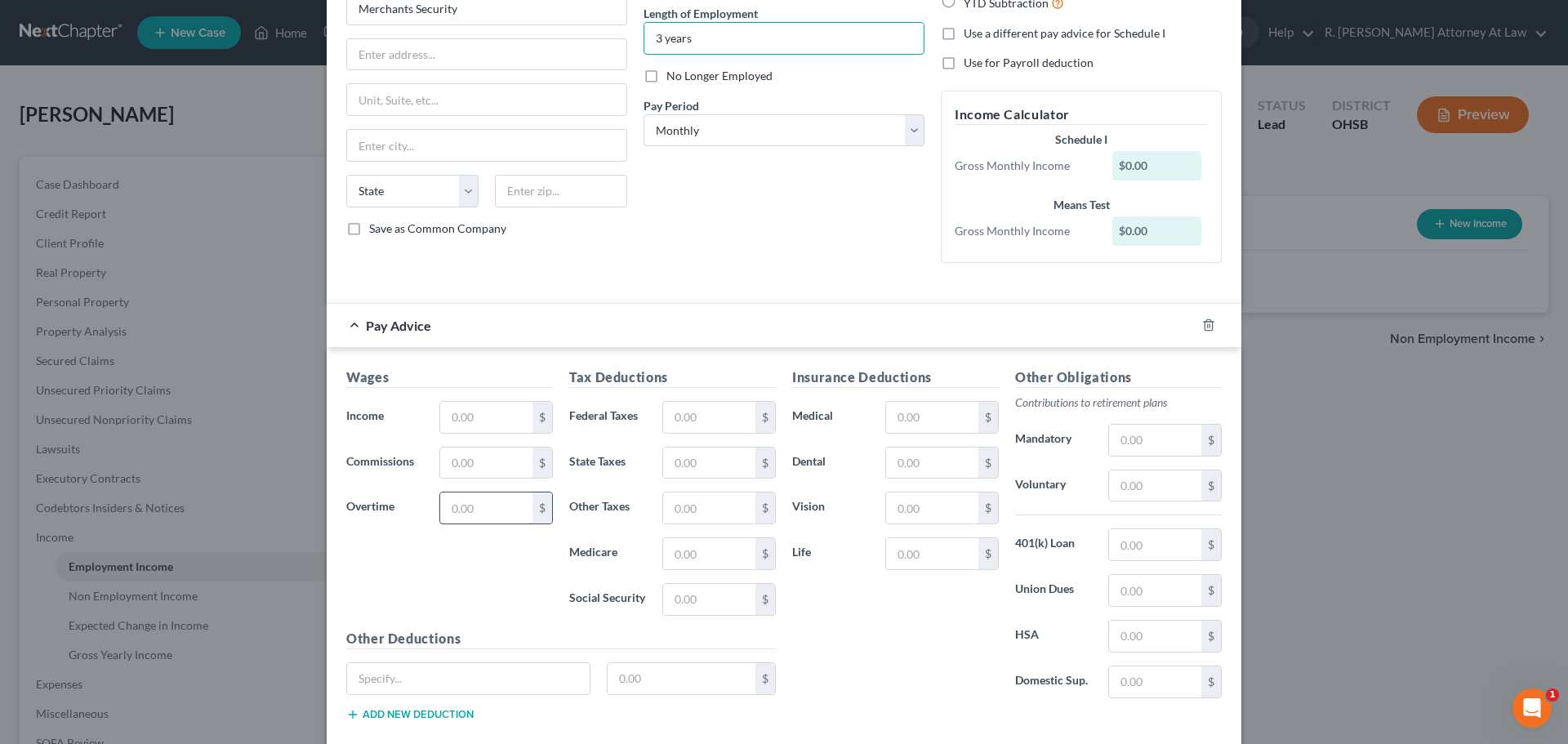
scroll to position [163, 0]
type input "3 years"
click at [454, 421] on input "text" at bounding box center [486, 416] width 92 height 31
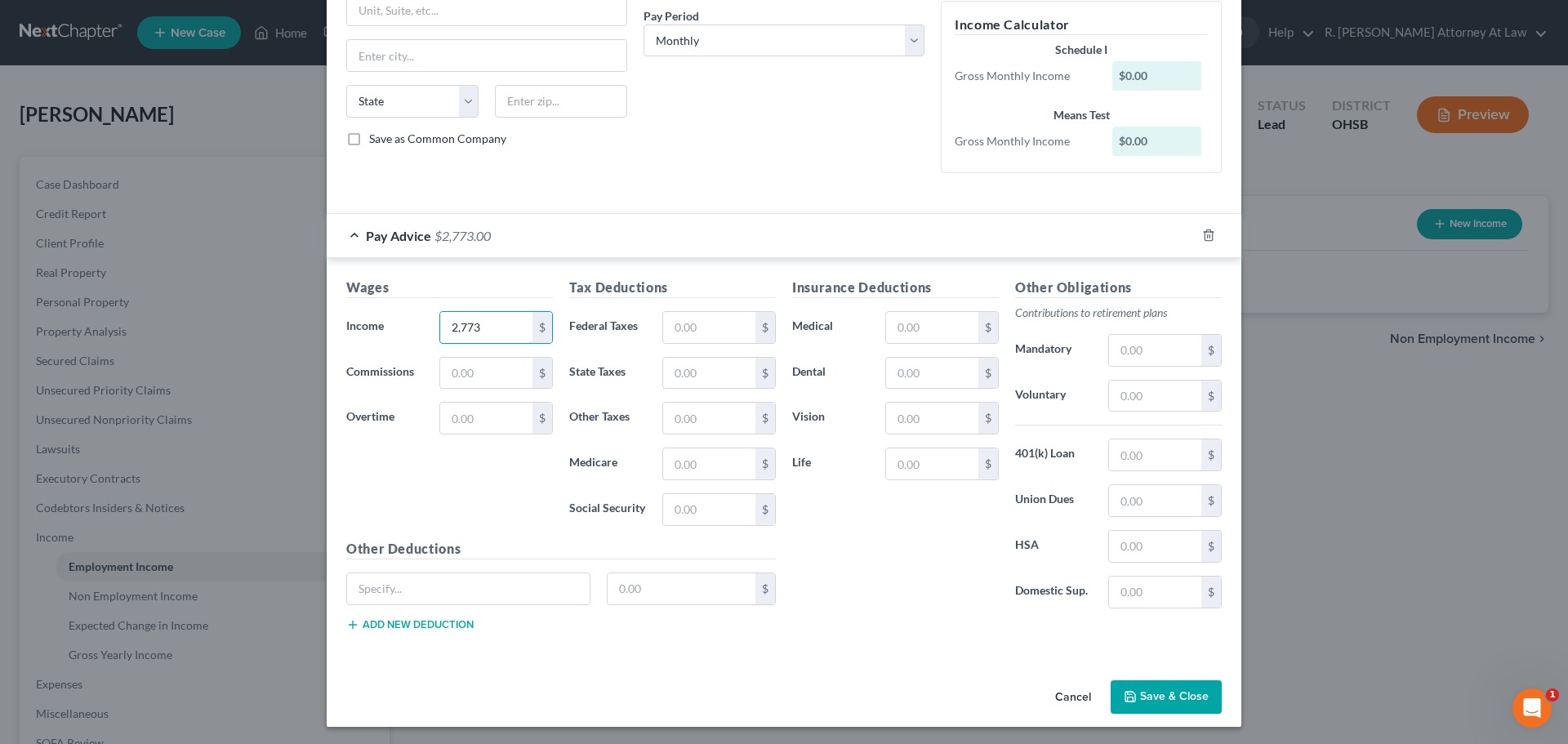
scroll to position [255, 0]
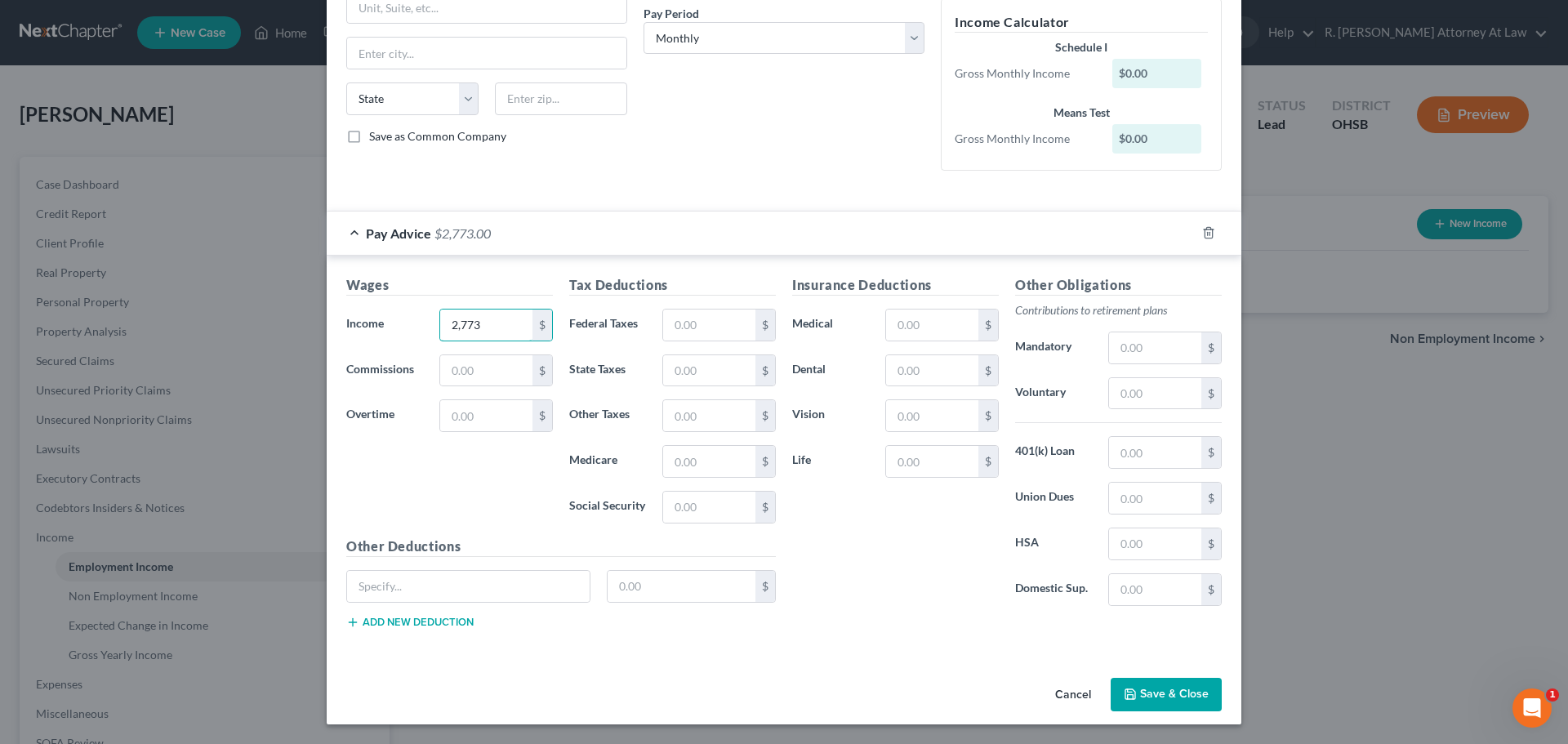
type input "2,773"
click at [1144, 688] on button "Save & Close" at bounding box center [1166, 694] width 111 height 34
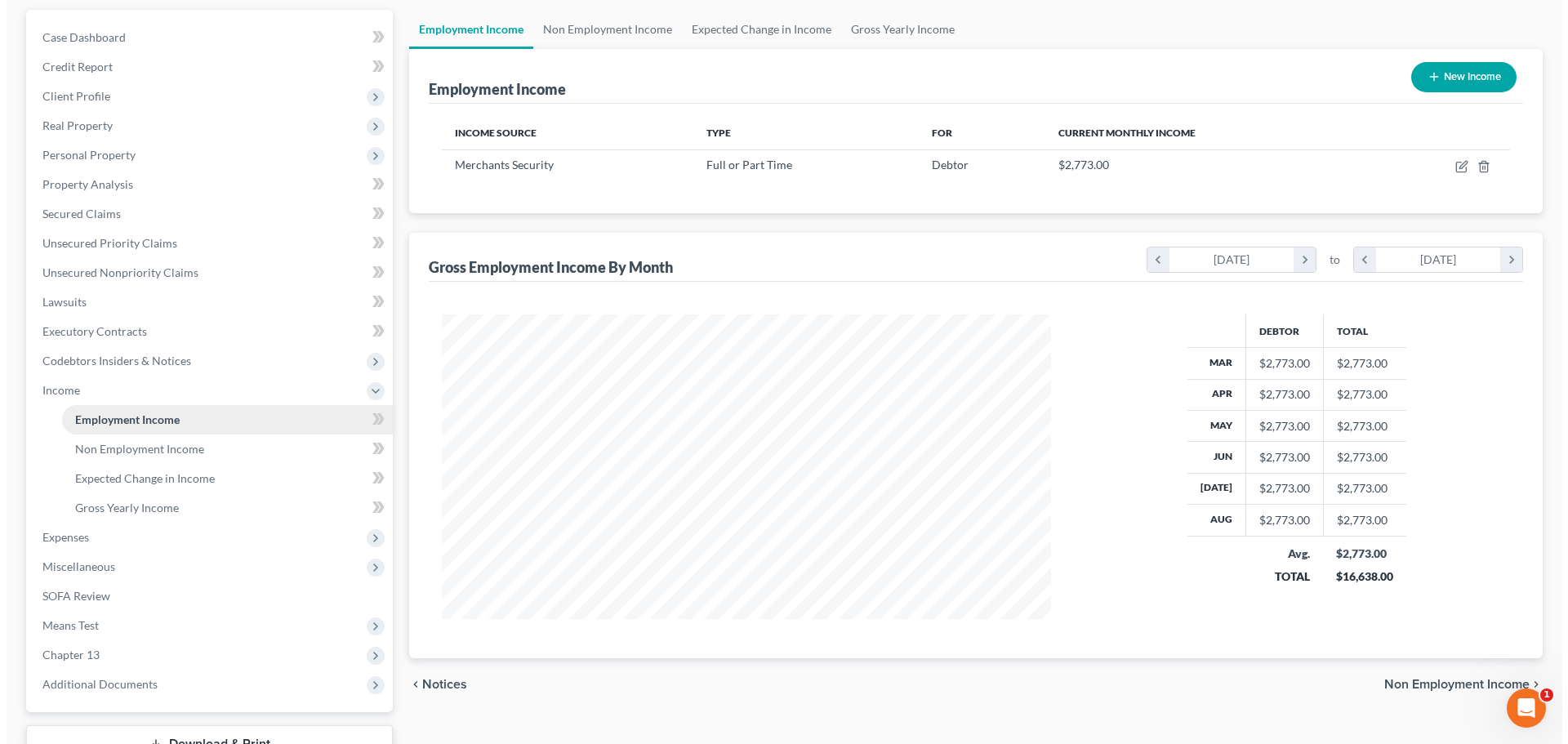
scroll to position [163, 0]
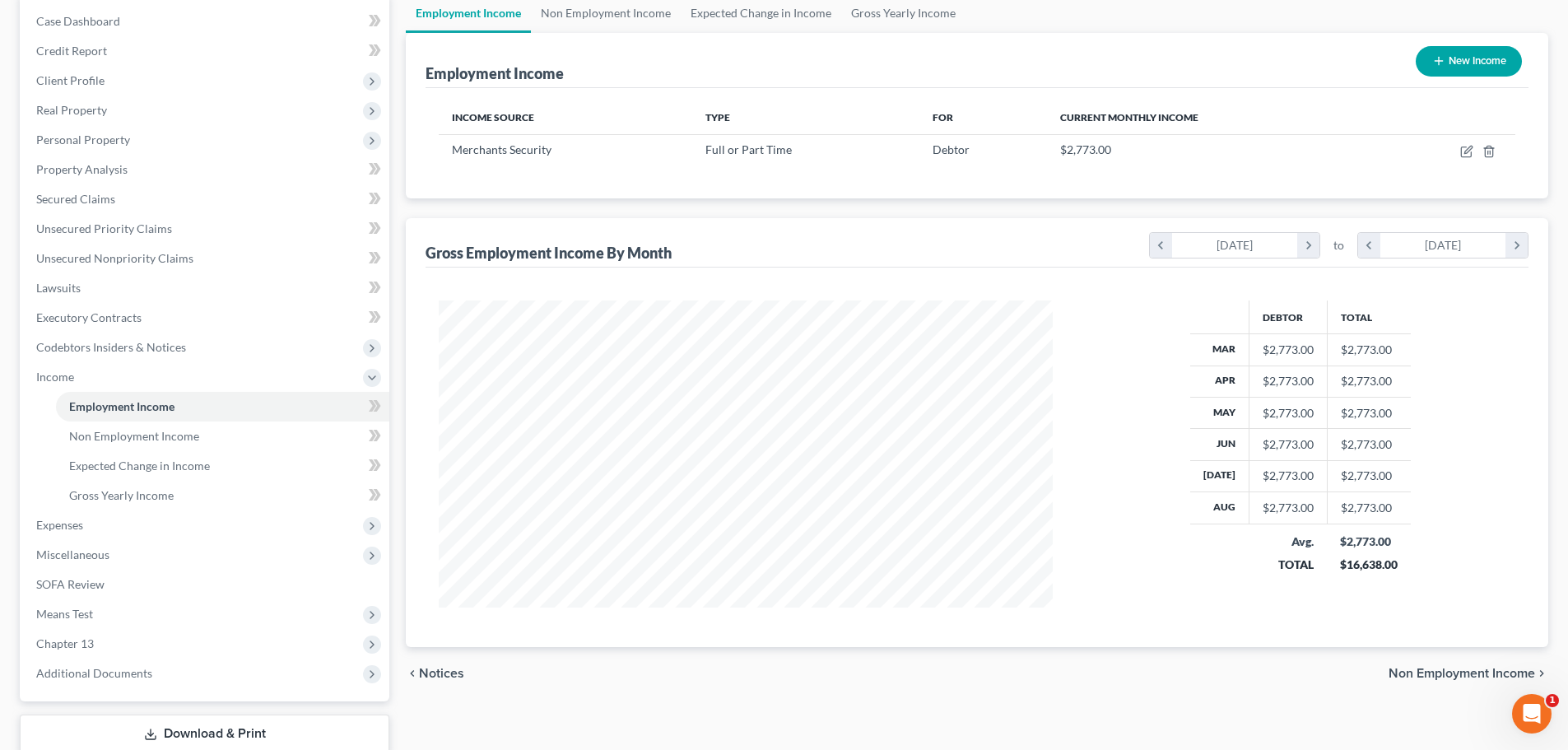
click at [1443, 58] on icon "button" at bounding box center [1438, 61] width 13 height 13
select select "0"
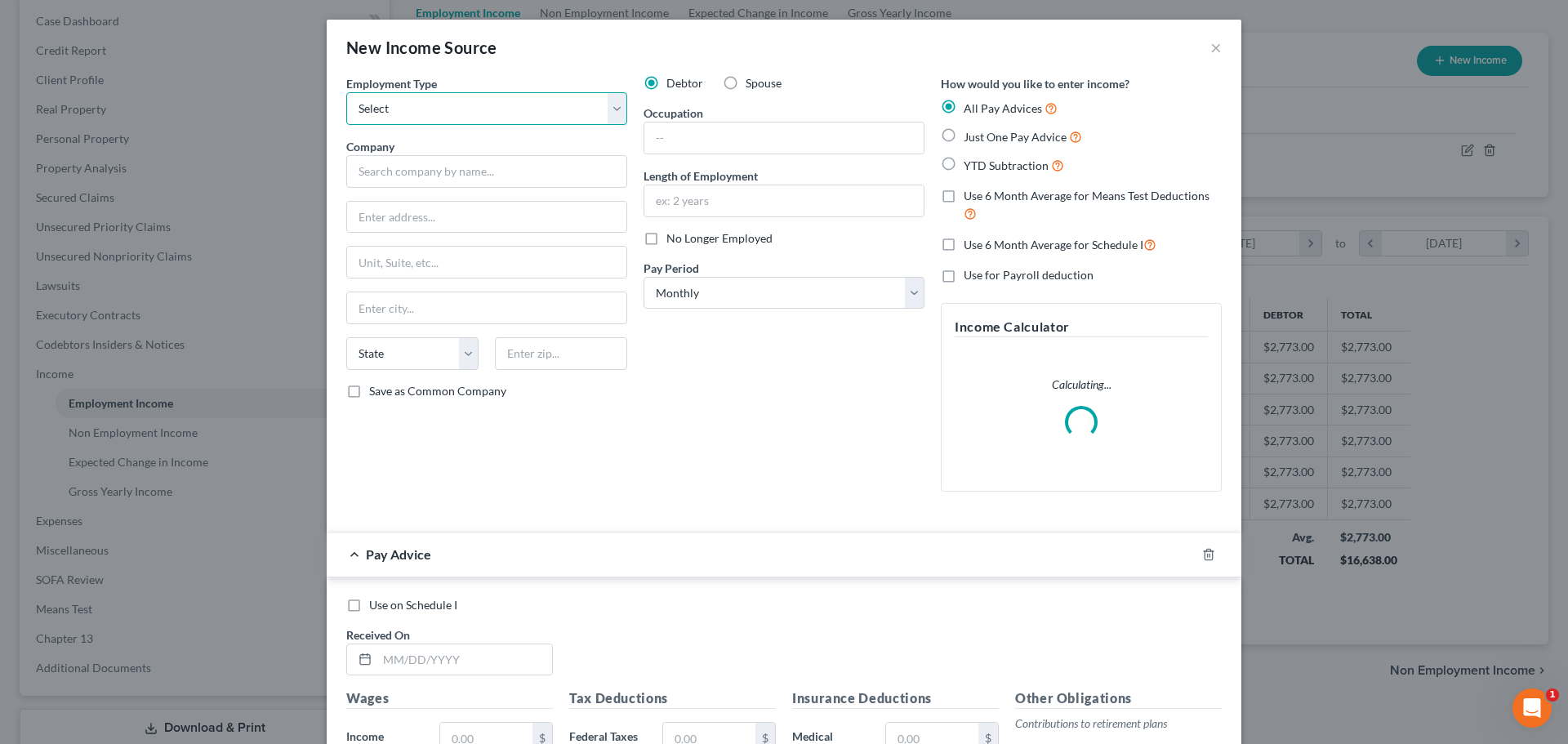
click at [497, 118] on select "Select Full or [DEMOGRAPHIC_DATA] Employment Self Employment" at bounding box center [486, 108] width 281 height 32
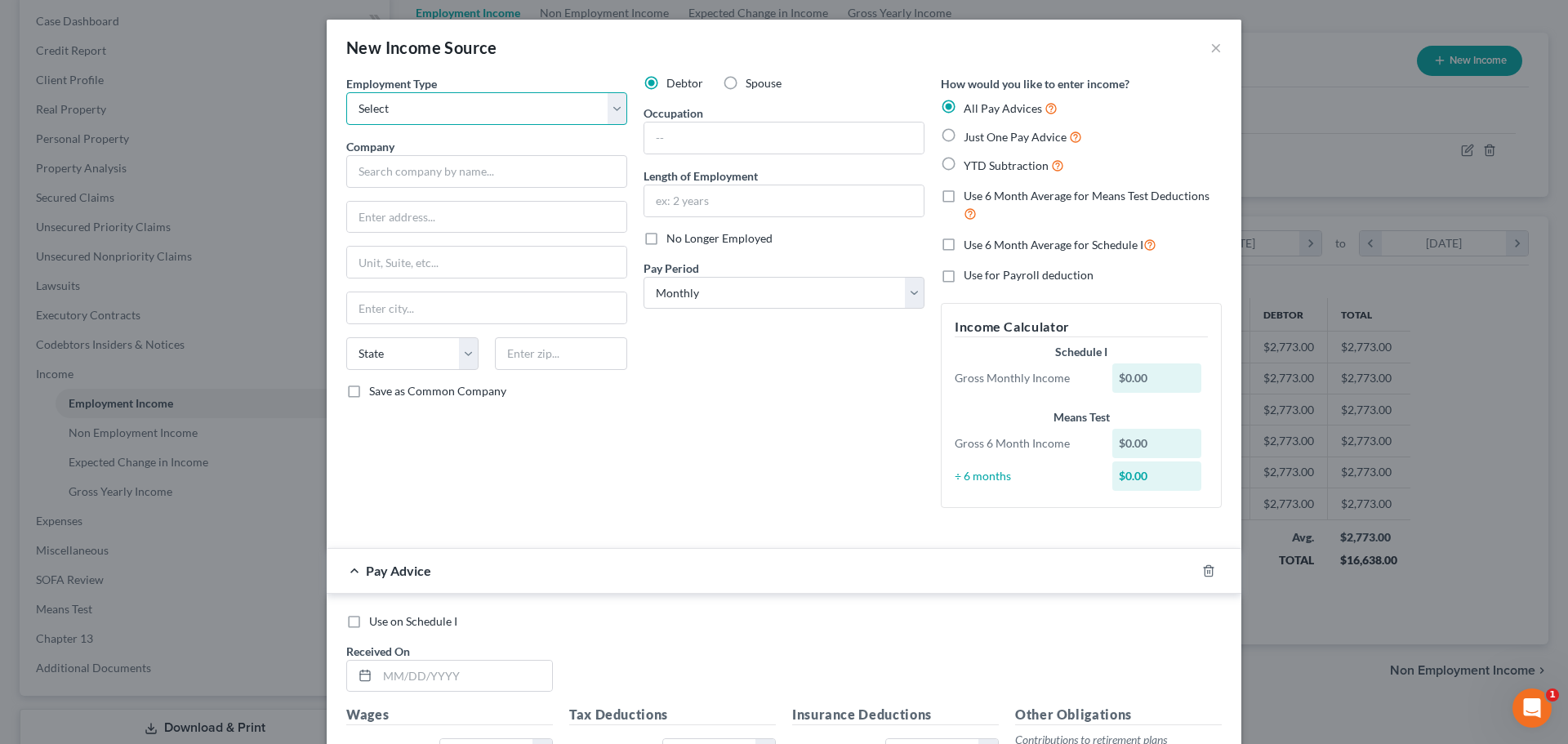
select select "1"
click at [346, 92] on select "Select Full or [DEMOGRAPHIC_DATA] Employment Self Employment" at bounding box center [486, 108] width 281 height 32
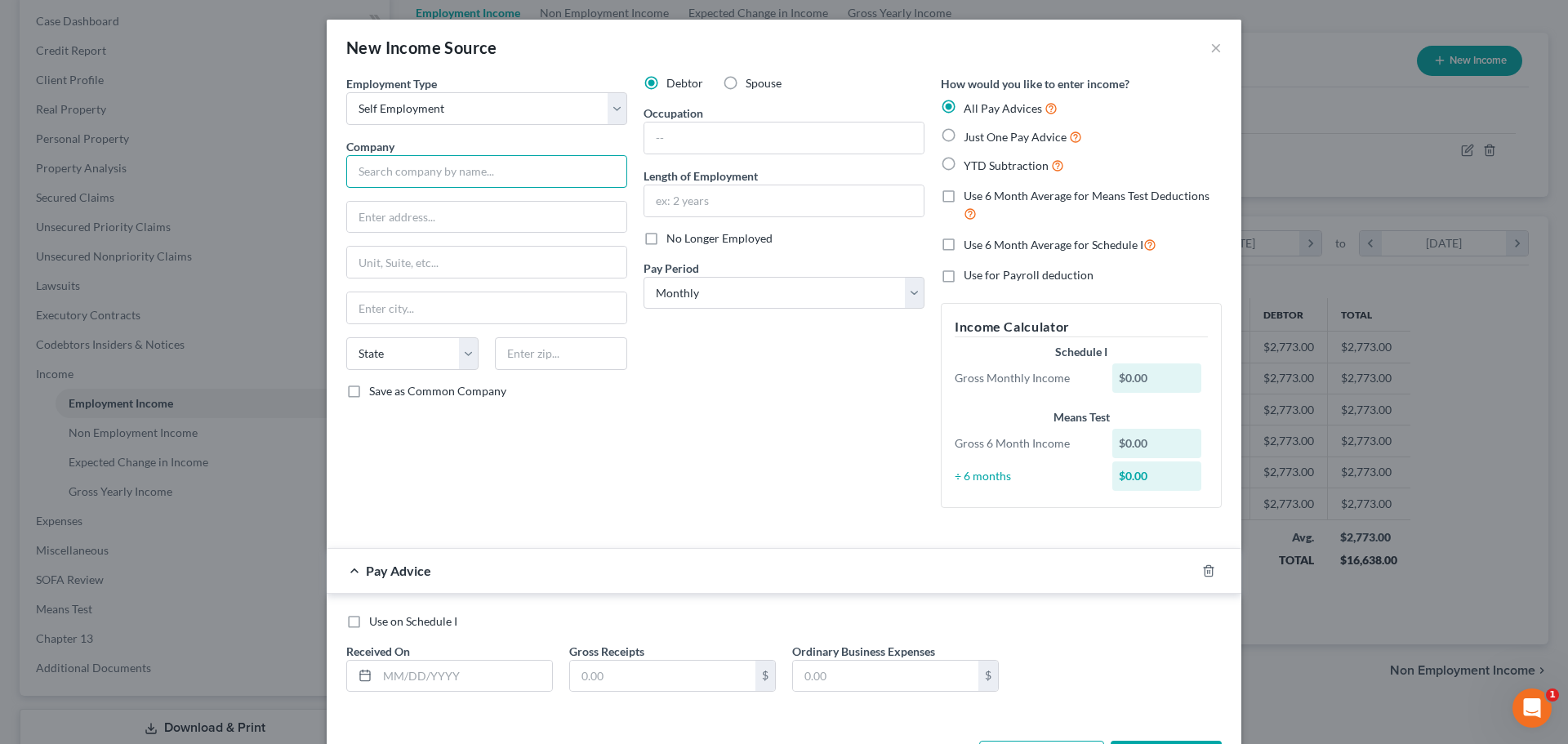
click at [386, 185] on input "text" at bounding box center [486, 171] width 281 height 32
type input "Instacart"
type input "Delivery Driver"
click at [964, 136] on label "Just One Pay Advice" at bounding box center [1022, 137] width 119 height 19
click at [970, 136] on input "Just One Pay Advice" at bounding box center [975, 133] width 11 height 11
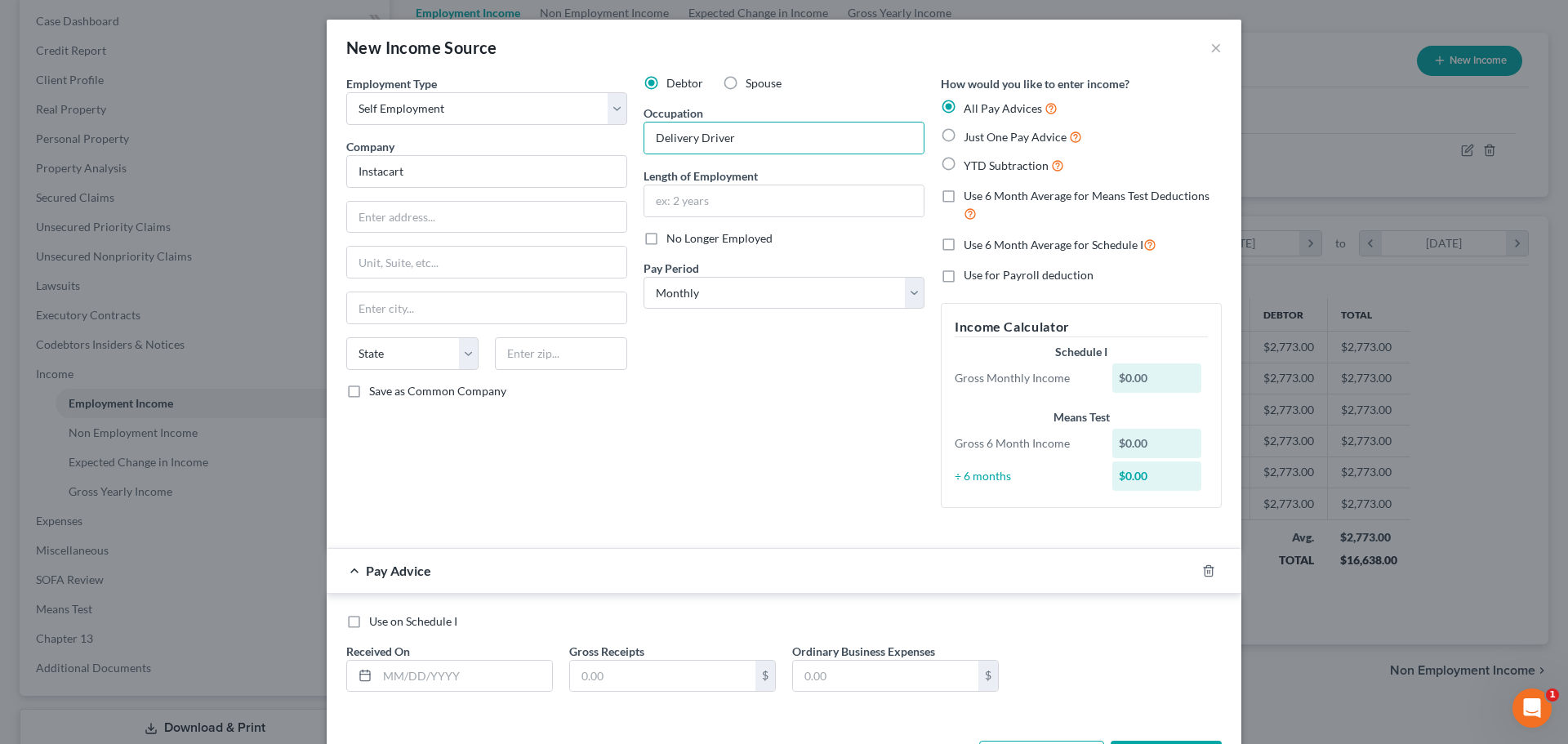
radio input "true"
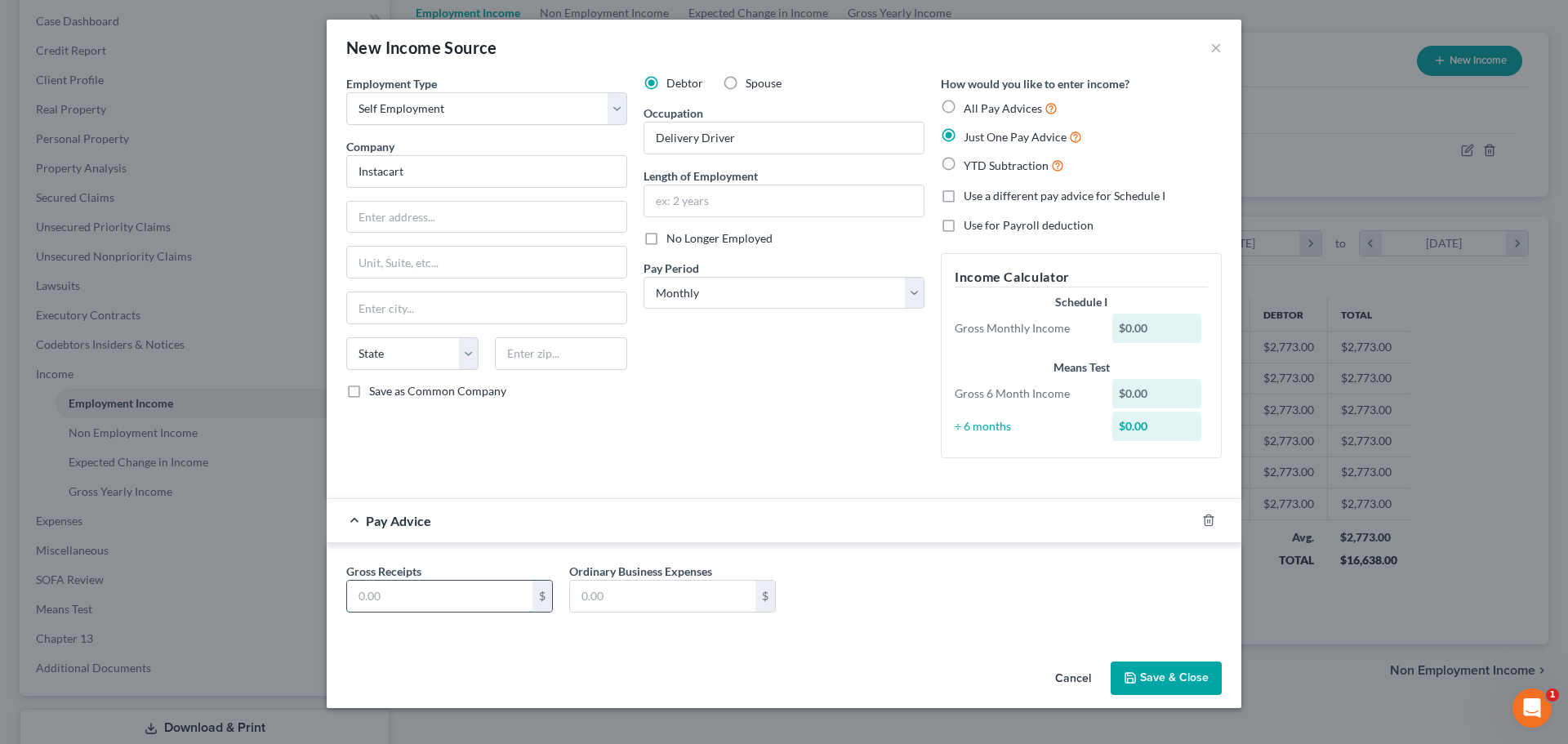
click at [410, 598] on input "text" at bounding box center [439, 596] width 186 height 31
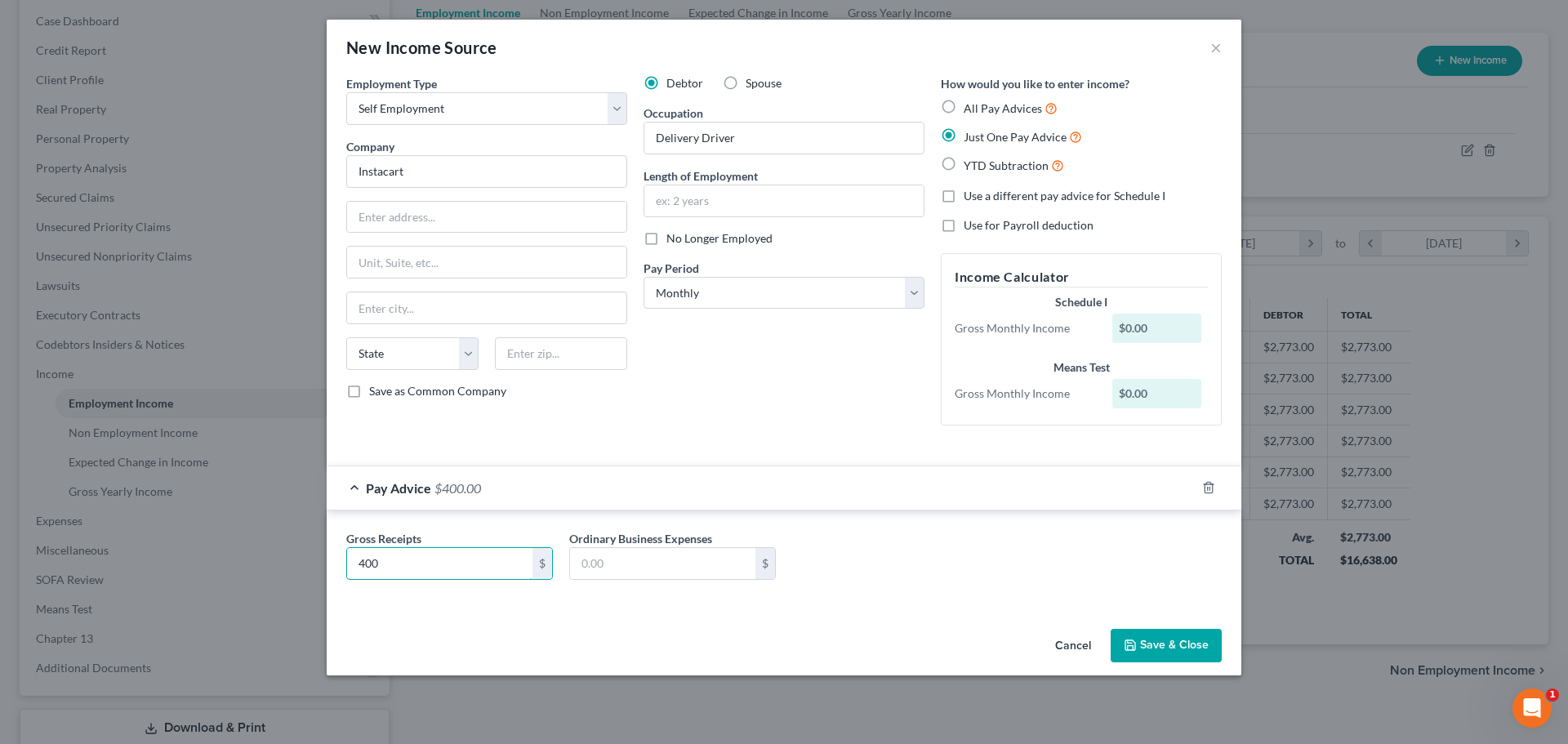
type input "400"
click at [1144, 635] on button "Save & Close" at bounding box center [1166, 645] width 111 height 34
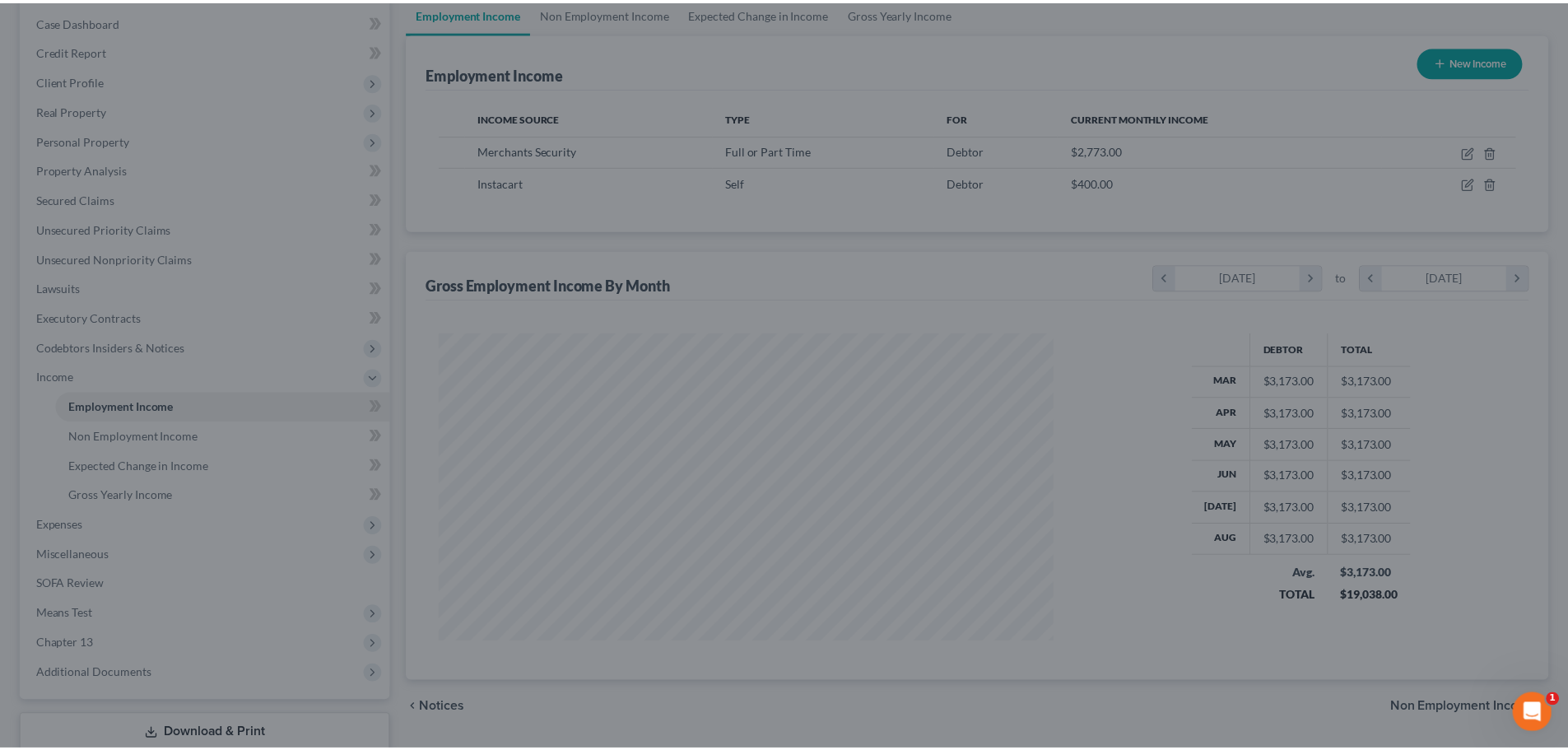
scroll to position [822990, 822355]
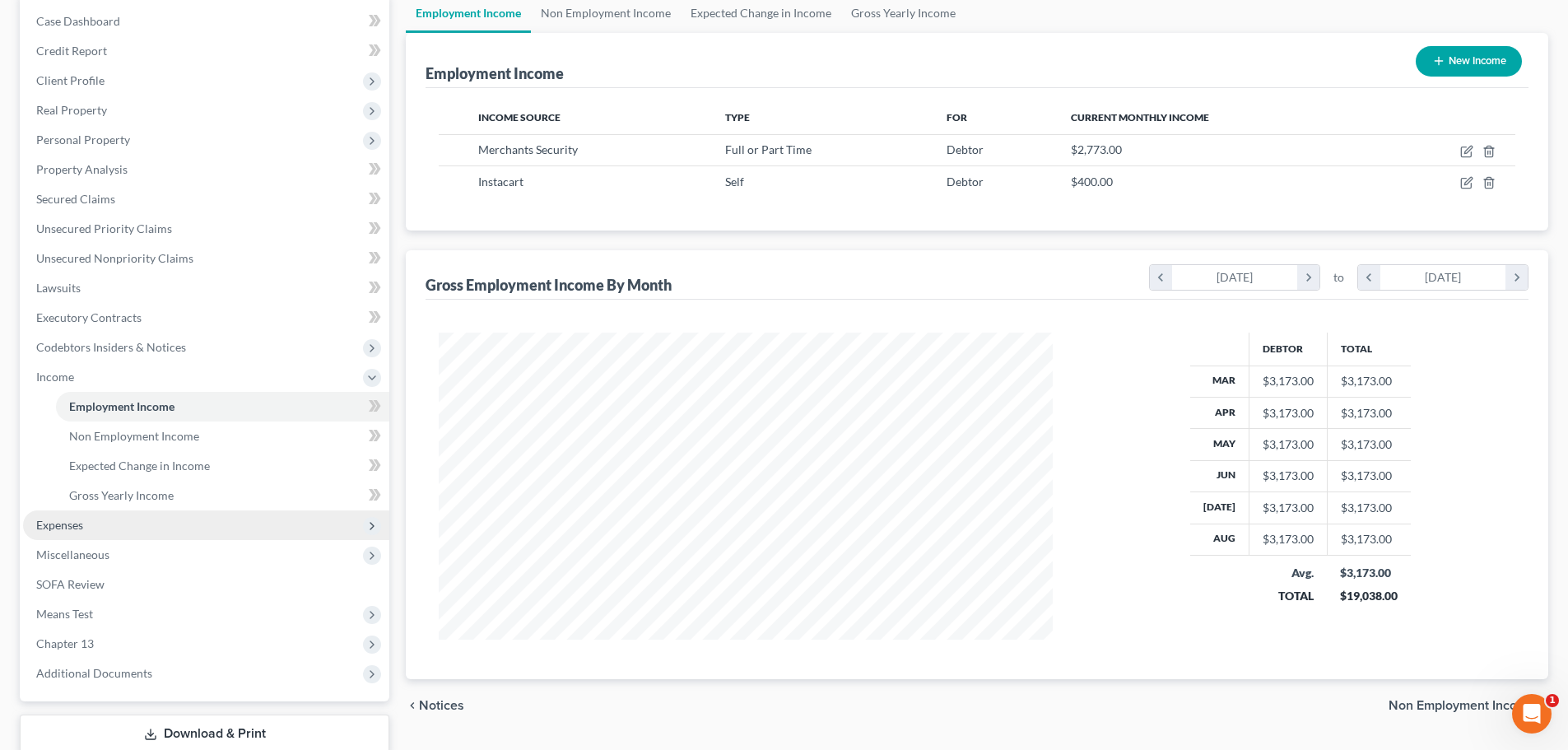
click at [69, 519] on span "Expenses" at bounding box center [59, 524] width 47 height 14
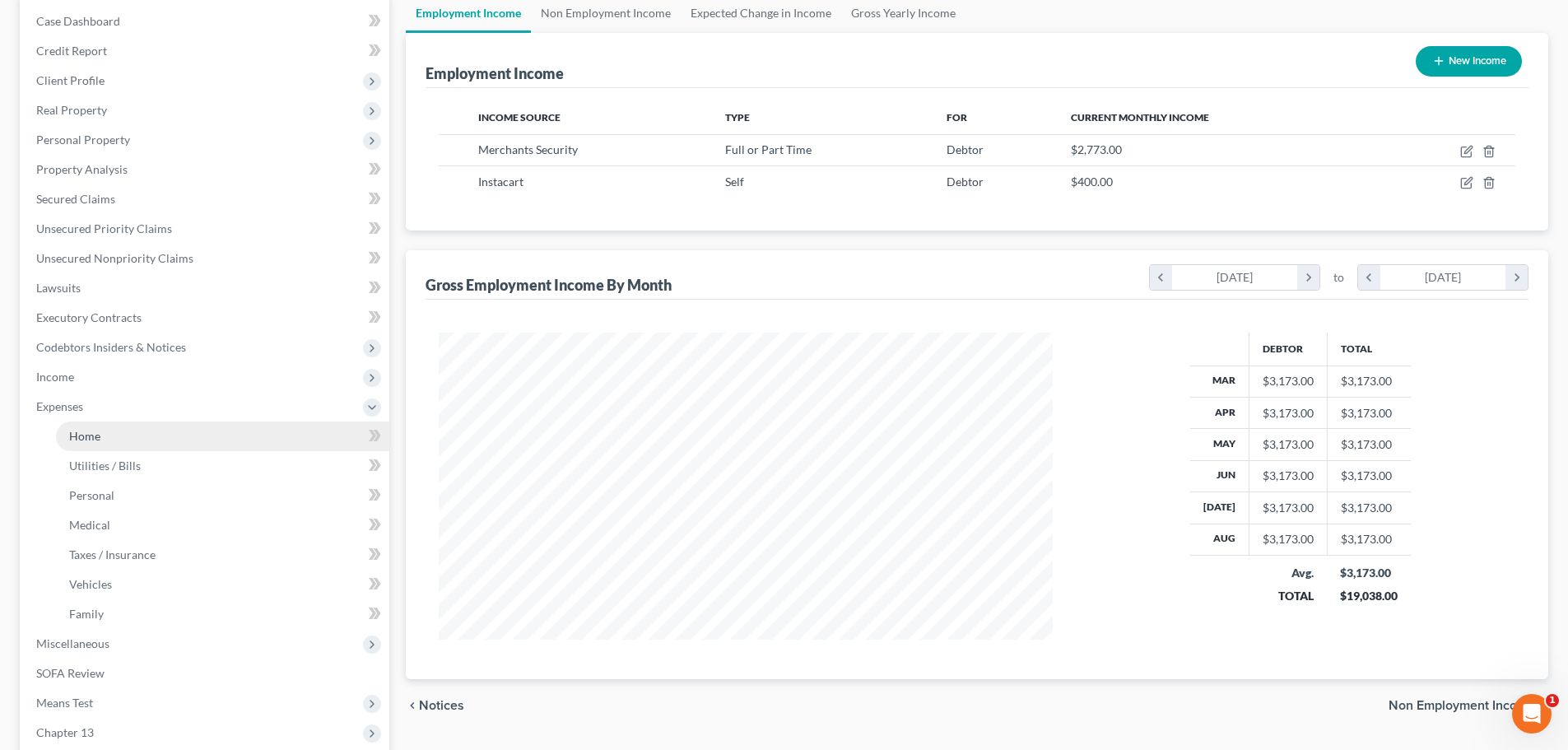
click at [71, 438] on span "Home" at bounding box center [84, 436] width 31 height 14
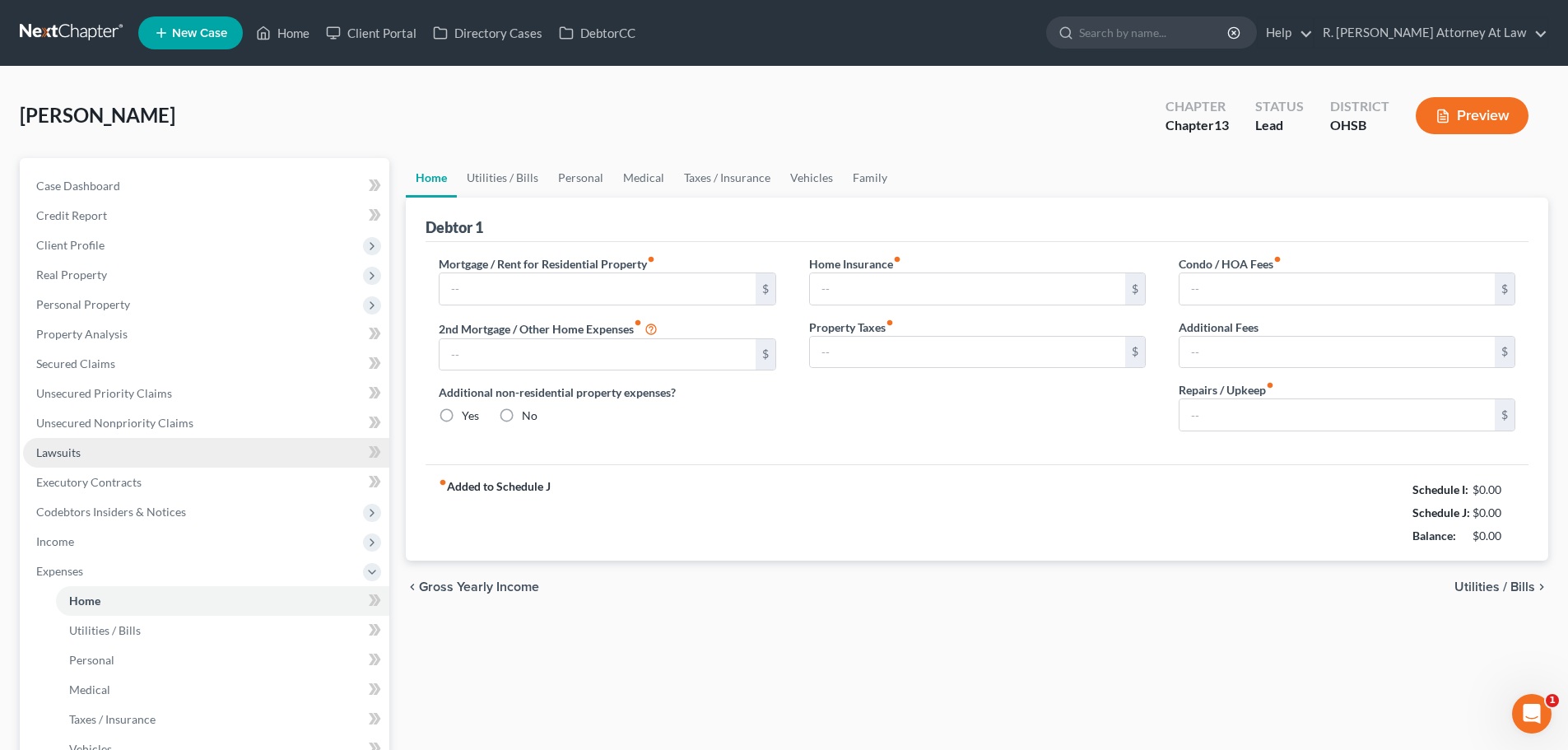
type input "0.00"
radio input "true"
type input "0.00"
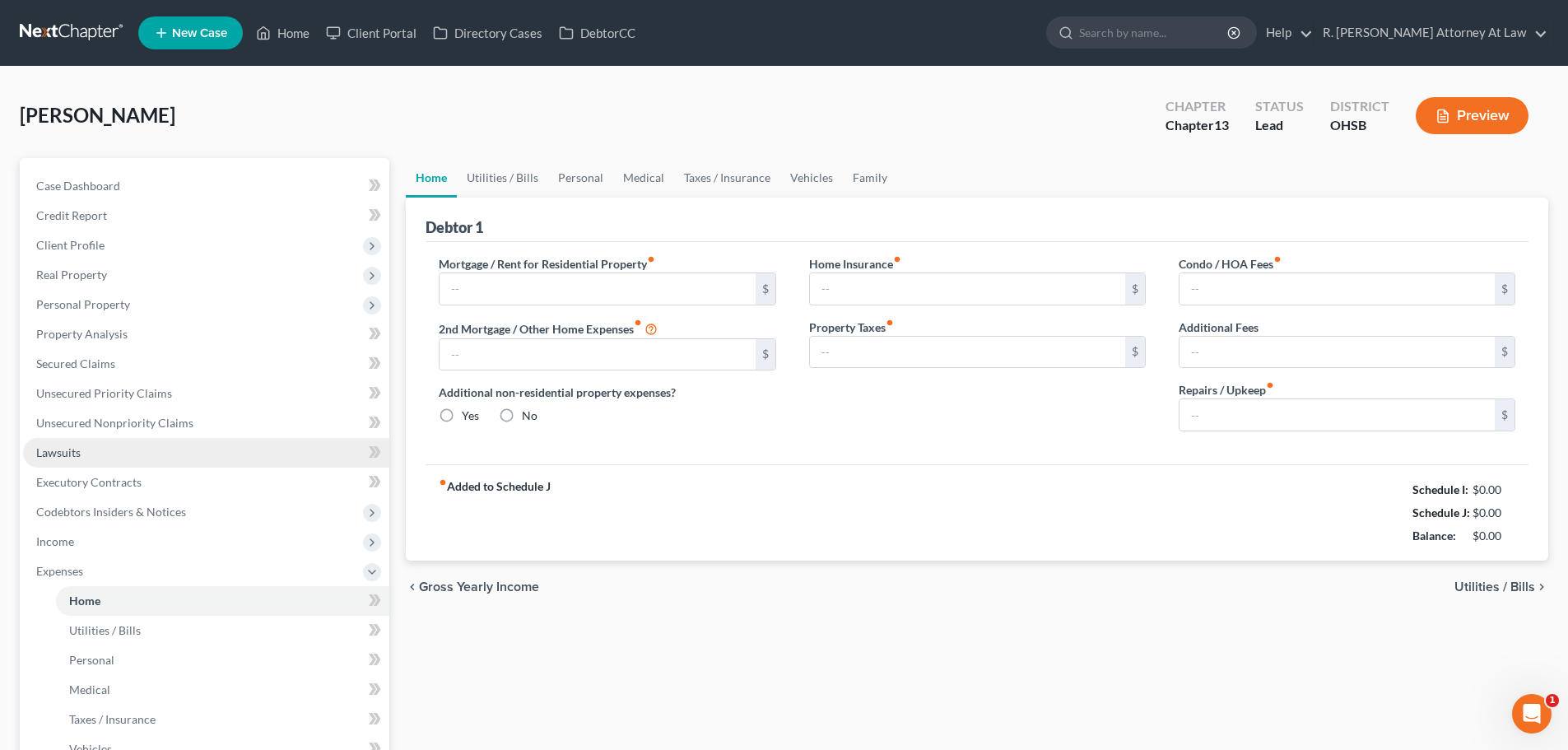
type input "0.00"
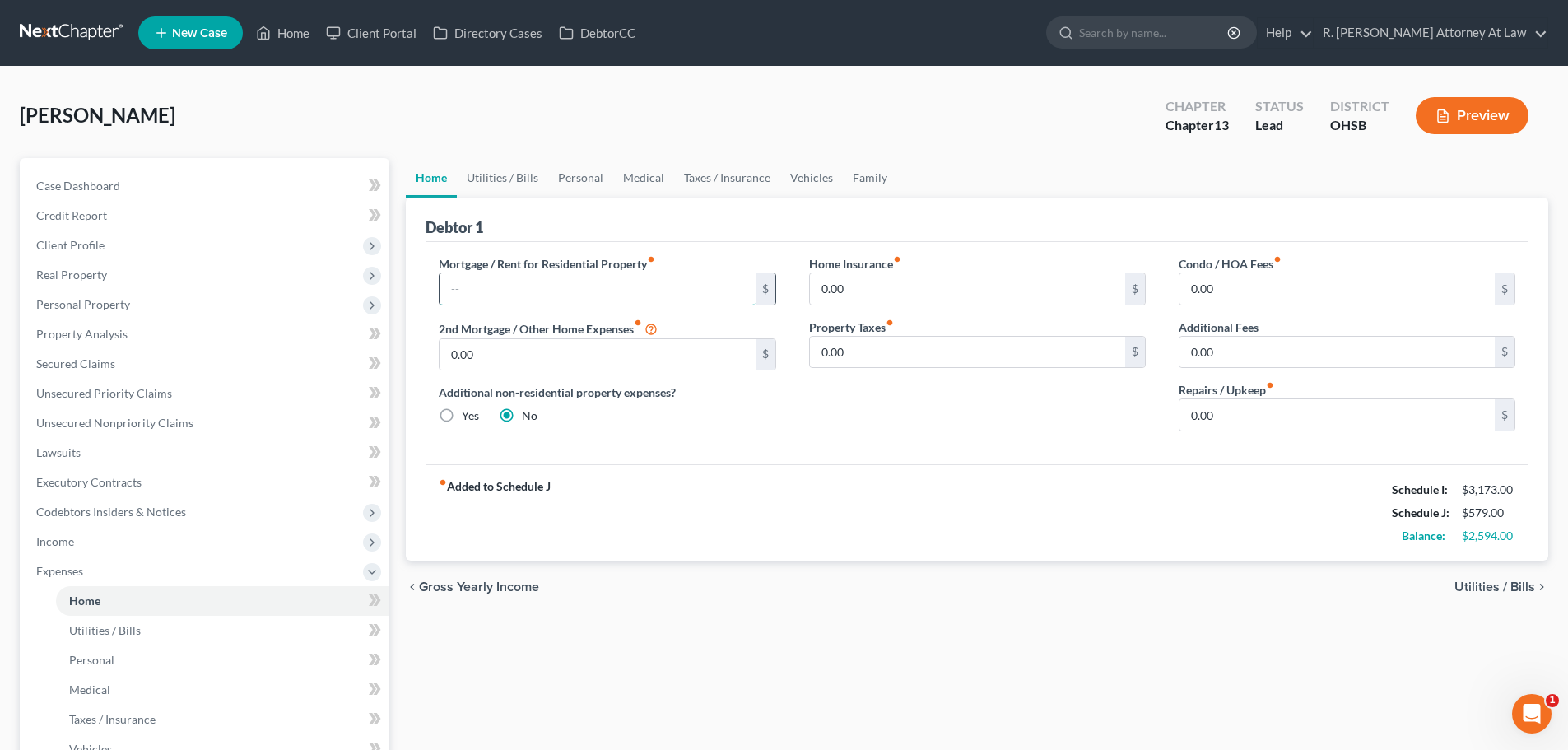
click at [466, 290] on input "text" at bounding box center [597, 288] width 315 height 31
type input "375"
click at [1225, 409] on input "0.00" at bounding box center [1336, 415] width 315 height 31
type input "30"
click at [516, 177] on link "Utilities / Bills" at bounding box center [501, 177] width 91 height 39
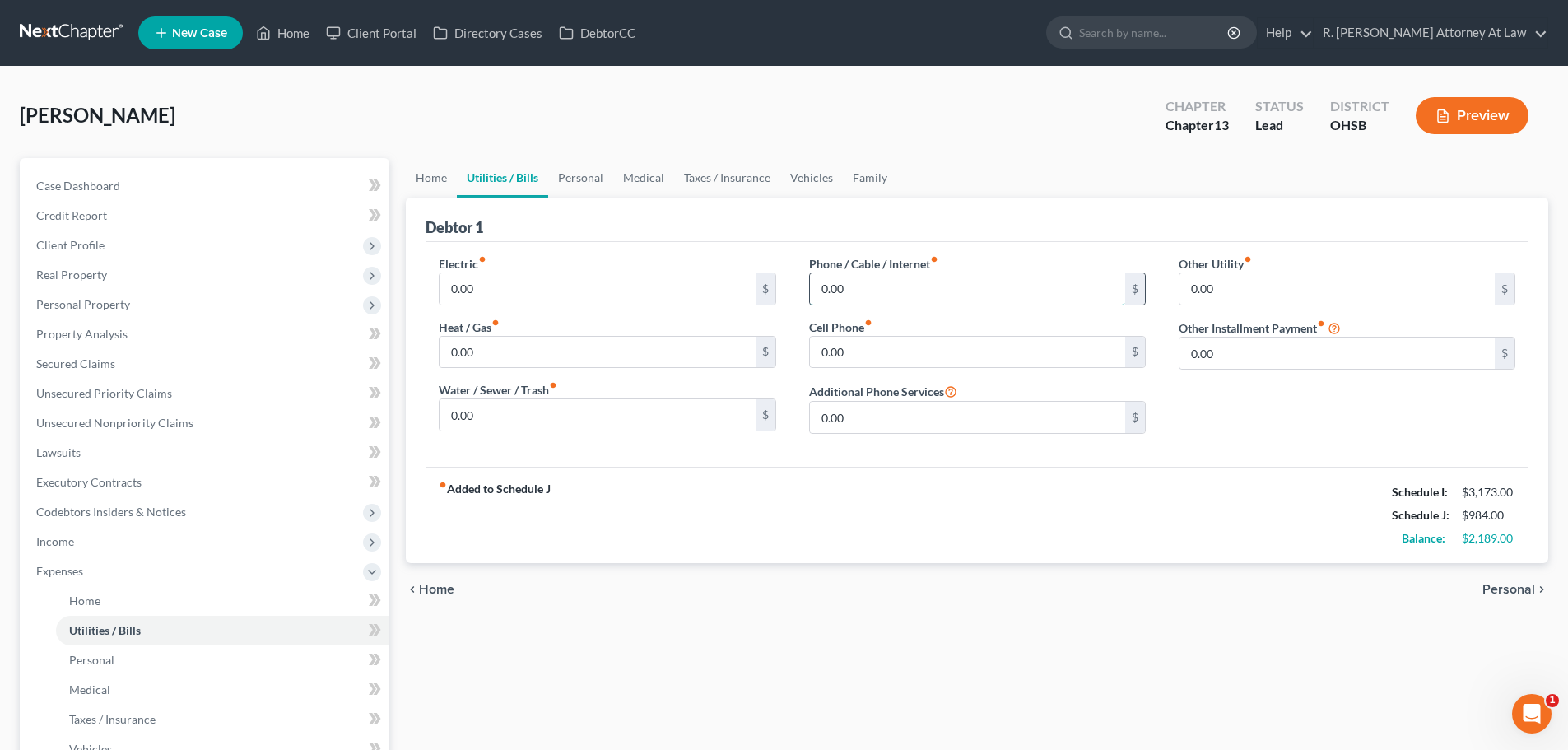
click at [867, 289] on input "0.00" at bounding box center [967, 288] width 315 height 31
click at [873, 340] on input "0.00" at bounding box center [967, 352] width 315 height 31
type input "70"
click at [492, 411] on input "0.00" at bounding box center [597, 415] width 315 height 31
type input "35"
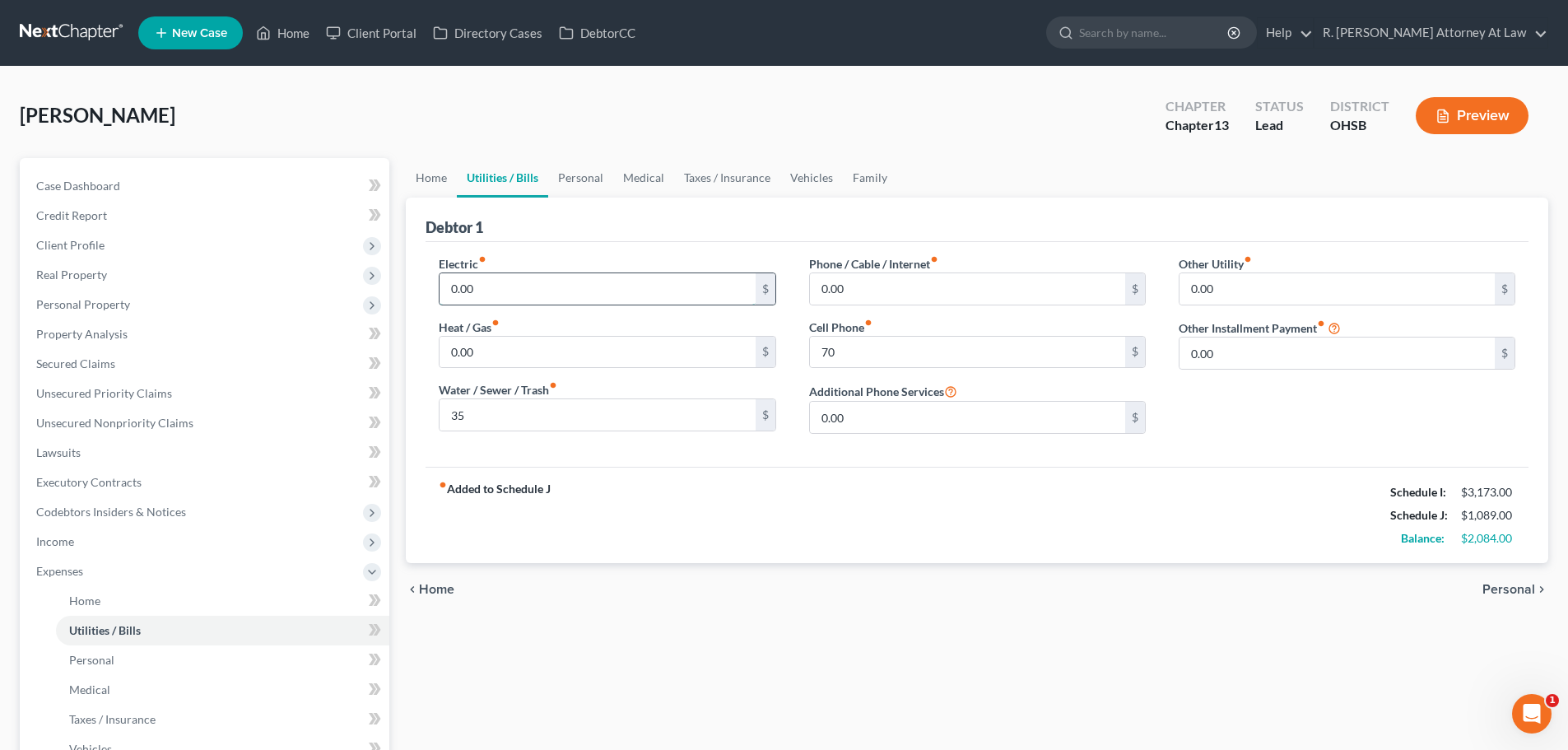
click at [501, 284] on input "0.00" at bounding box center [597, 288] width 315 height 31
type input "100"
click at [881, 175] on link "Family" at bounding box center [869, 177] width 54 height 39
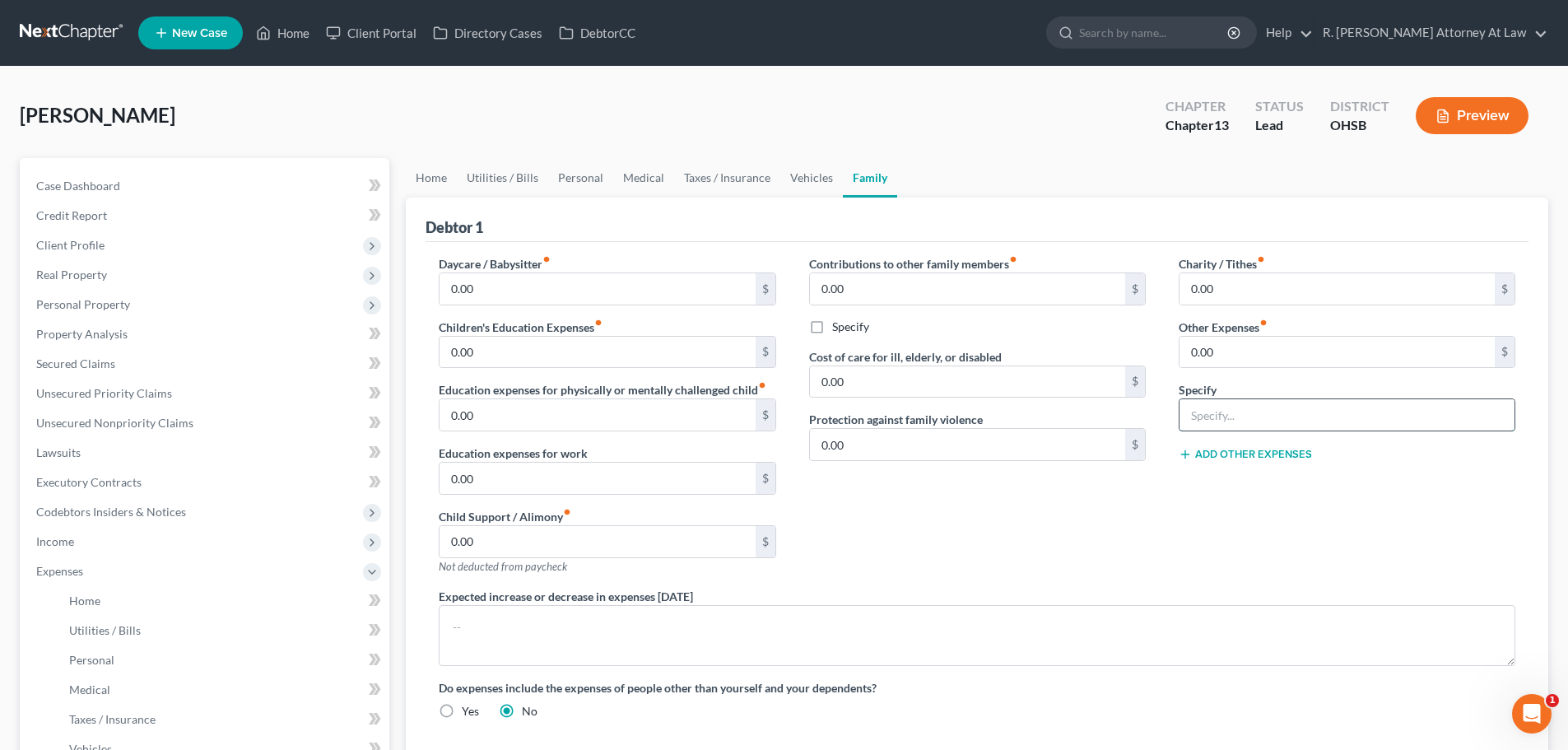
click at [1241, 405] on input "text" at bounding box center [1347, 415] width 335 height 31
type input "2 cats, 100"
click at [1217, 352] on input "0.00" at bounding box center [1336, 352] width 315 height 31
type input "100"
click at [800, 179] on link "Vehicles" at bounding box center [811, 177] width 63 height 39
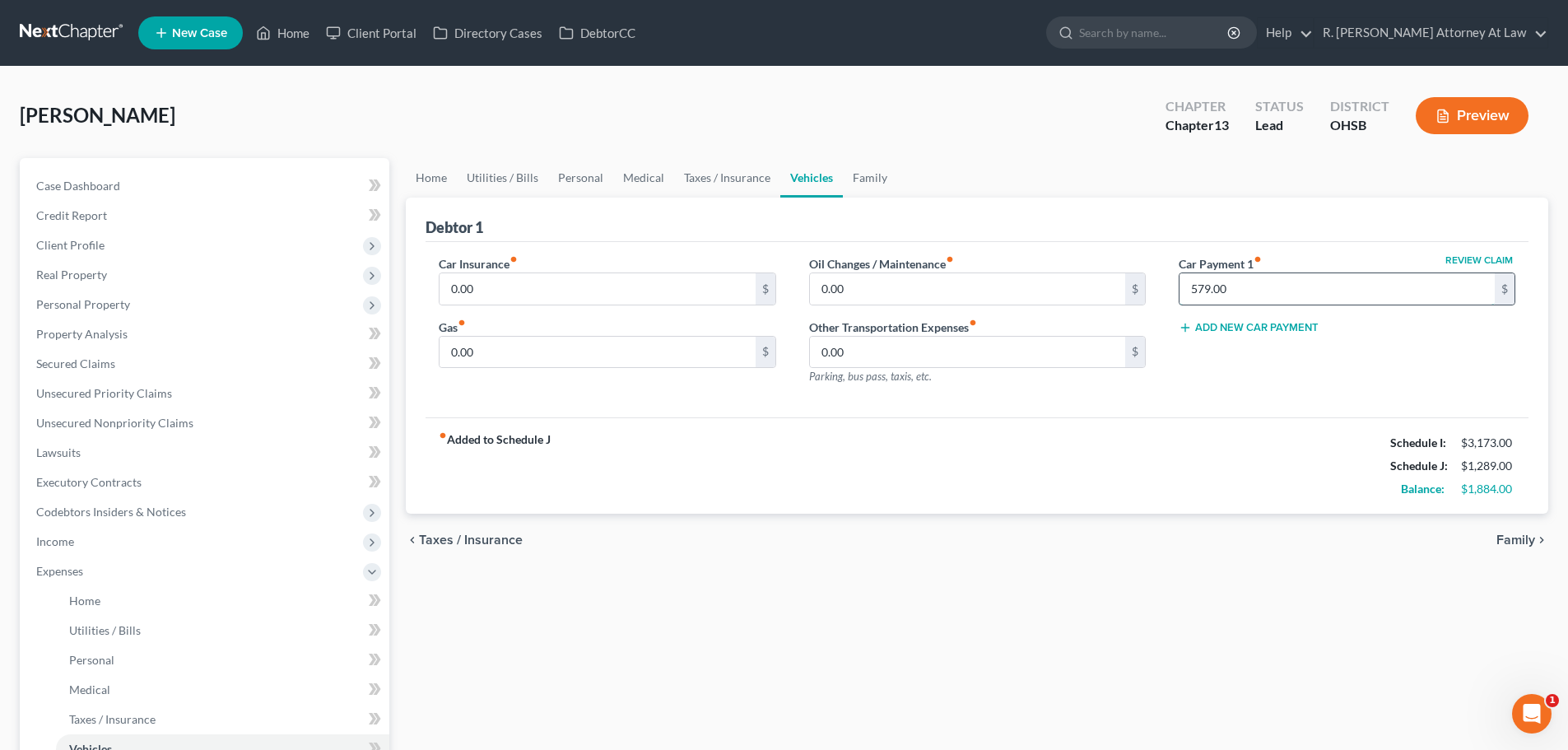
click at [1231, 293] on input "579.00" at bounding box center [1336, 288] width 315 height 31
click at [903, 289] on input "0.00" at bounding box center [967, 288] width 315 height 31
type input "100"
click at [591, 285] on input "0.00" at bounding box center [597, 288] width 315 height 31
type input "100"
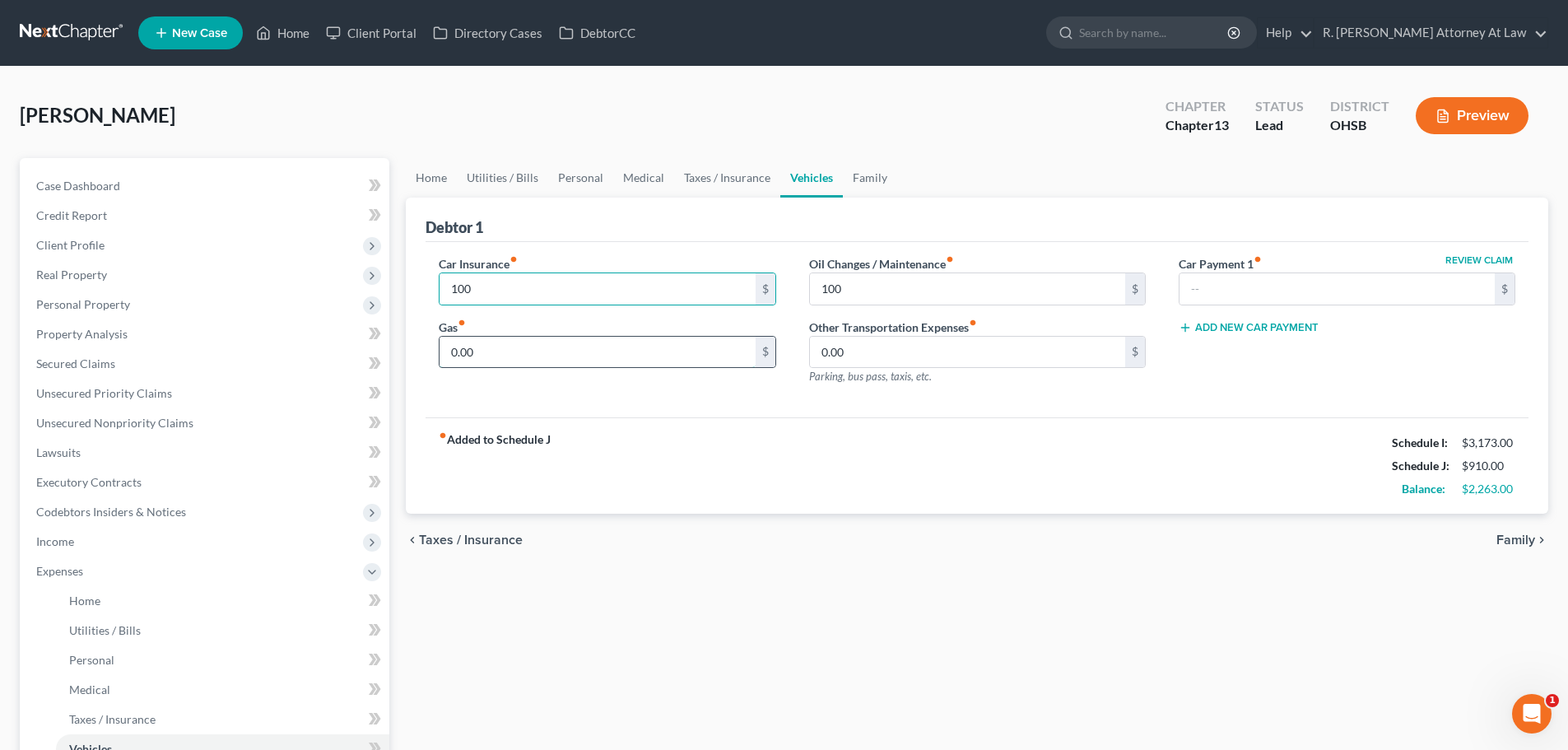
click at [476, 349] on input "0.00" at bounding box center [597, 352] width 315 height 31
type input "200"
click at [715, 172] on link "Taxes / Insurance" at bounding box center [726, 177] width 106 height 39
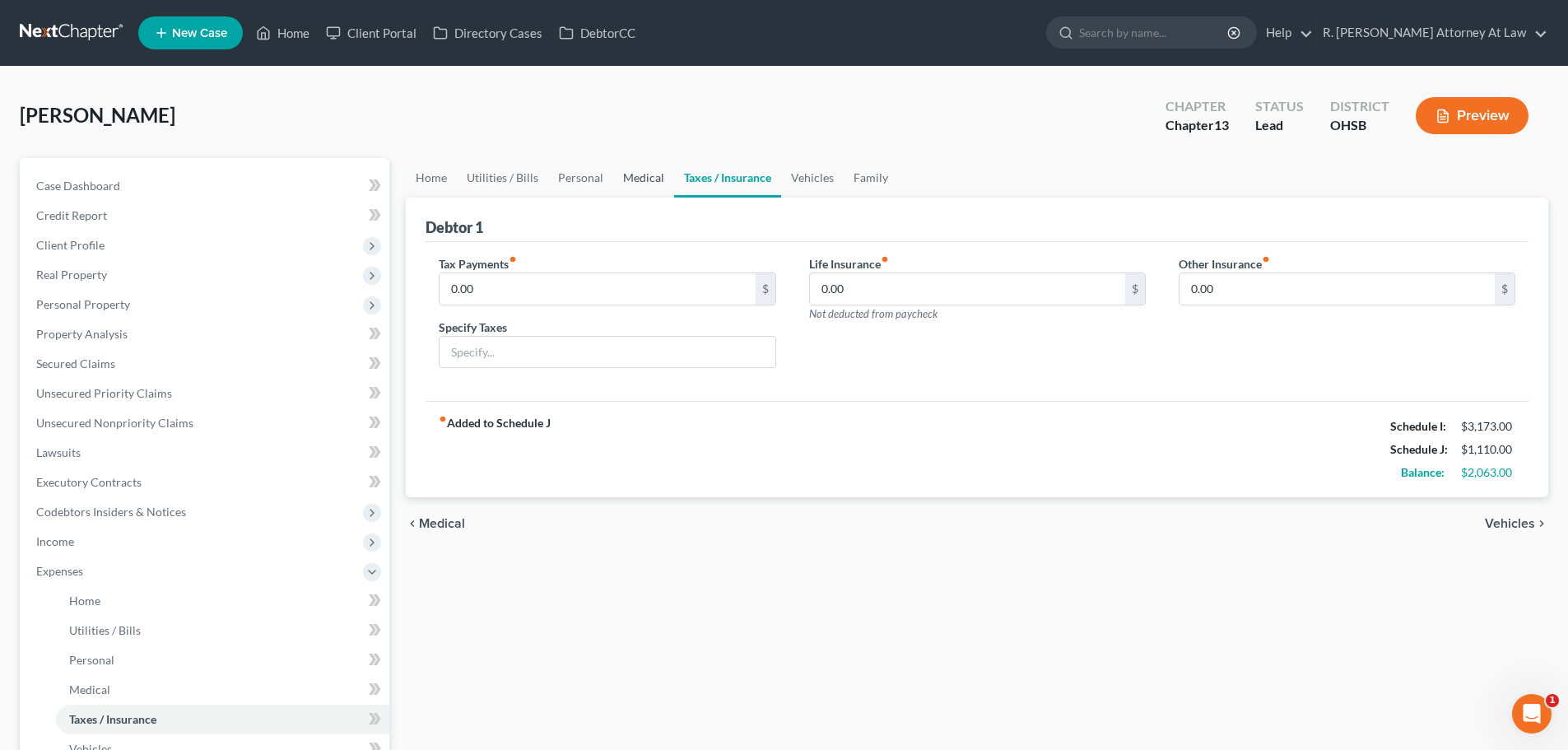
click at [613, 175] on link "Medical" at bounding box center [644, 177] width 61 height 39
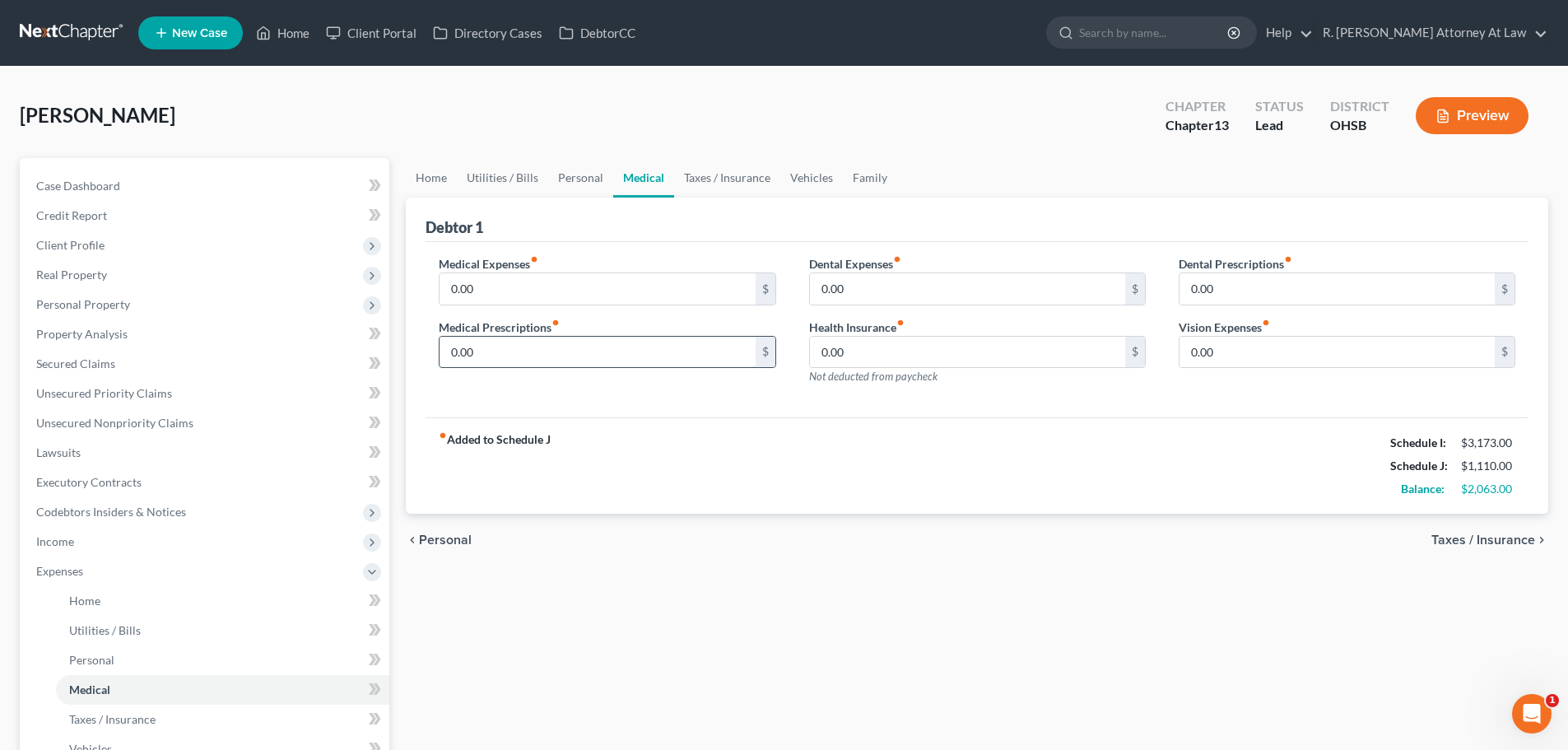
click at [527, 341] on input "0.00" at bounding box center [597, 352] width 315 height 31
type input "3"
type input "30"
click at [584, 180] on link "Personal" at bounding box center [581, 177] width 65 height 39
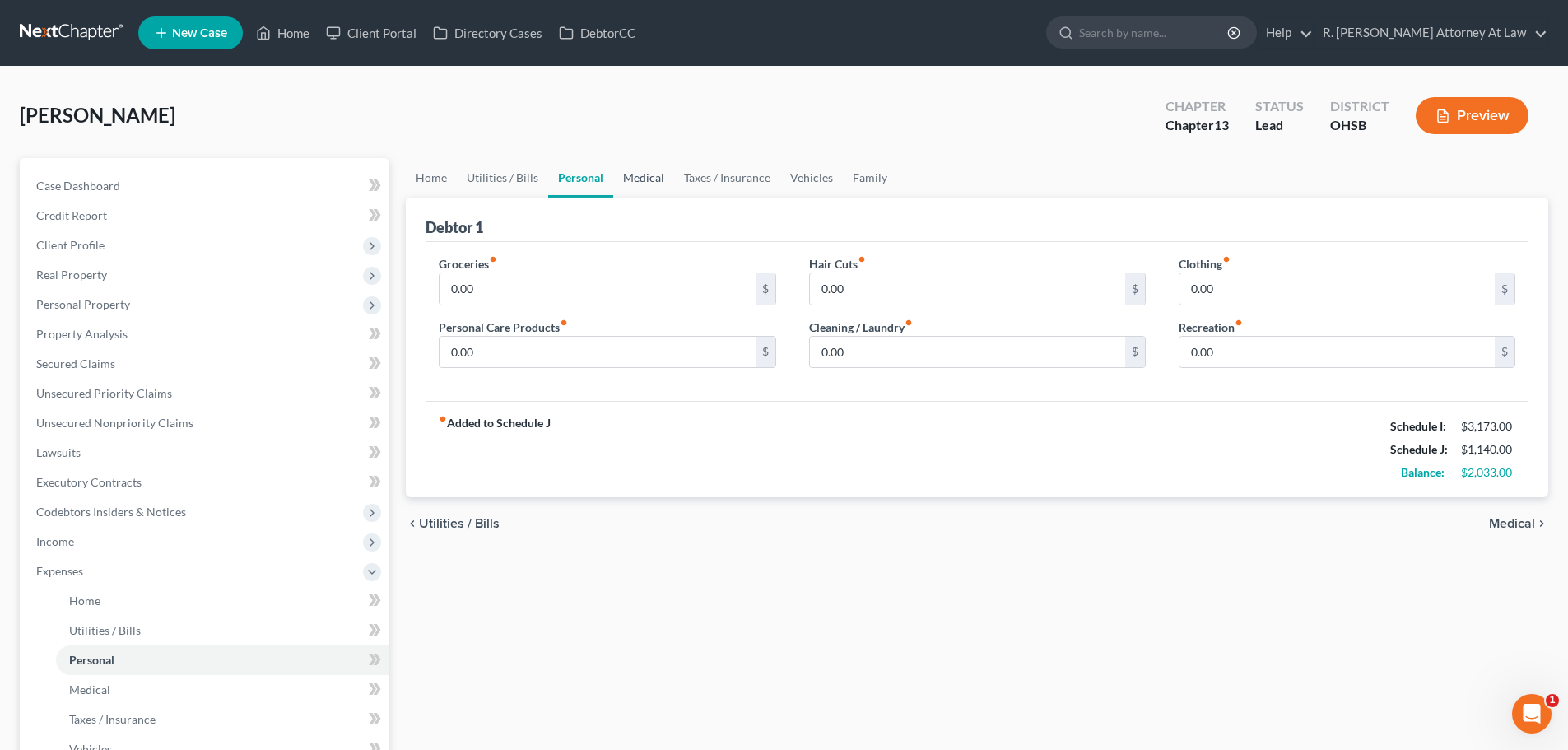
click at [646, 171] on link "Medical" at bounding box center [644, 177] width 61 height 39
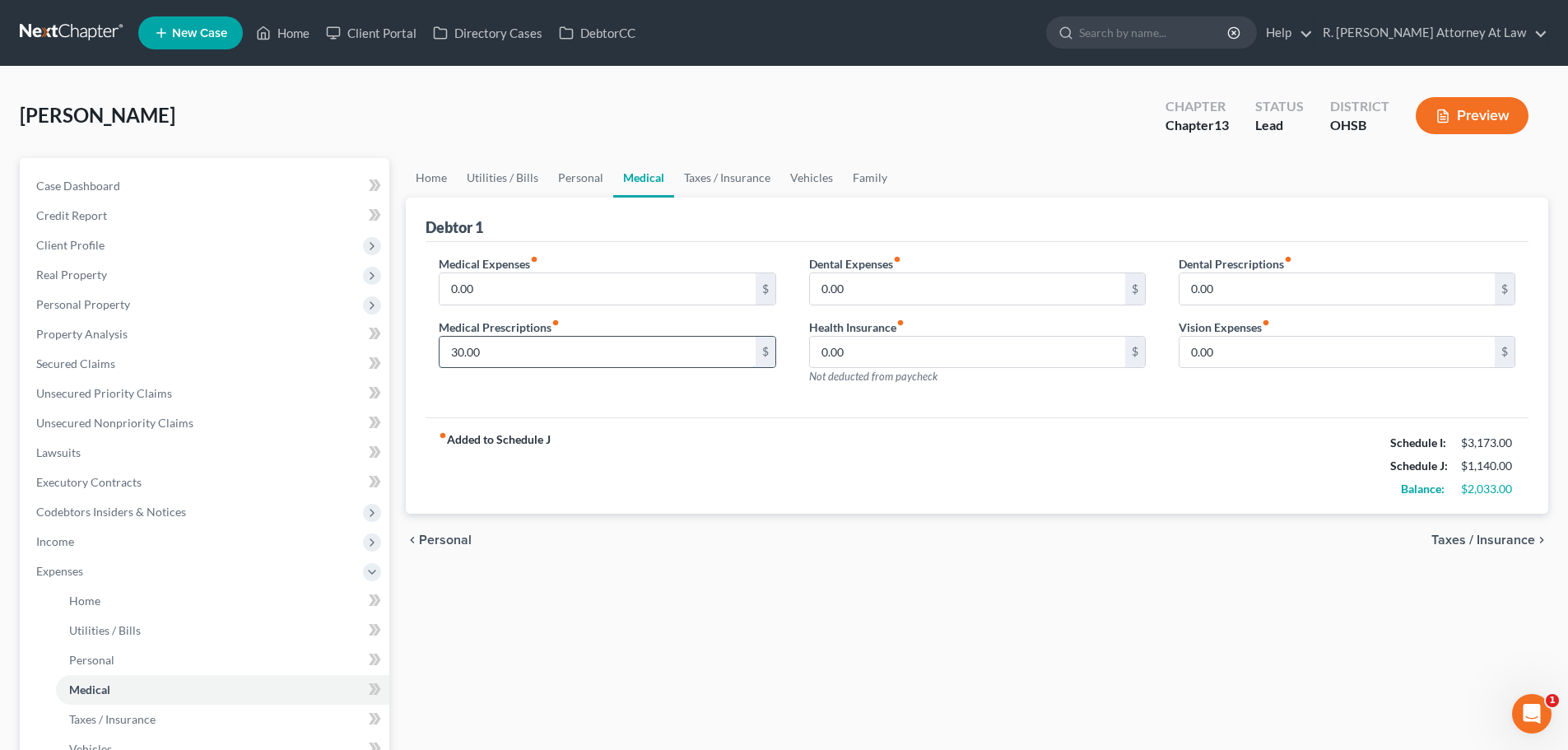
click at [496, 345] on input "30.00" at bounding box center [597, 352] width 315 height 31
click at [495, 333] on label "Medical Prescriptions fiber_manual_record" at bounding box center [499, 327] width 121 height 18
click at [507, 343] on input "30.00" at bounding box center [597, 352] width 315 height 31
type input "1"
type input "200"
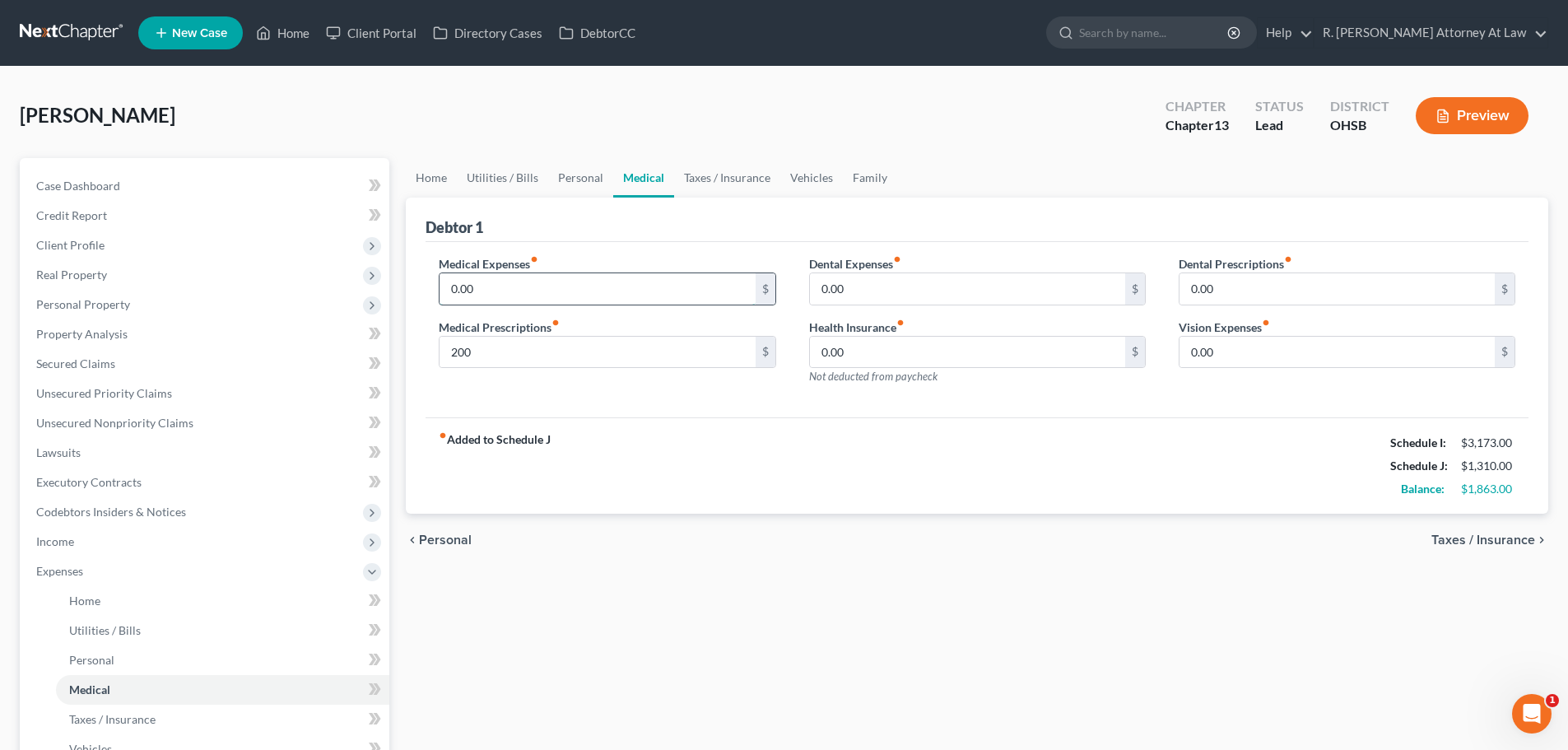
click at [496, 295] on input "0.00" at bounding box center [597, 288] width 315 height 31
type input "200"
click at [494, 339] on input "200" at bounding box center [597, 352] width 315 height 31
click at [570, 171] on link "Personal" at bounding box center [581, 177] width 65 height 39
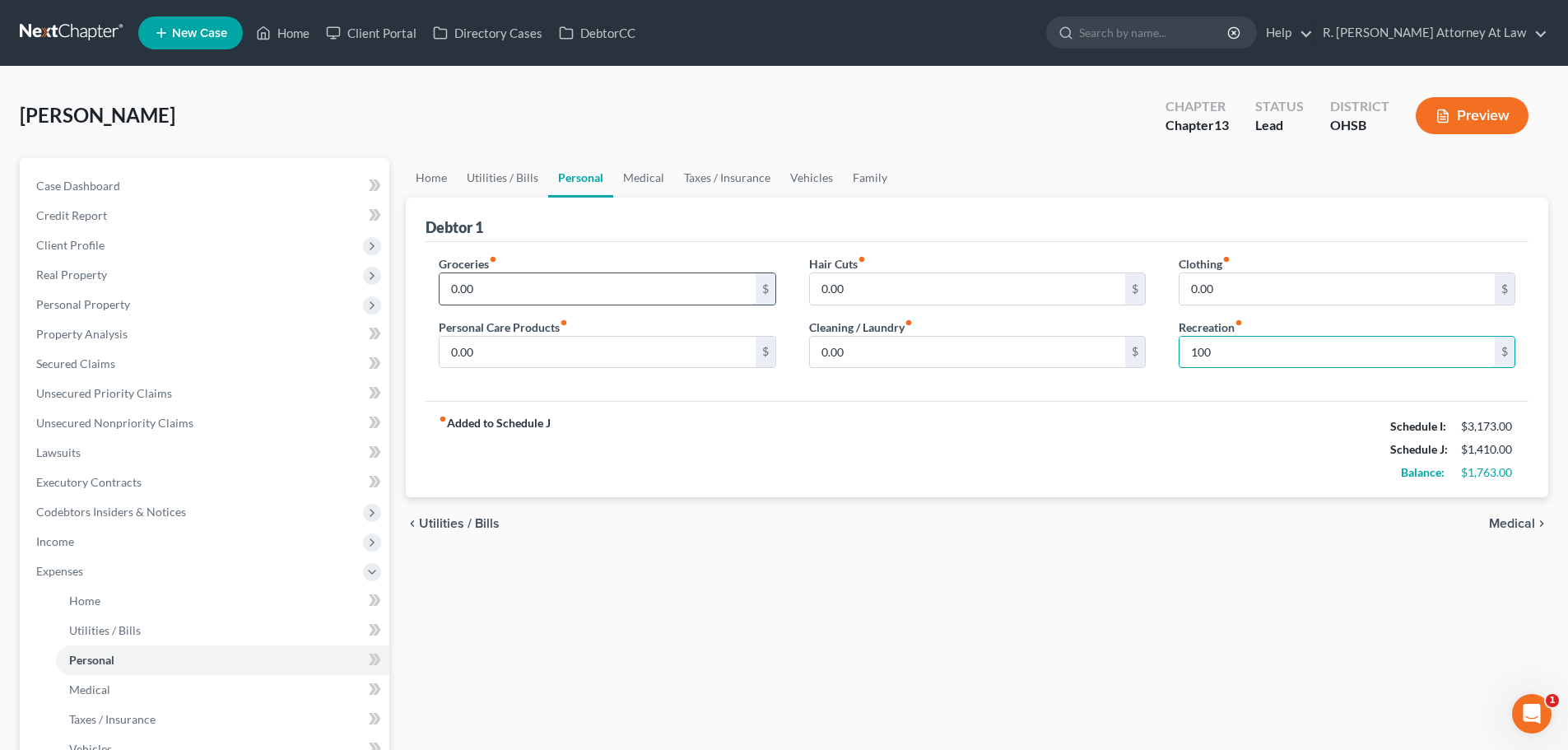
type input "100"
click at [576, 281] on input "0.00" at bounding box center [597, 288] width 315 height 31
type input "500"
click at [500, 348] on input "0.00" at bounding box center [597, 352] width 315 height 31
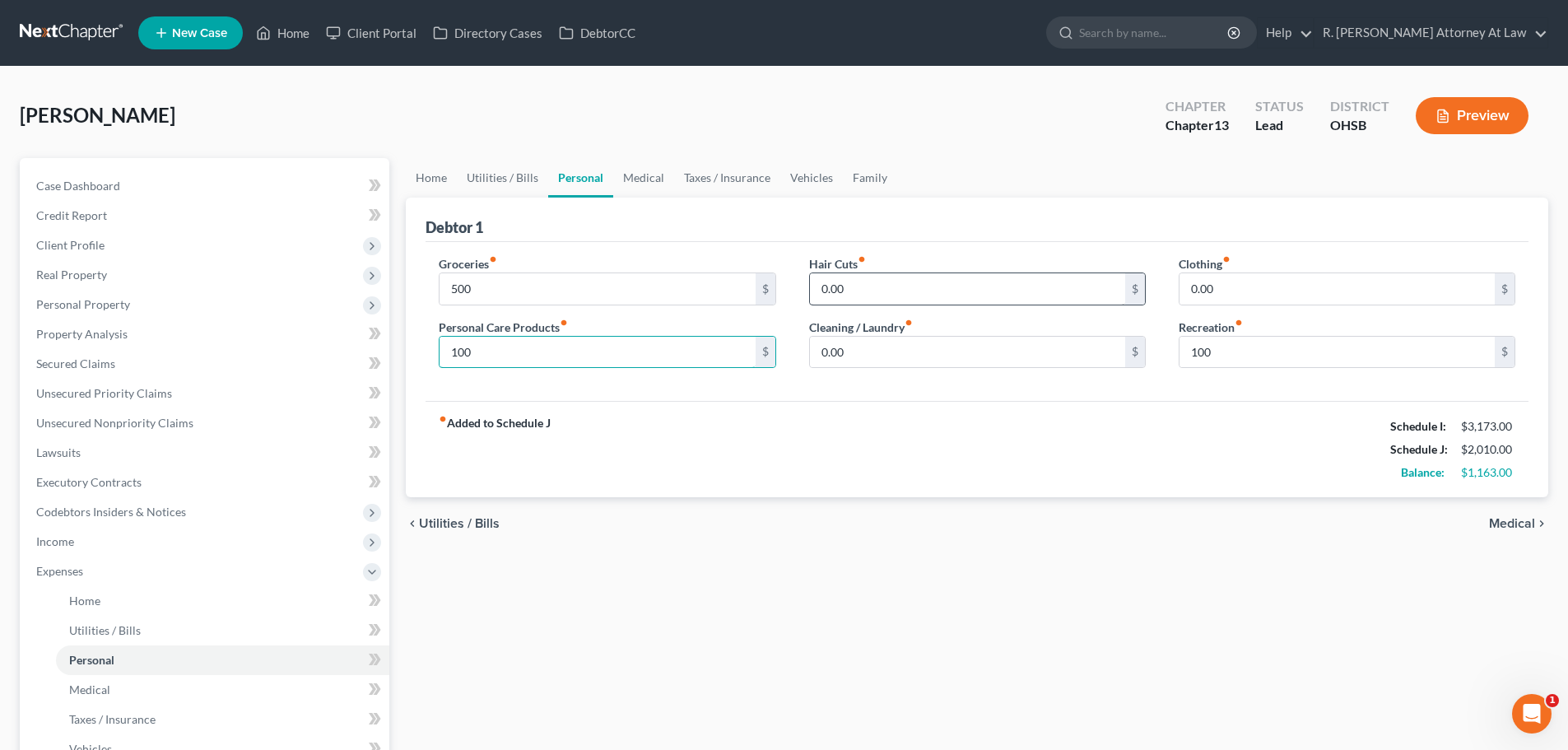
type input "100"
click at [873, 295] on input "0.00" at bounding box center [967, 288] width 315 height 31
type input "50"
click at [1215, 287] on input "0.00" at bounding box center [1336, 288] width 315 height 31
type input "300"
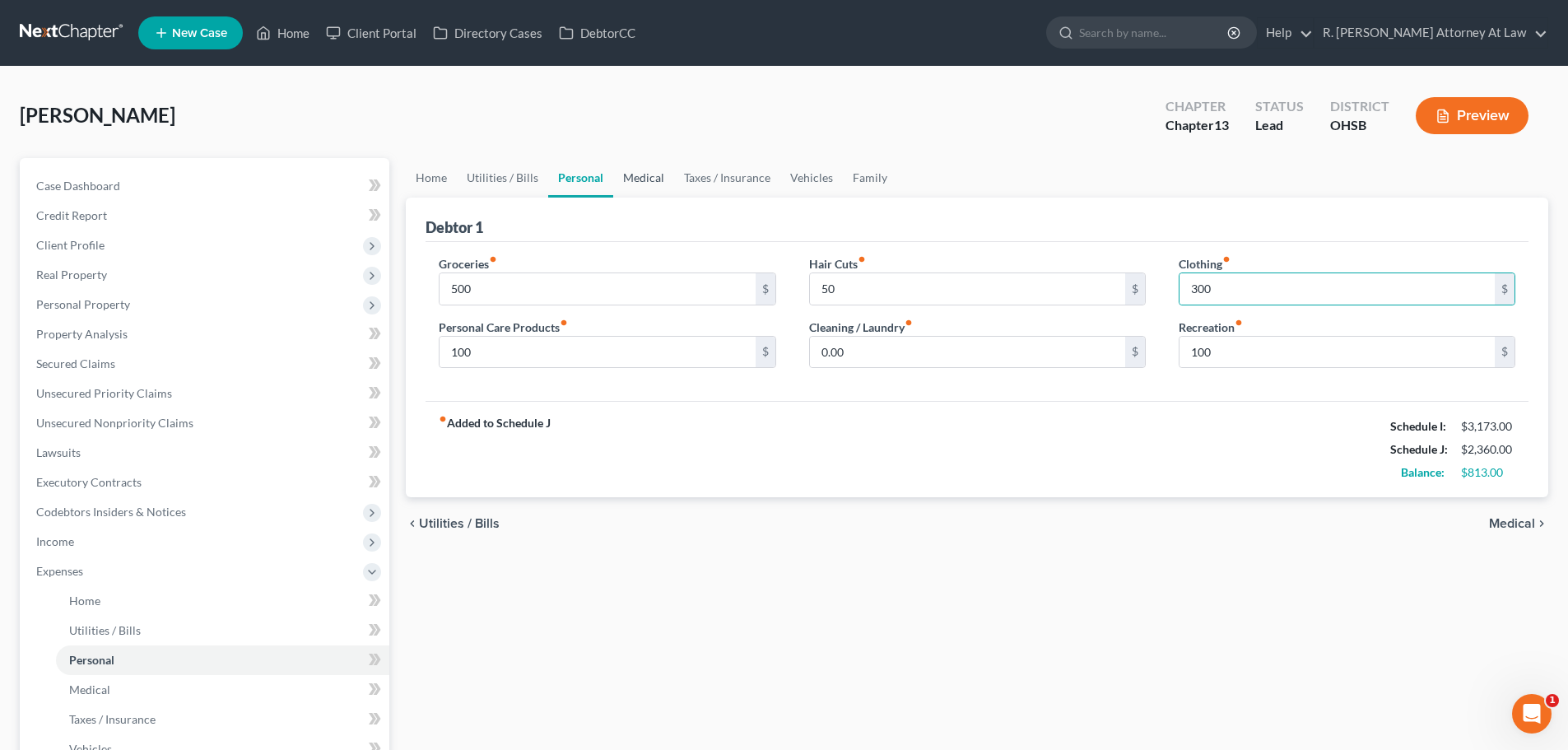
click at [634, 174] on link "Medical" at bounding box center [644, 177] width 61 height 39
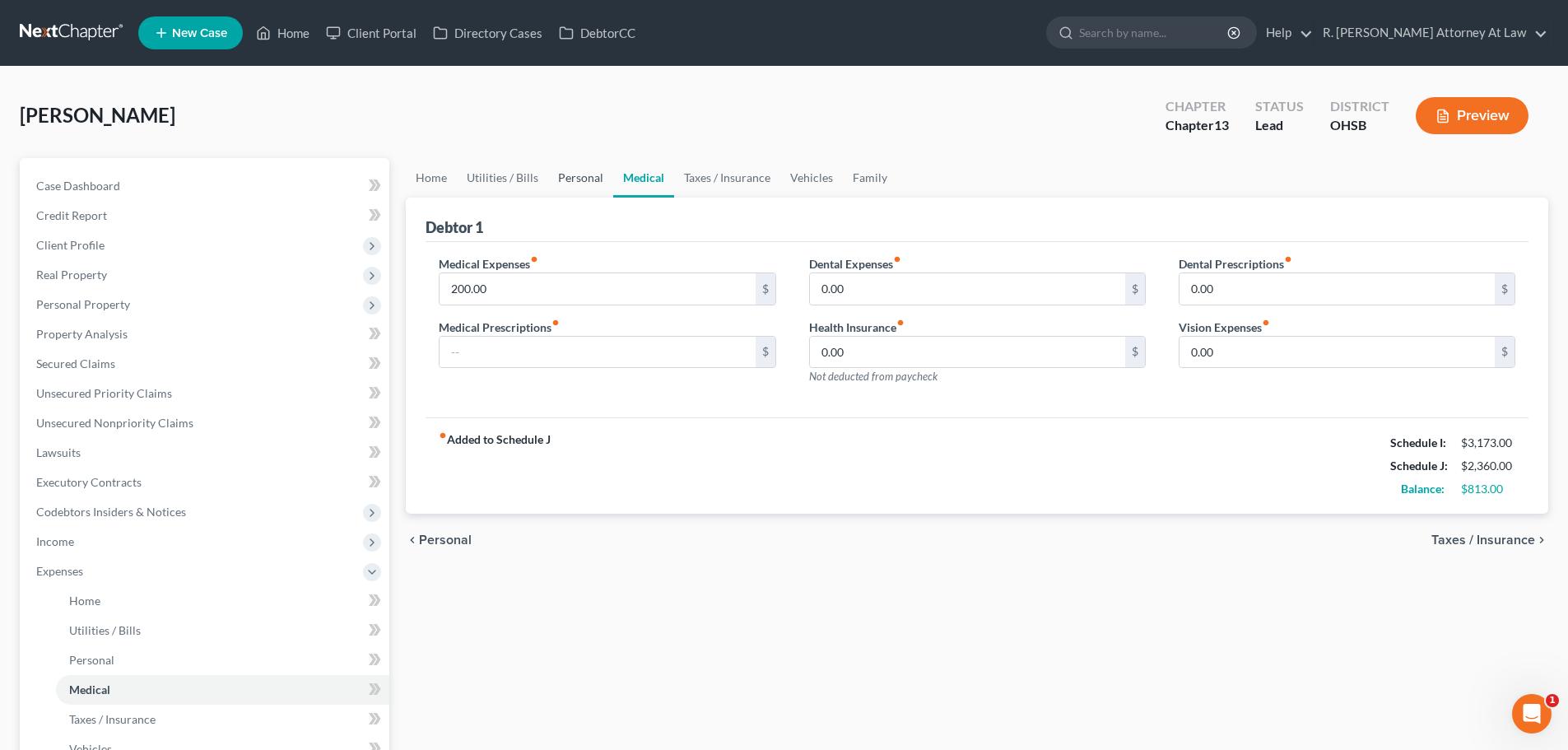
click at [571, 177] on link "Personal" at bounding box center [581, 177] width 65 height 39
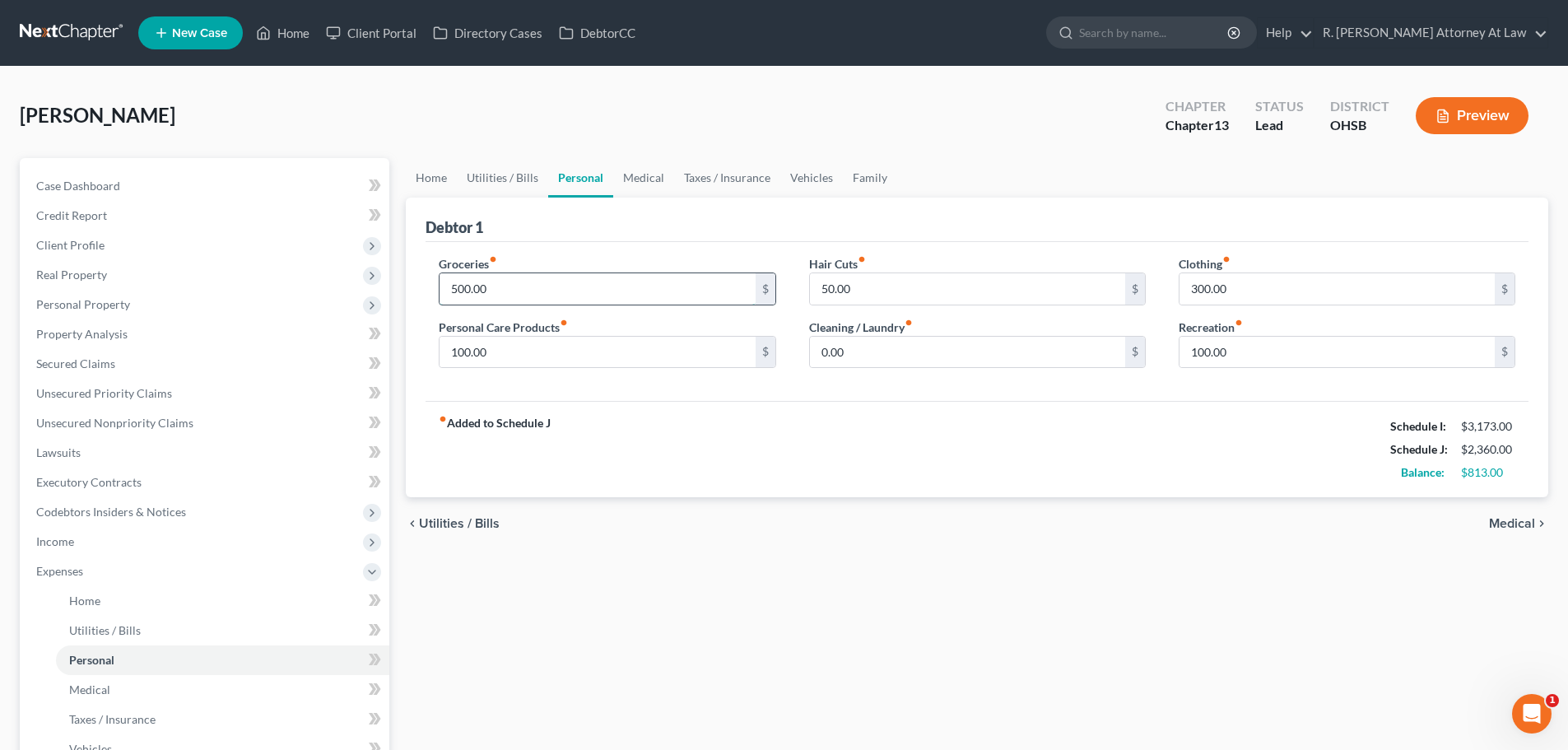
click at [553, 278] on input "500.00" at bounding box center [597, 288] width 315 height 31
type input "9"
type input "800"
click at [683, 404] on div "fiber_manual_record Added to Schedule J Schedule I: $3,173.00 Schedule J: $2,66…" at bounding box center [976, 449] width 1102 height 96
click at [861, 178] on link "Family" at bounding box center [869, 177] width 54 height 39
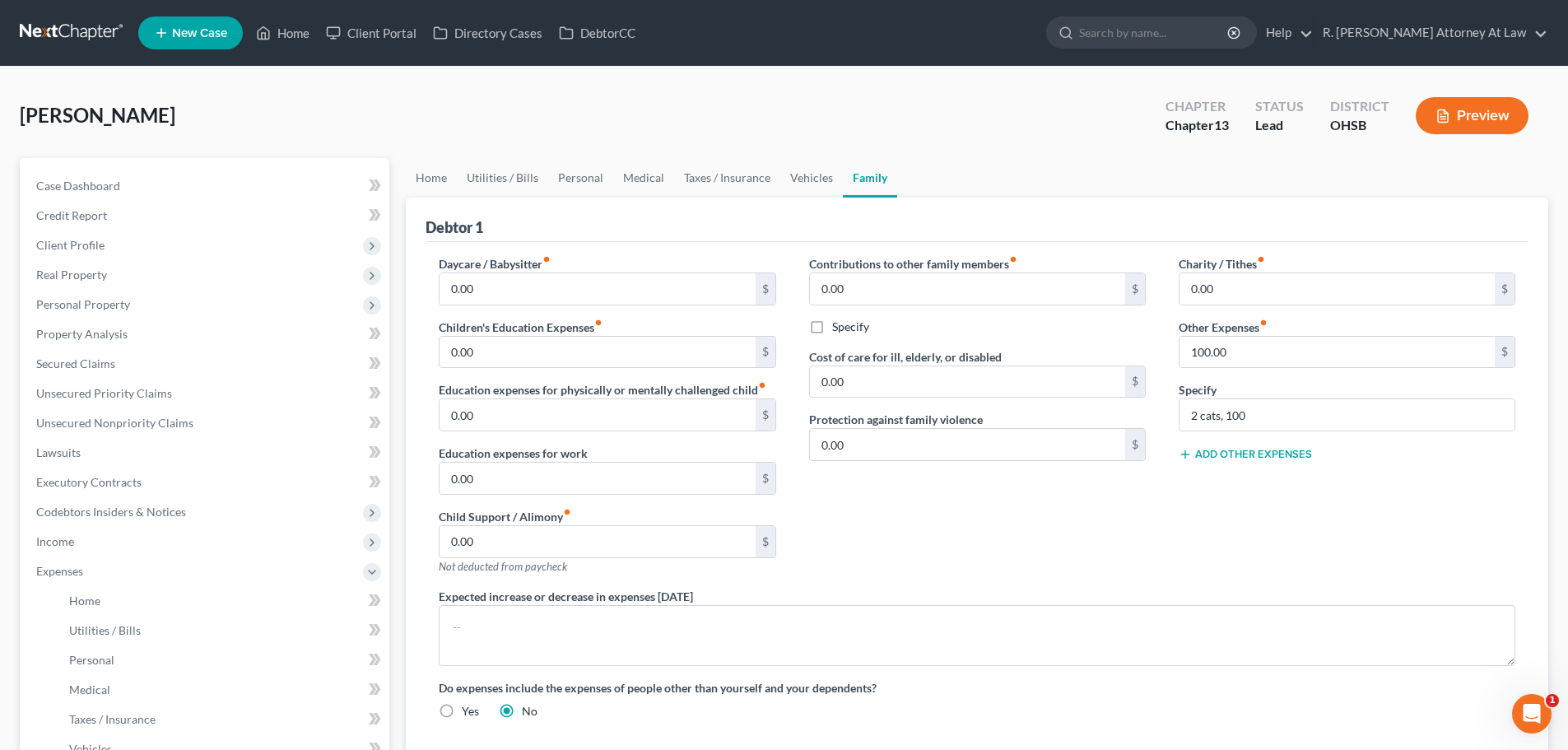
click at [1219, 455] on button "Add Other Expenses" at bounding box center [1245, 455] width 134 height 13
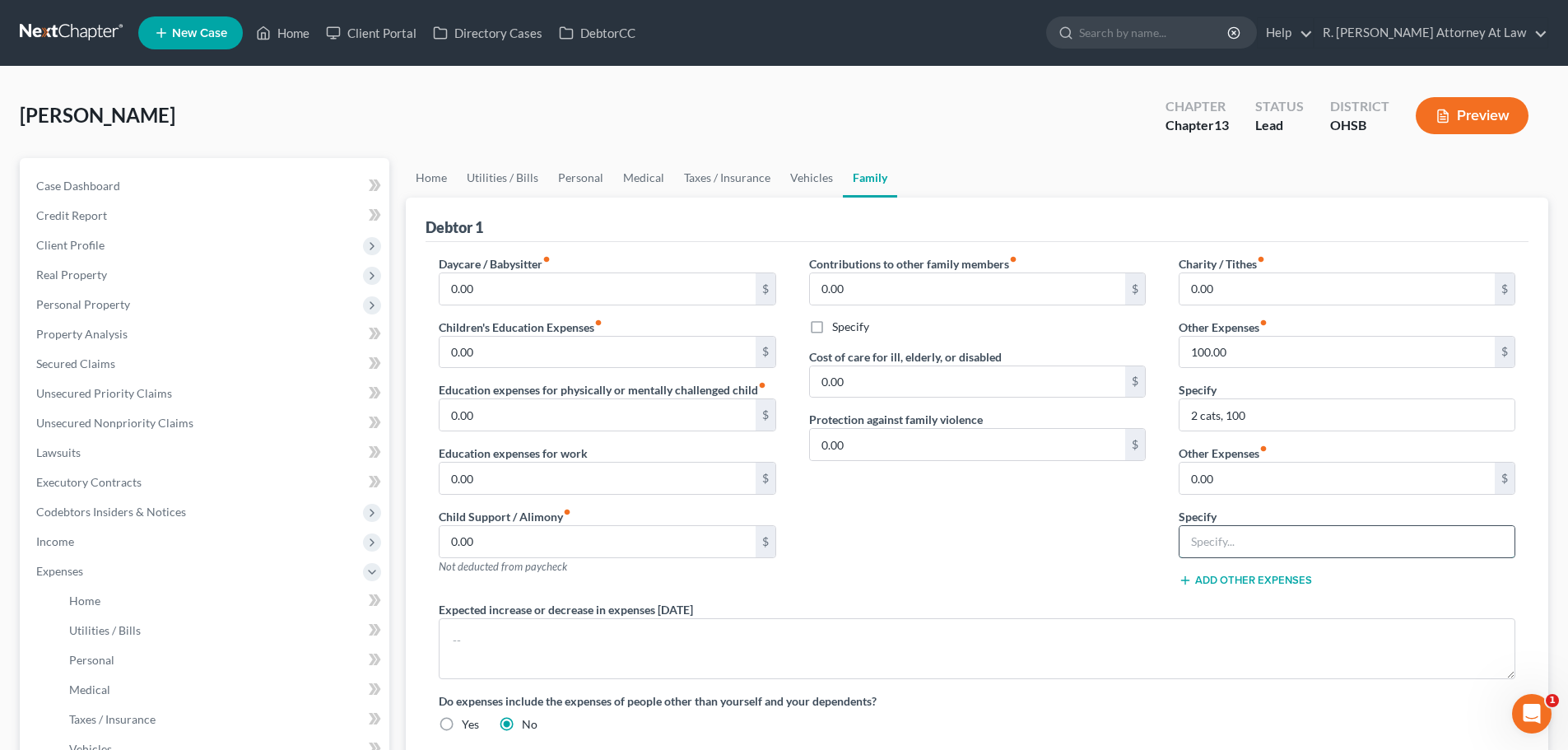
click at [1210, 543] on input "text" at bounding box center [1347, 541] width 335 height 31
type input "Storage"
click at [1238, 491] on input "0.00" at bounding box center [1336, 477] width 315 height 31
type input "150"
click at [993, 505] on div "Contributions to other family members fiber_manual_record 0.00 $ Specify Cost o…" at bounding box center [977, 428] width 369 height 346
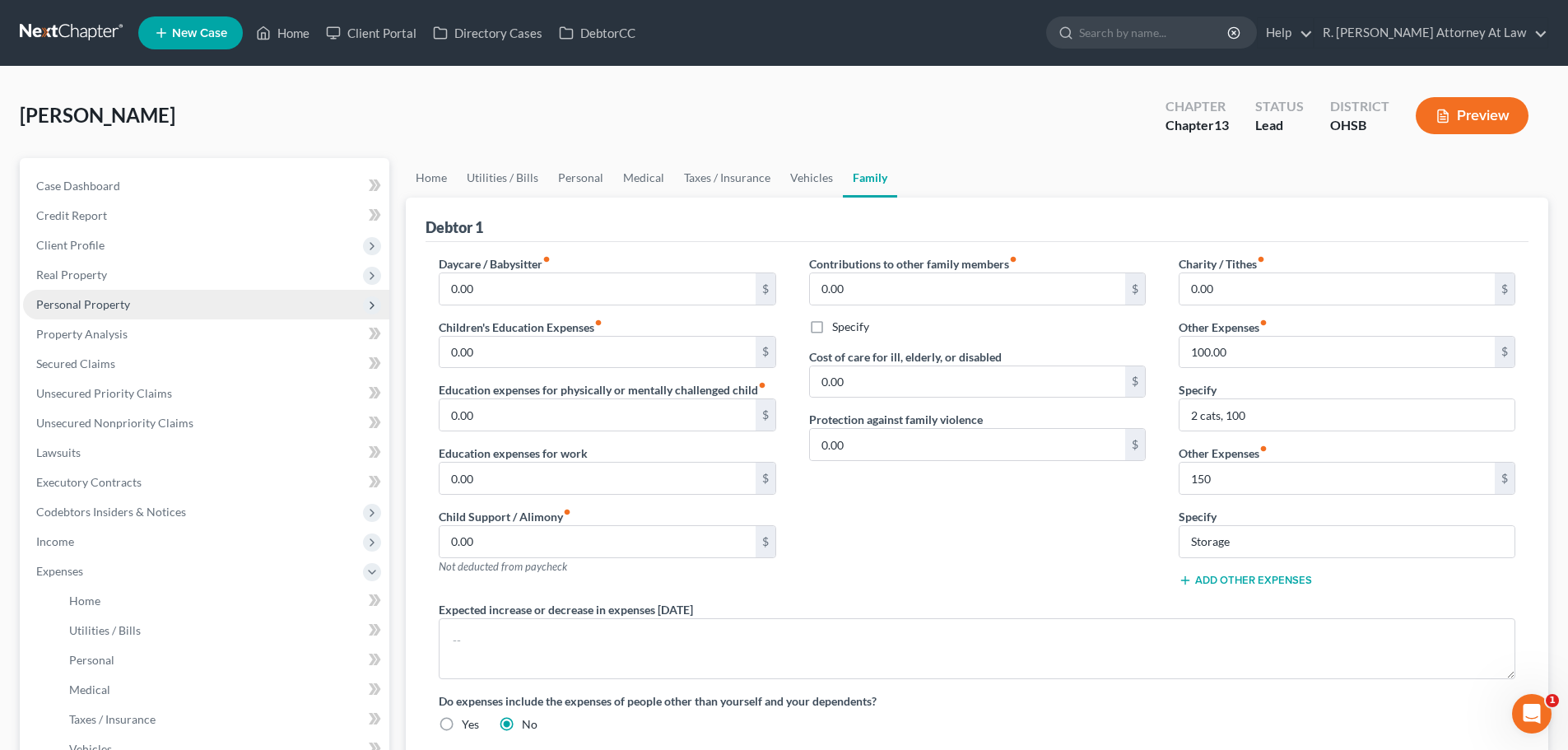
click at [48, 305] on span "Personal Property" at bounding box center [83, 304] width 94 height 14
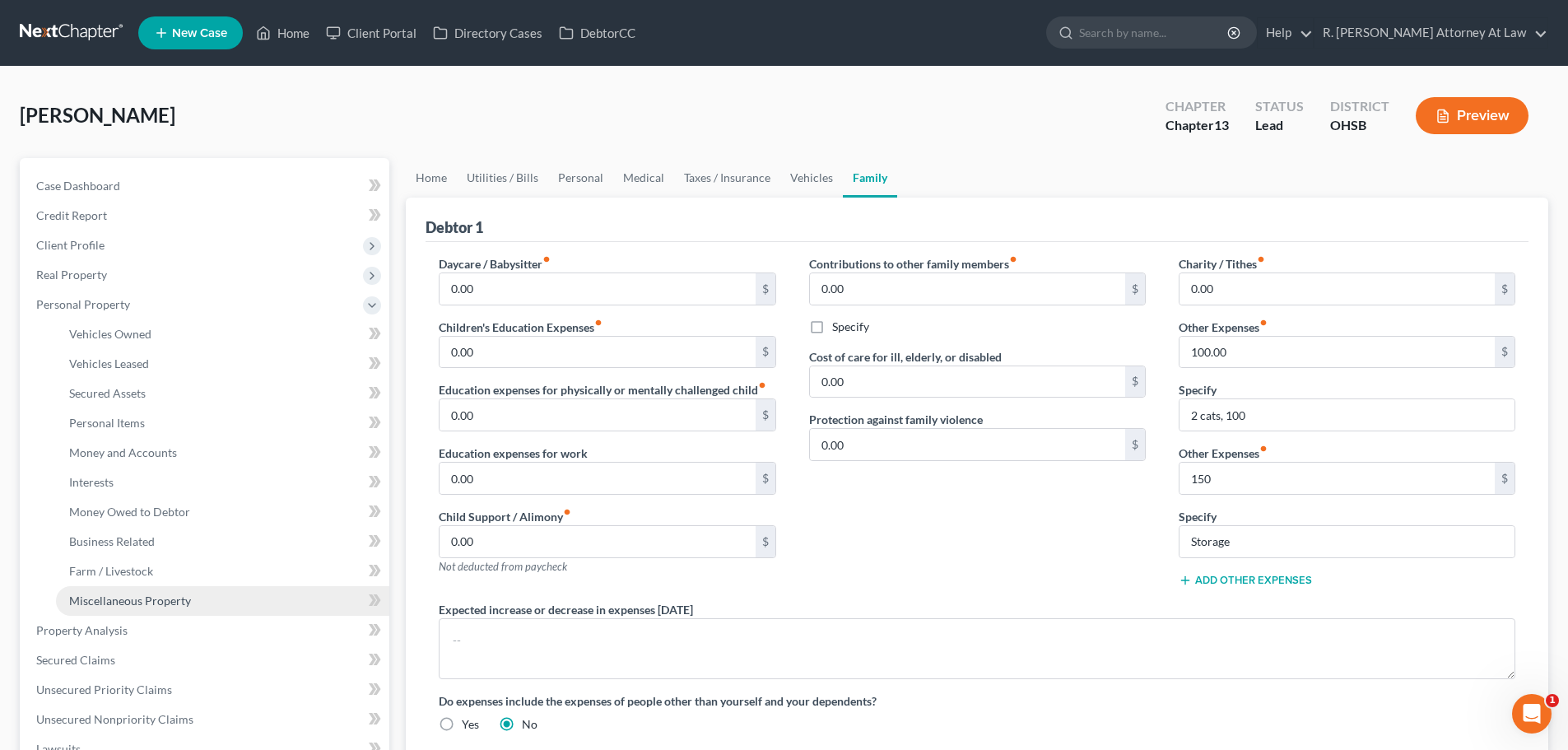
click at [90, 605] on span "Miscellaneous Property" at bounding box center [130, 600] width 122 height 14
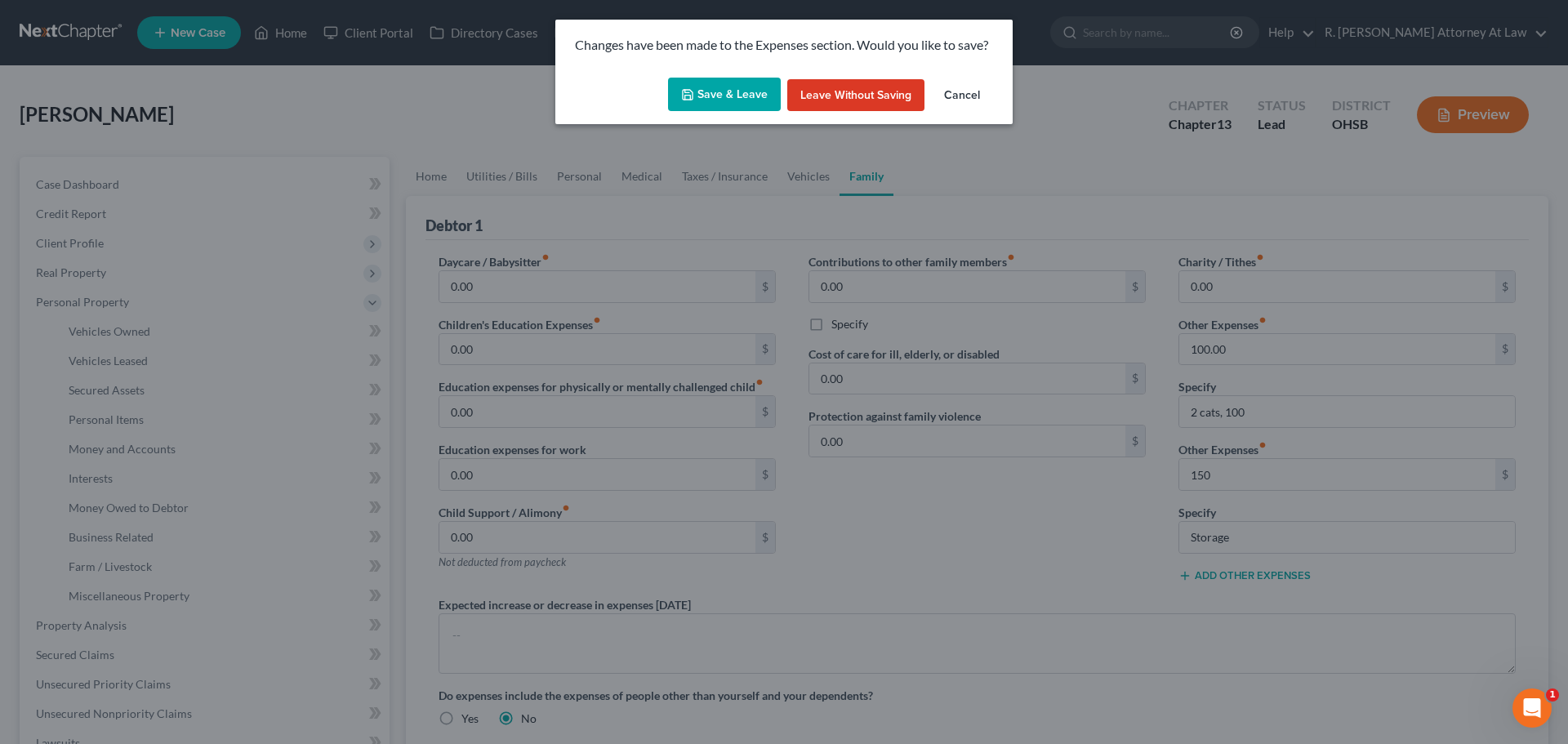
click at [690, 100] on icon "button" at bounding box center [687, 95] width 10 height 10
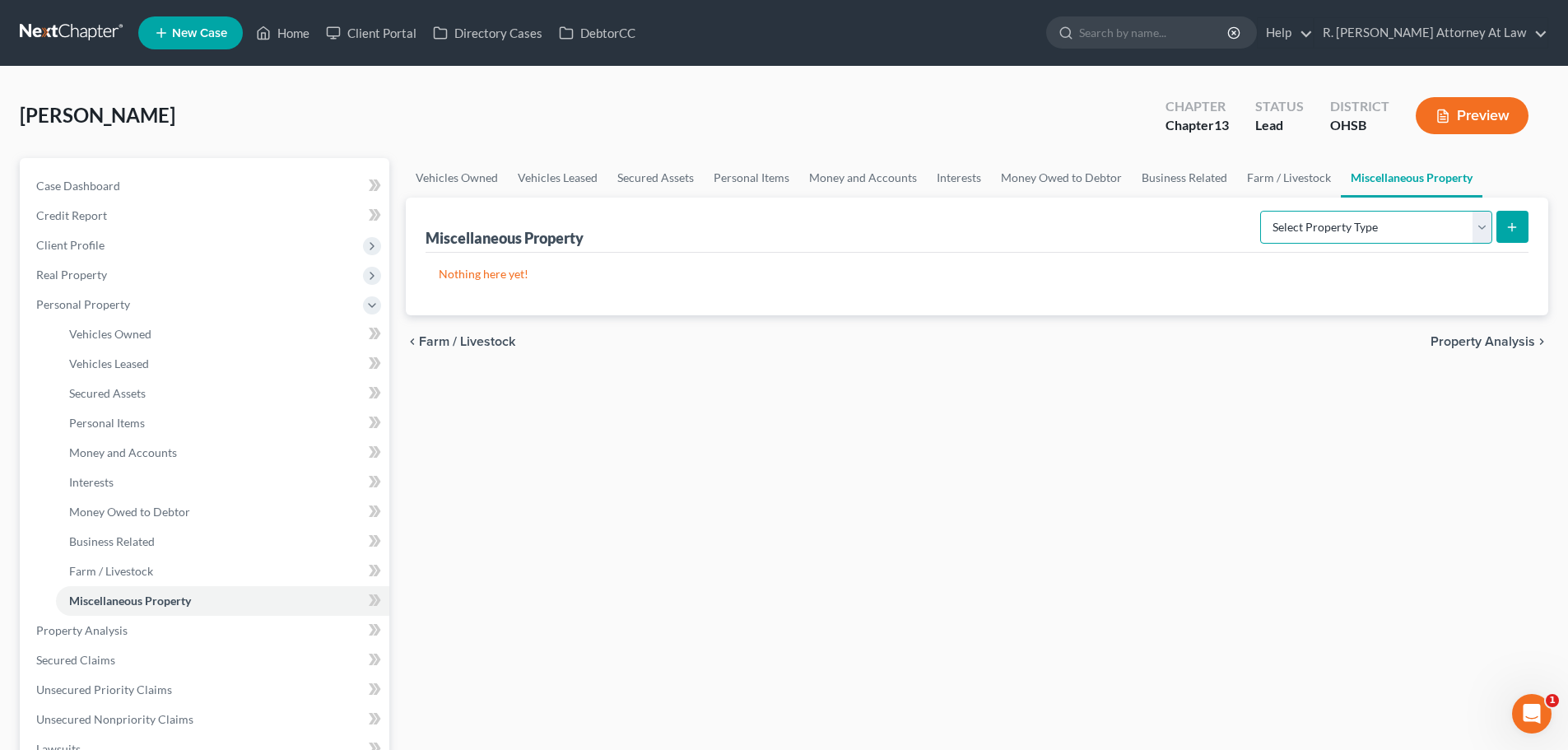
drag, startPoint x: 1283, startPoint y: 227, endPoint x: 1265, endPoint y: 207, distance: 26.9
click at [1280, 218] on select "Select Property Type Assigned for Creditor Benefit [DATE] Holding for Another N…" at bounding box center [1377, 227] width 232 height 33
select select "stored_within_1_year"
click at [1260, 211] on select "Select Property Type Assigned for Creditor Benefit [DATE] Holding for Another N…" at bounding box center [1377, 227] width 232 height 33
click at [1519, 227] on button "submit" at bounding box center [1512, 227] width 32 height 32
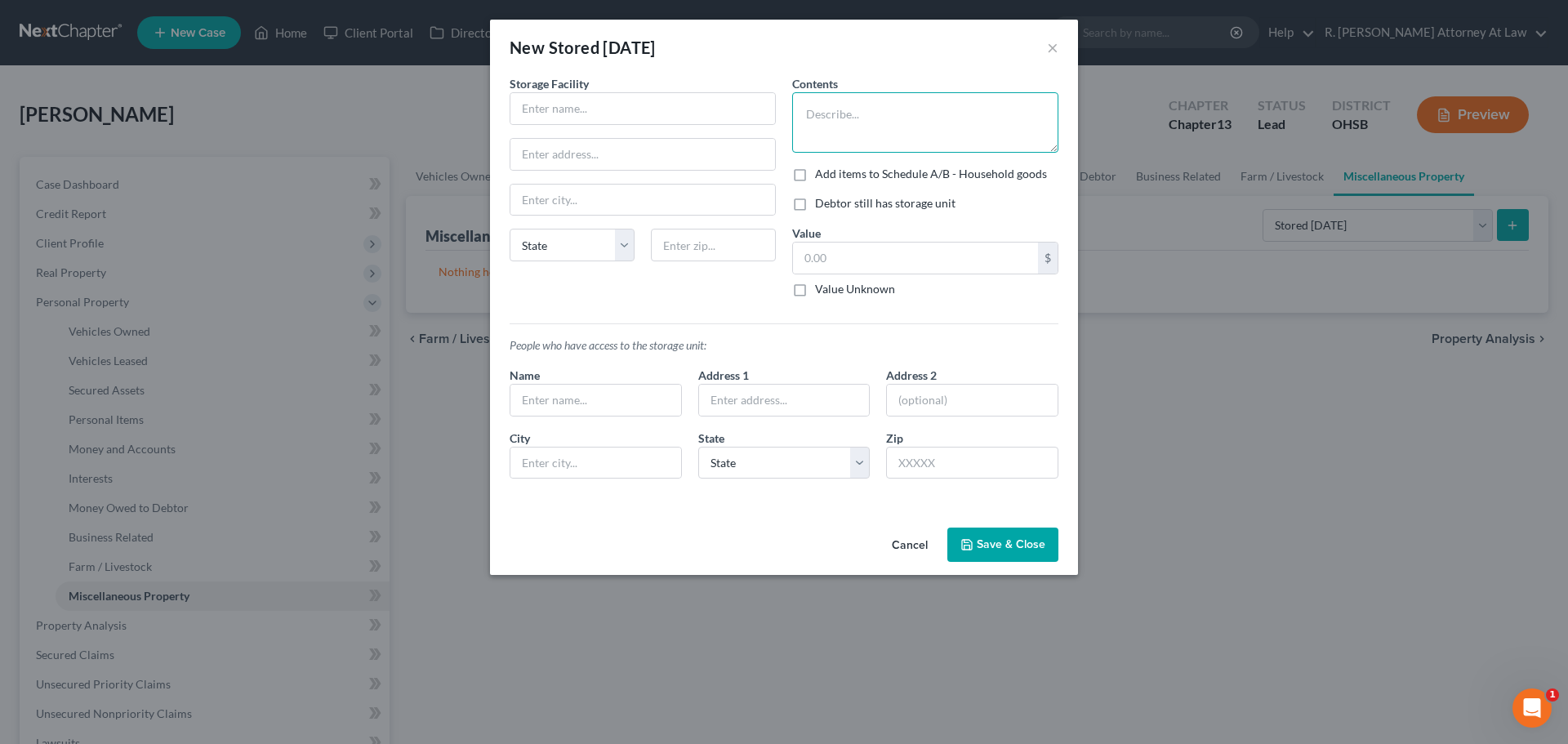
click at [856, 116] on textarea at bounding box center [925, 122] width 266 height 61
type textarea "Mix of Father's household items and debtors items as mobile home is too small"
drag, startPoint x: 546, startPoint y: 119, endPoint x: 547, endPoint y: 109, distance: 10.0
click at [547, 118] on input "text" at bounding box center [642, 108] width 265 height 31
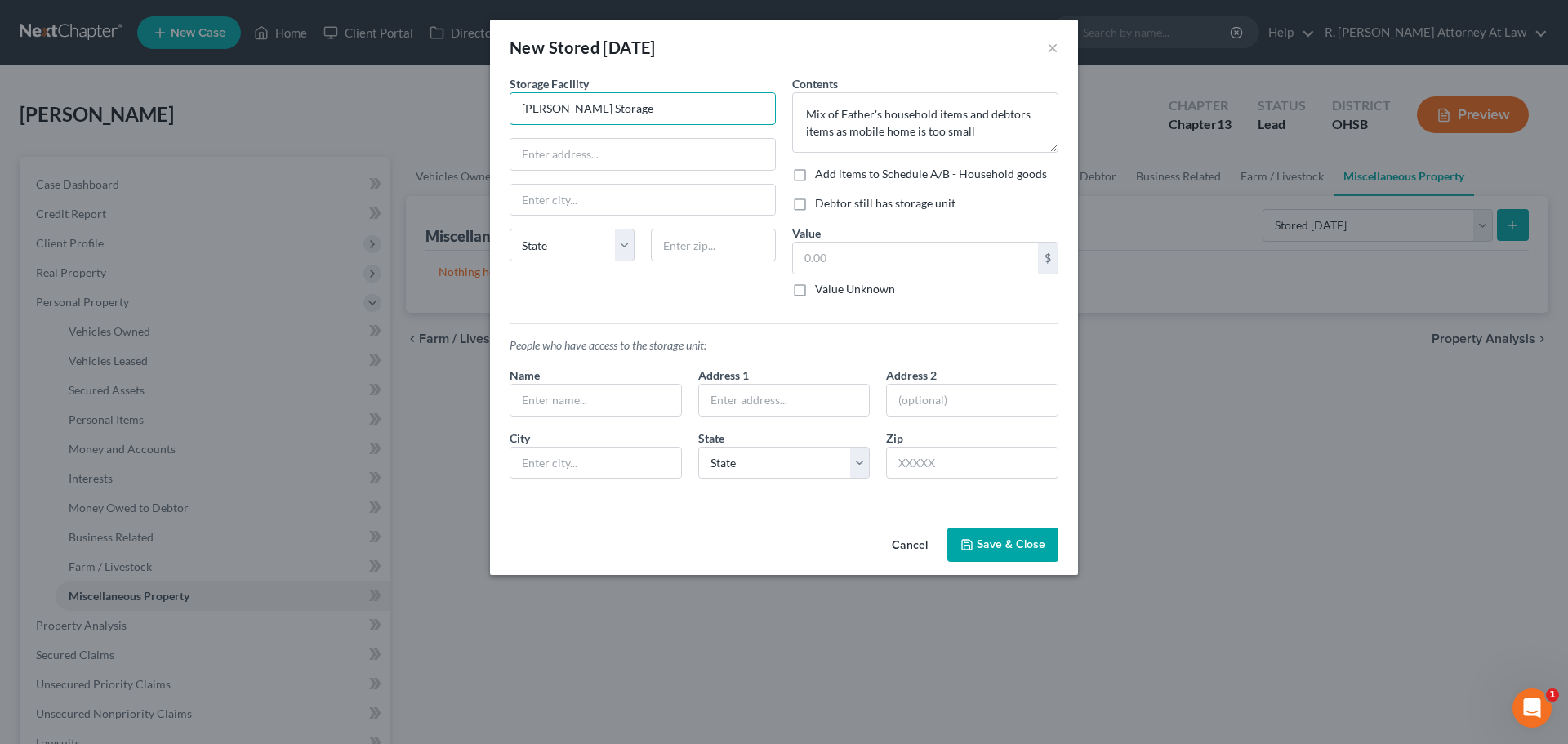
type input "[PERSON_NAME] Storage"
drag, startPoint x: 538, startPoint y: 161, endPoint x: 502, endPoint y: 117, distance: 56.9
click at [539, 160] on input "text" at bounding box center [642, 153] width 265 height 31
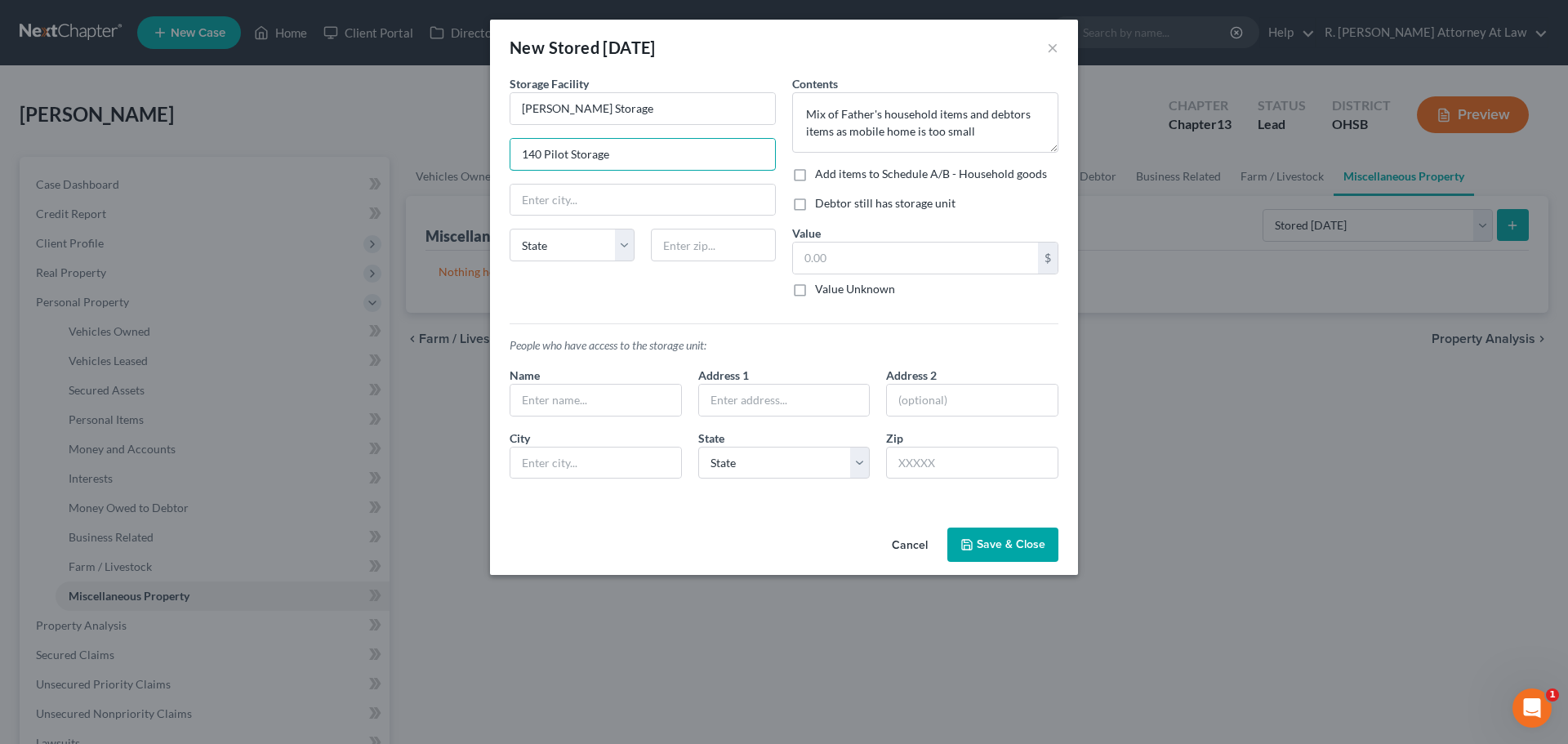
type input "140 Pilot Storage"
type input "45030"
type input "[PERSON_NAME]"
select select "36"
click at [815, 179] on label "Add items to Schedule A/B - Household goods" at bounding box center [931, 174] width 232 height 17
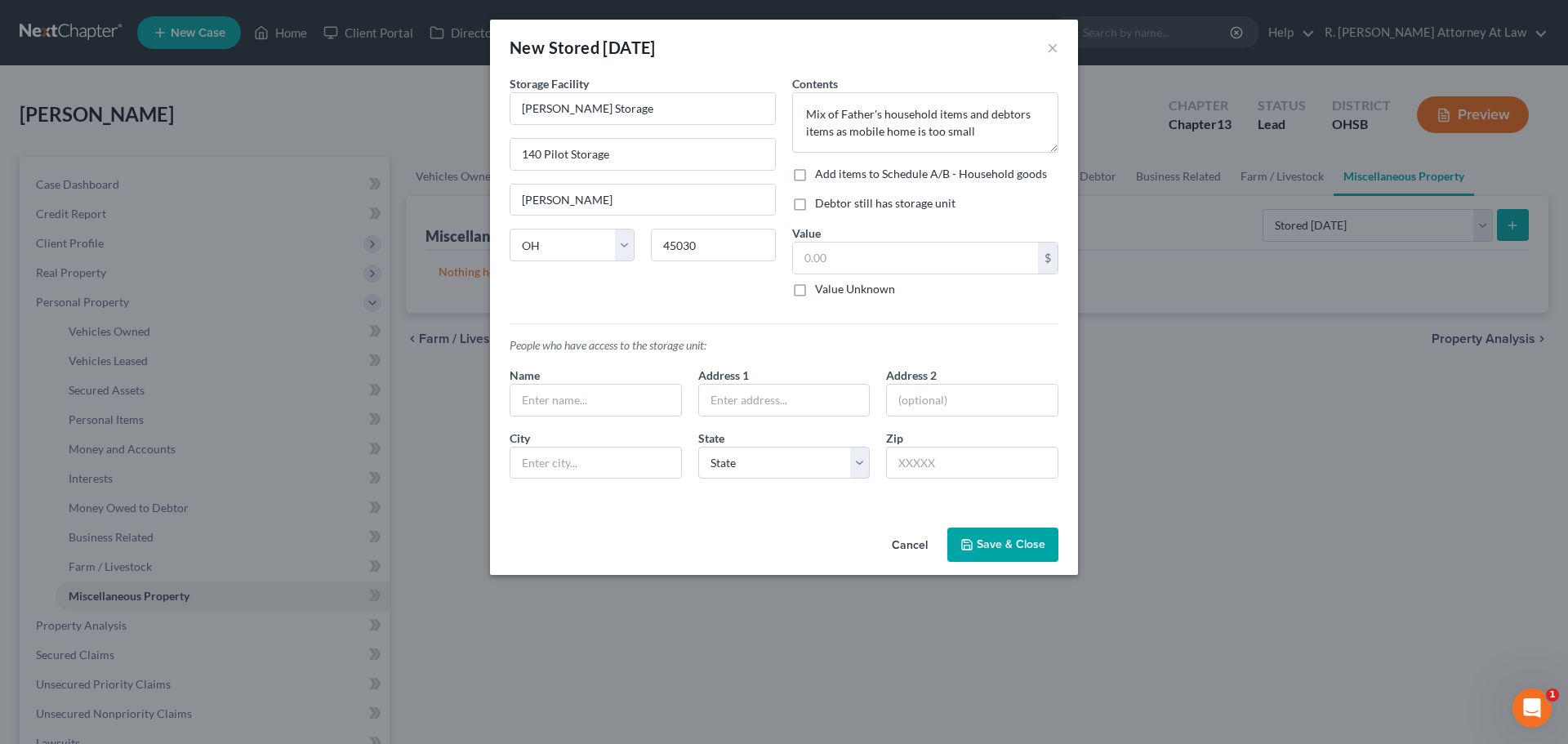
click at [822, 177] on input "Add items to Schedule A/B - Household goods" at bounding box center [827, 171] width 11 height 11
checkbox input "true"
drag, startPoint x: 817, startPoint y: 256, endPoint x: 819, endPoint y: 268, distance: 12.2
click at [816, 256] on input "text" at bounding box center [915, 257] width 245 height 31
click at [564, 400] on input "text" at bounding box center [595, 400] width 171 height 31
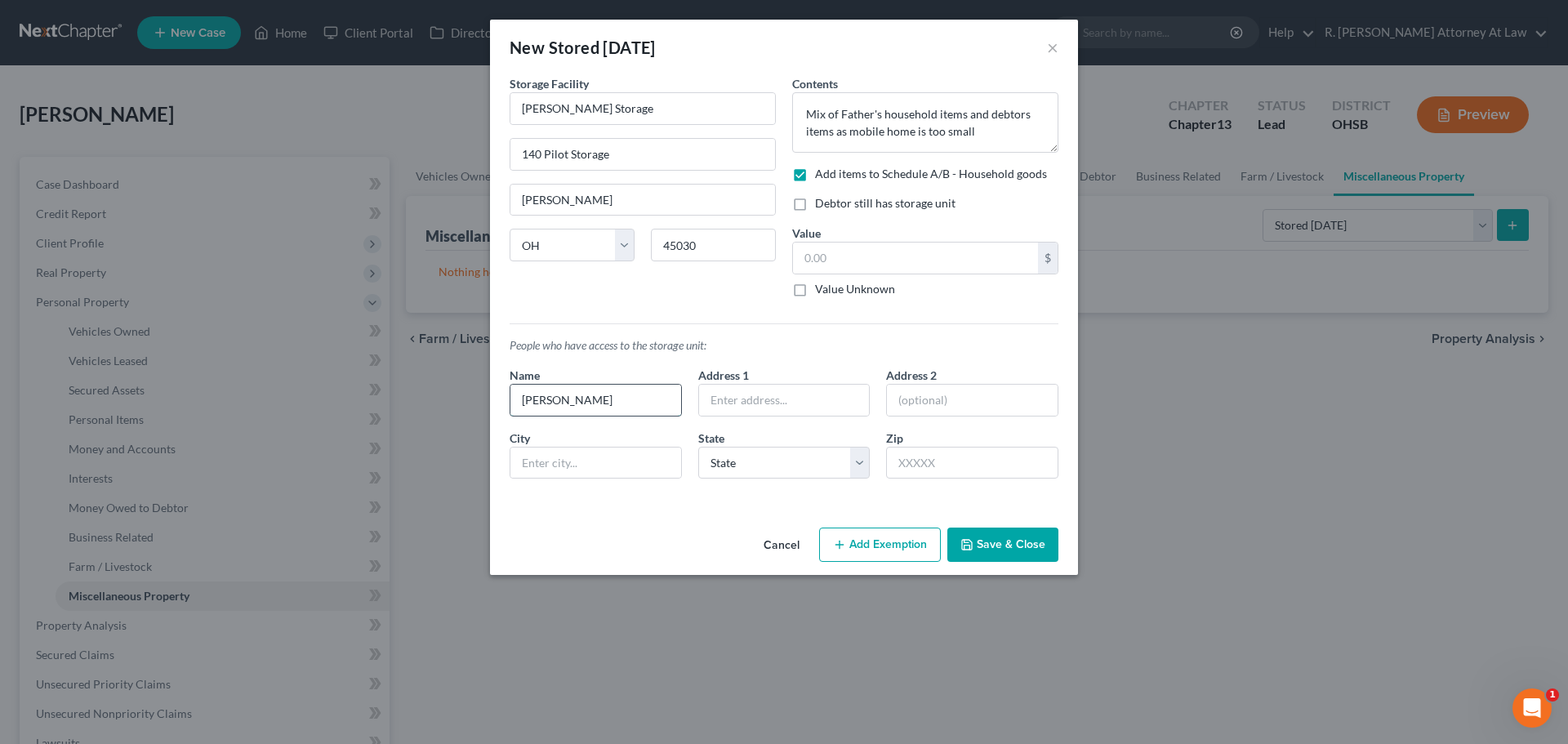
type input "[PERSON_NAME]"
type input "B"
click at [561, 400] on input "[PERSON_NAME]" at bounding box center [595, 400] width 171 height 31
type input "[PERSON_NAME]"
click at [817, 260] on input "text" at bounding box center [915, 257] width 245 height 31
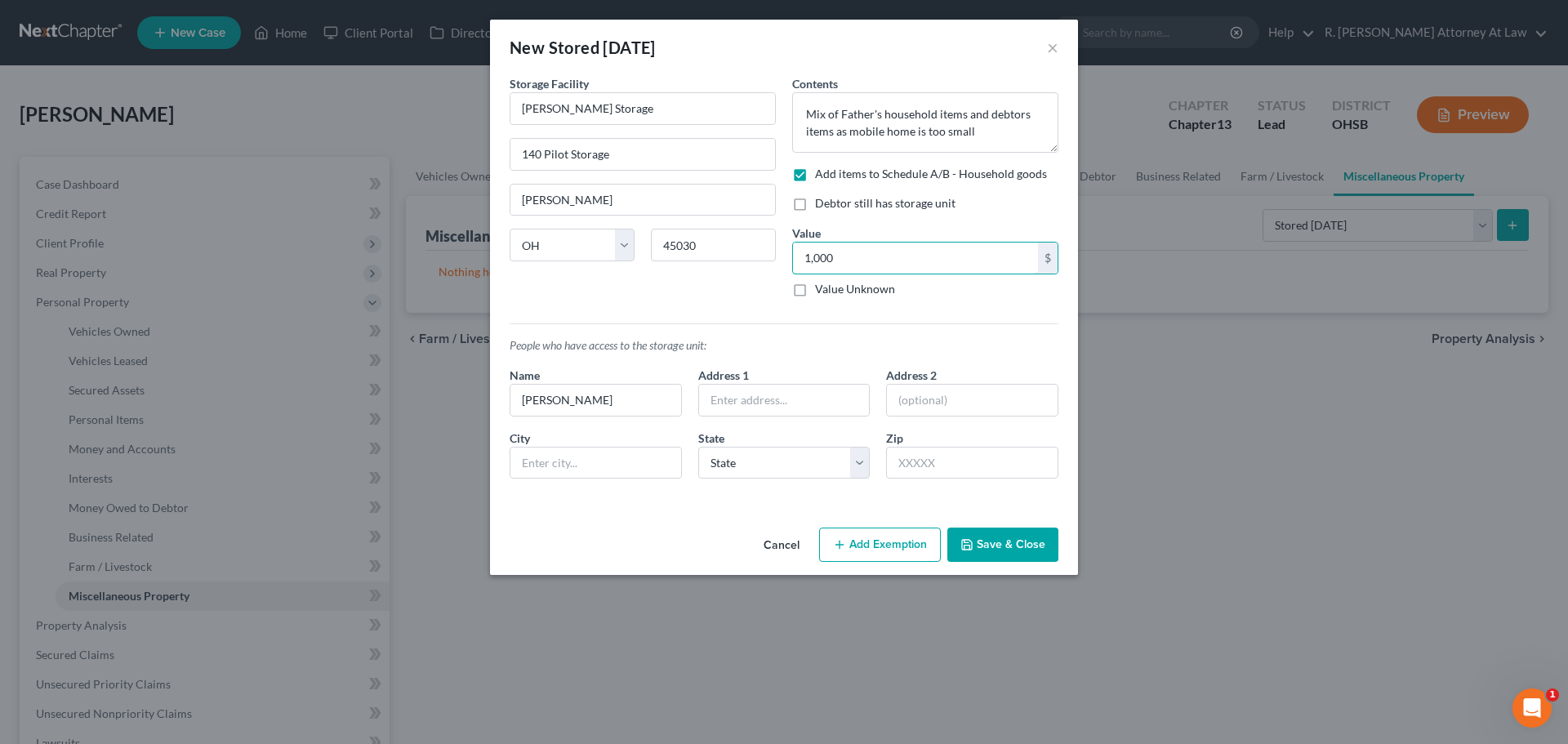
type input "1,000"
click at [728, 297] on div "Storage Facility [PERSON_NAME] Storage 140 Pilot Storage [PERSON_NAME][GEOGRAPH…" at bounding box center [643, 193] width 283 height 236
click at [995, 556] on button "Save & Close" at bounding box center [1002, 544] width 111 height 34
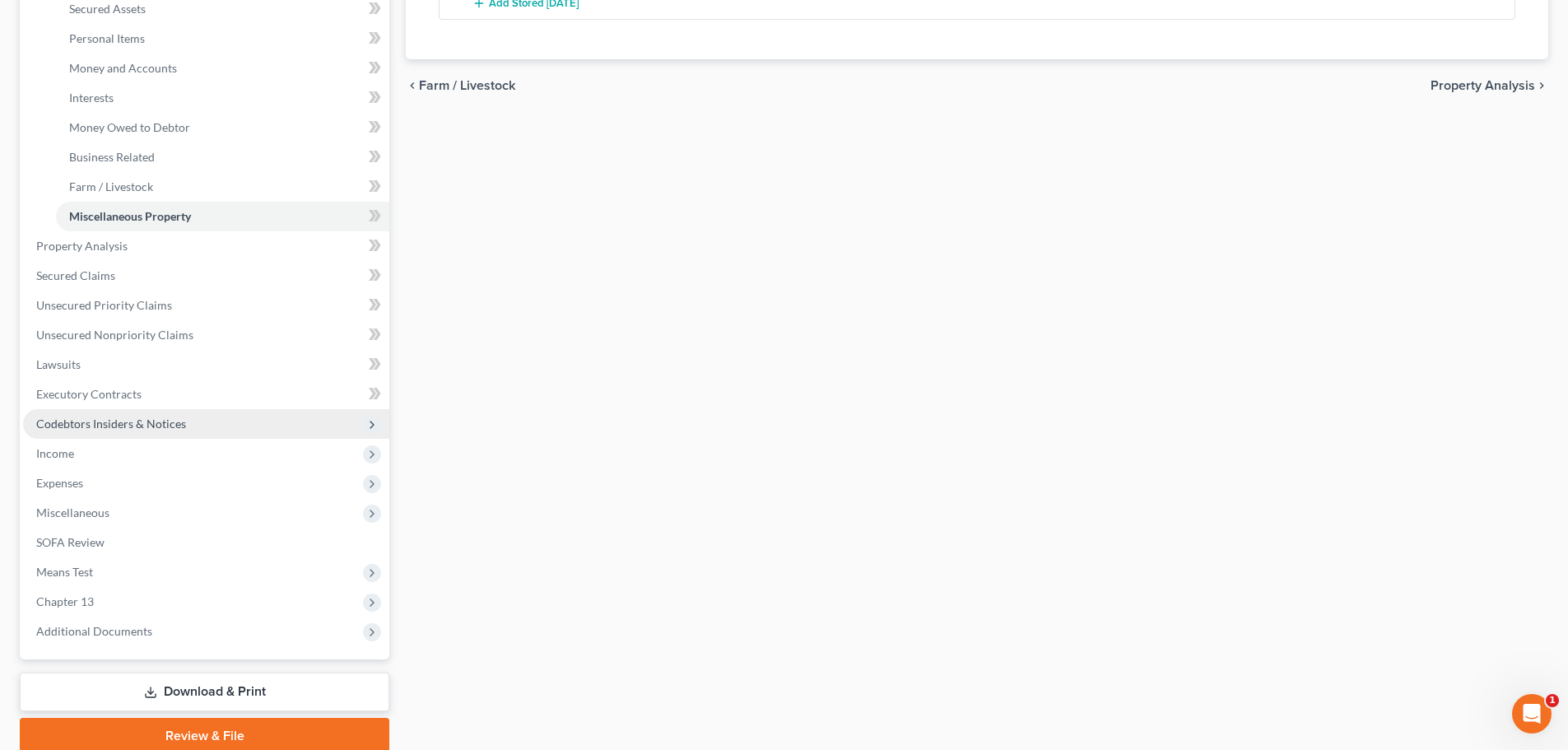
scroll to position [411, 0]
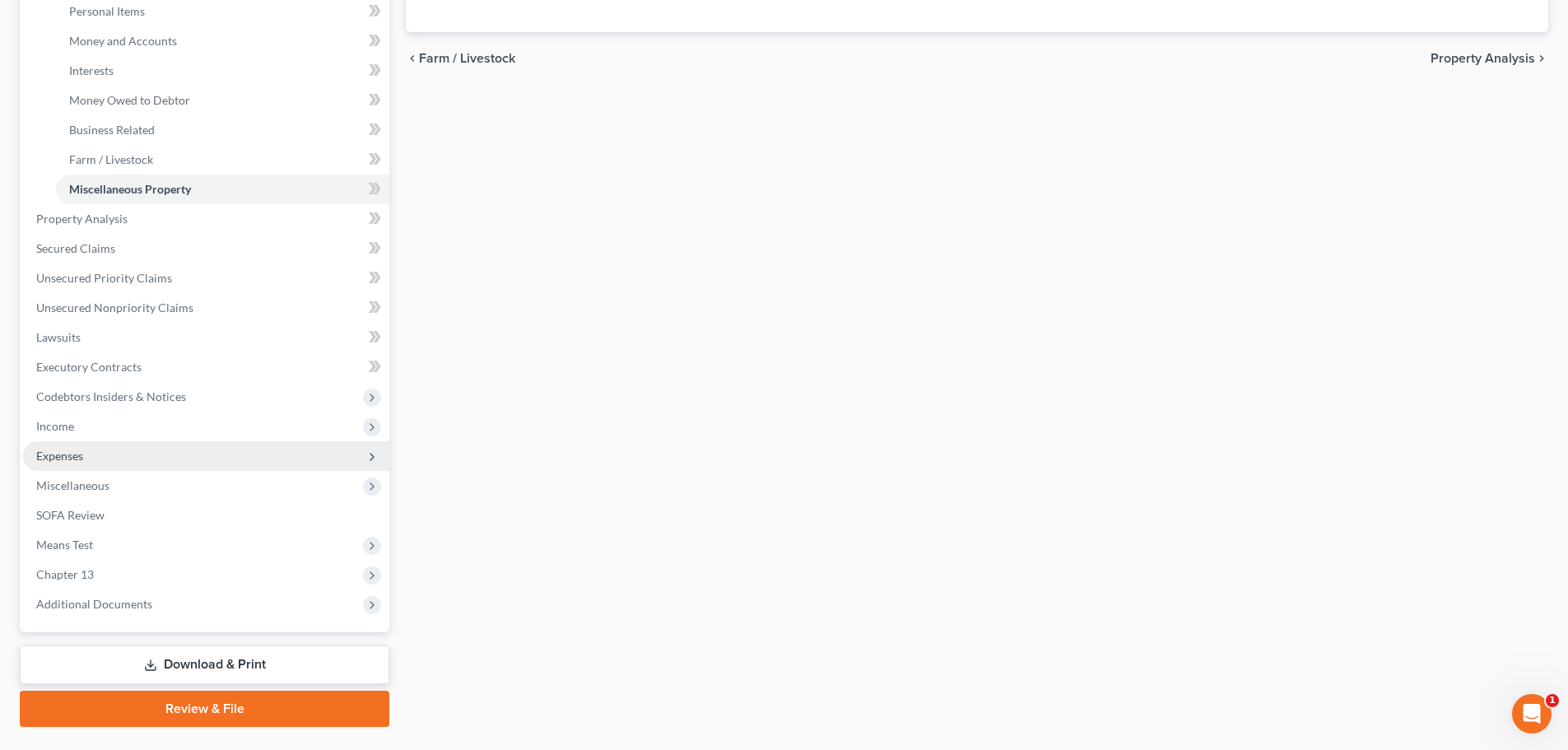
click at [64, 456] on span "Expenses" at bounding box center [59, 456] width 47 height 14
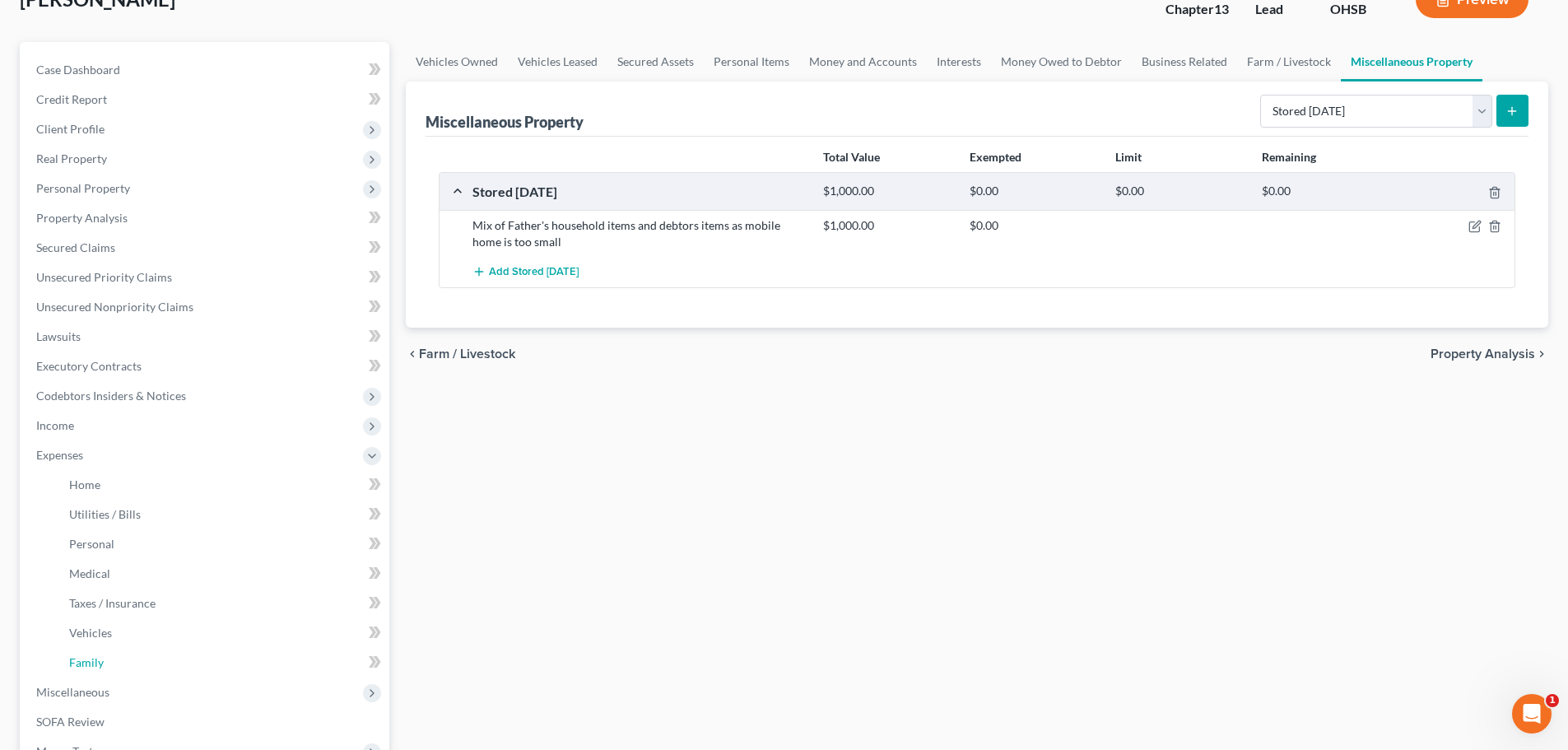
scroll to position [115, 0]
